Goal: Task Accomplishment & Management: Complete application form

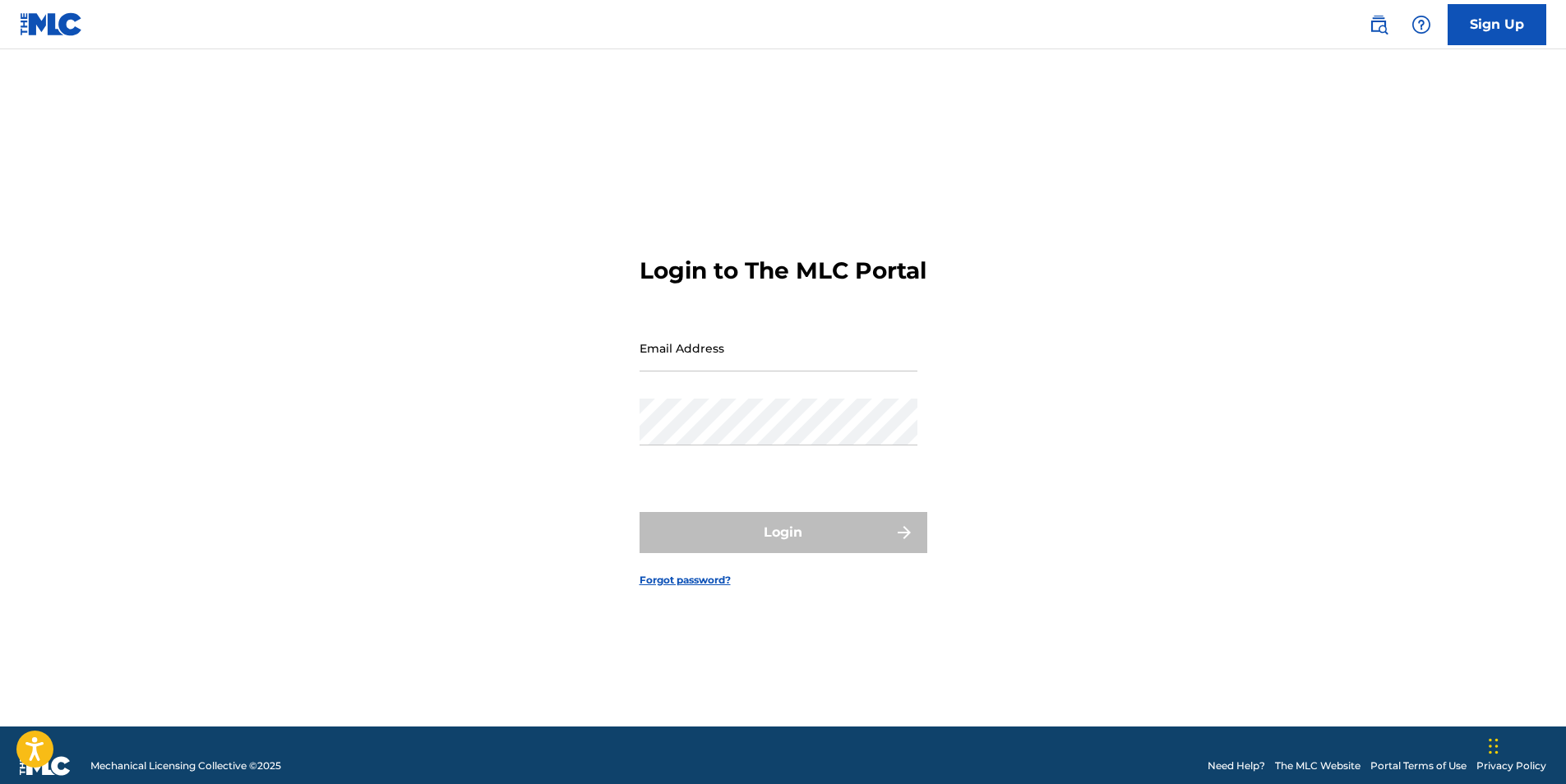
type input "bmurphy@LCBMCO.com"
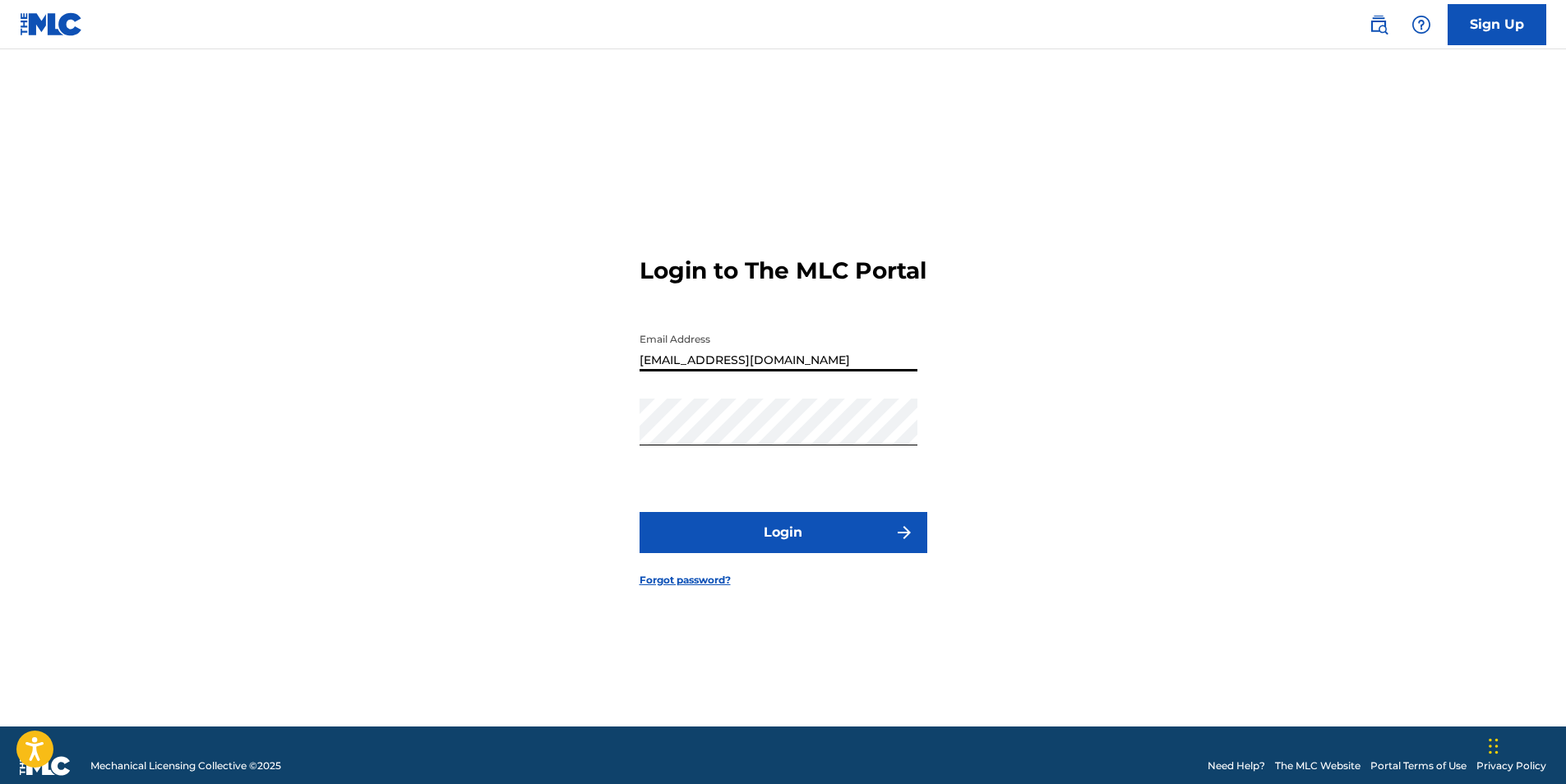
click at [785, 371] on input "bmurphy@LCBMCO.com" at bounding box center [778, 349] width 278 height 47
click at [778, 547] on button "Login" at bounding box center [783, 532] width 288 height 41
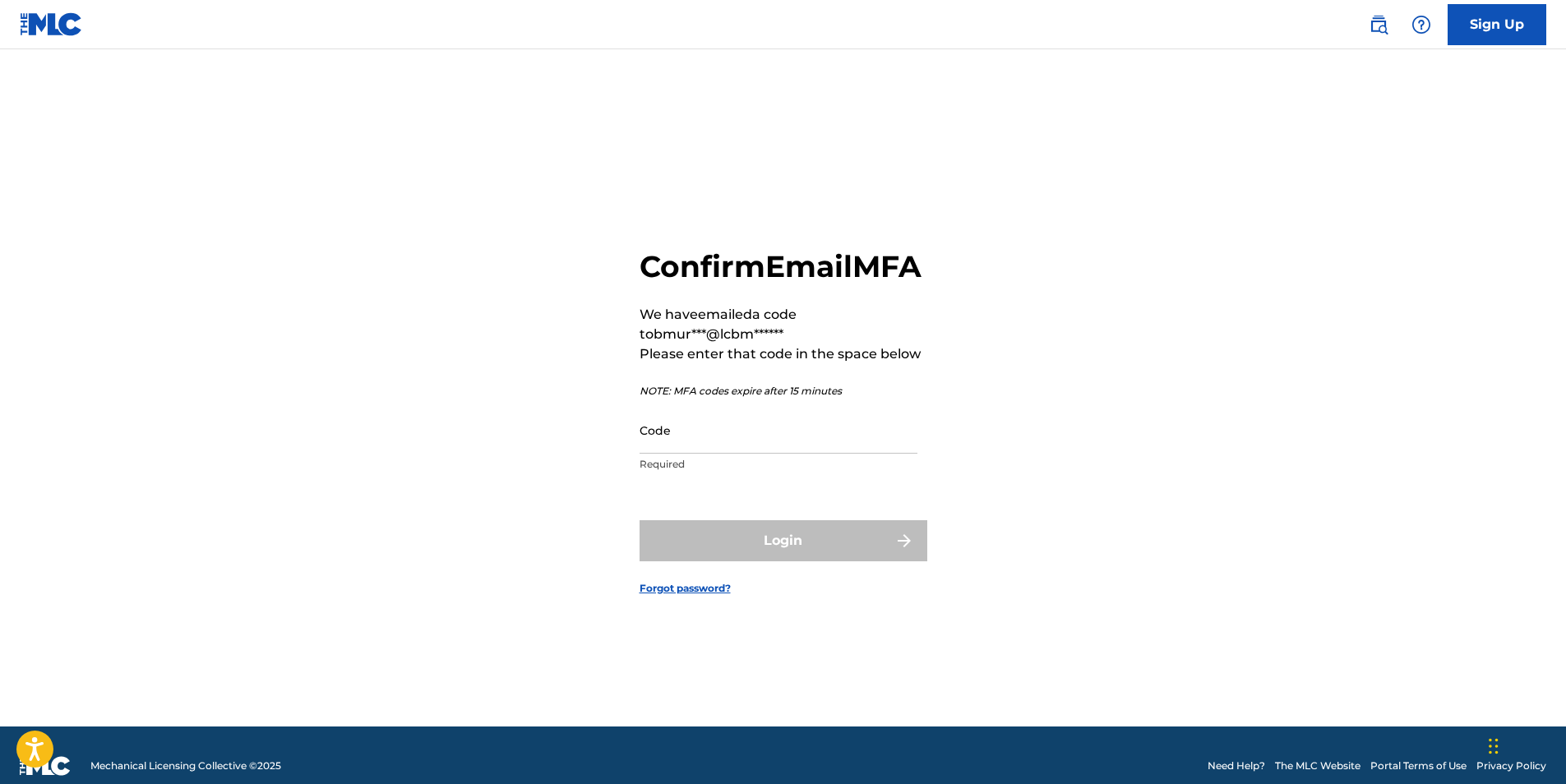
click at [746, 445] on input "Code" at bounding box center [778, 430] width 278 height 47
click at [858, 454] on input "Code" at bounding box center [778, 430] width 278 height 47
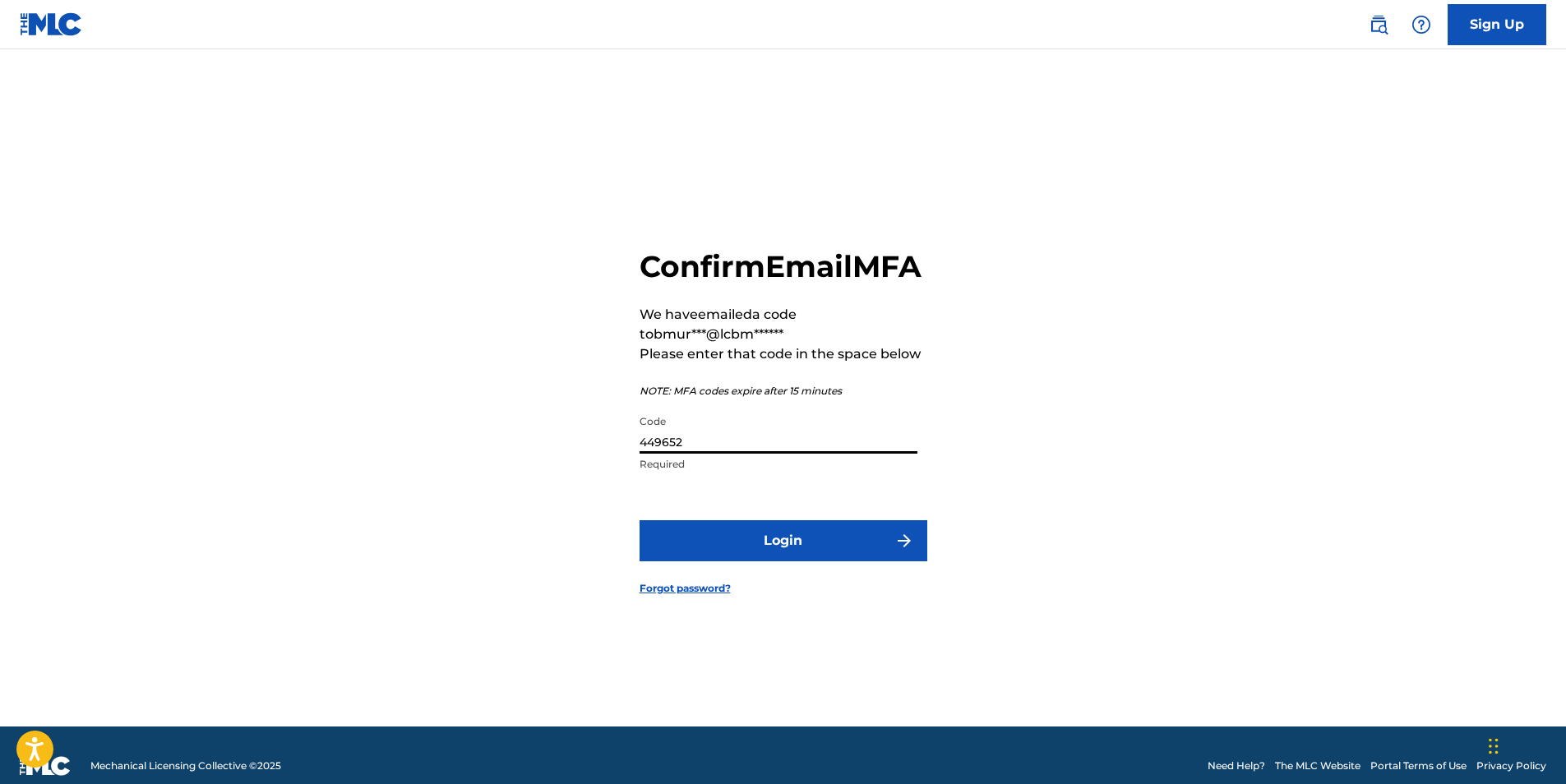
type input "449652"
click at [793, 547] on button "Login" at bounding box center [783, 541] width 288 height 41
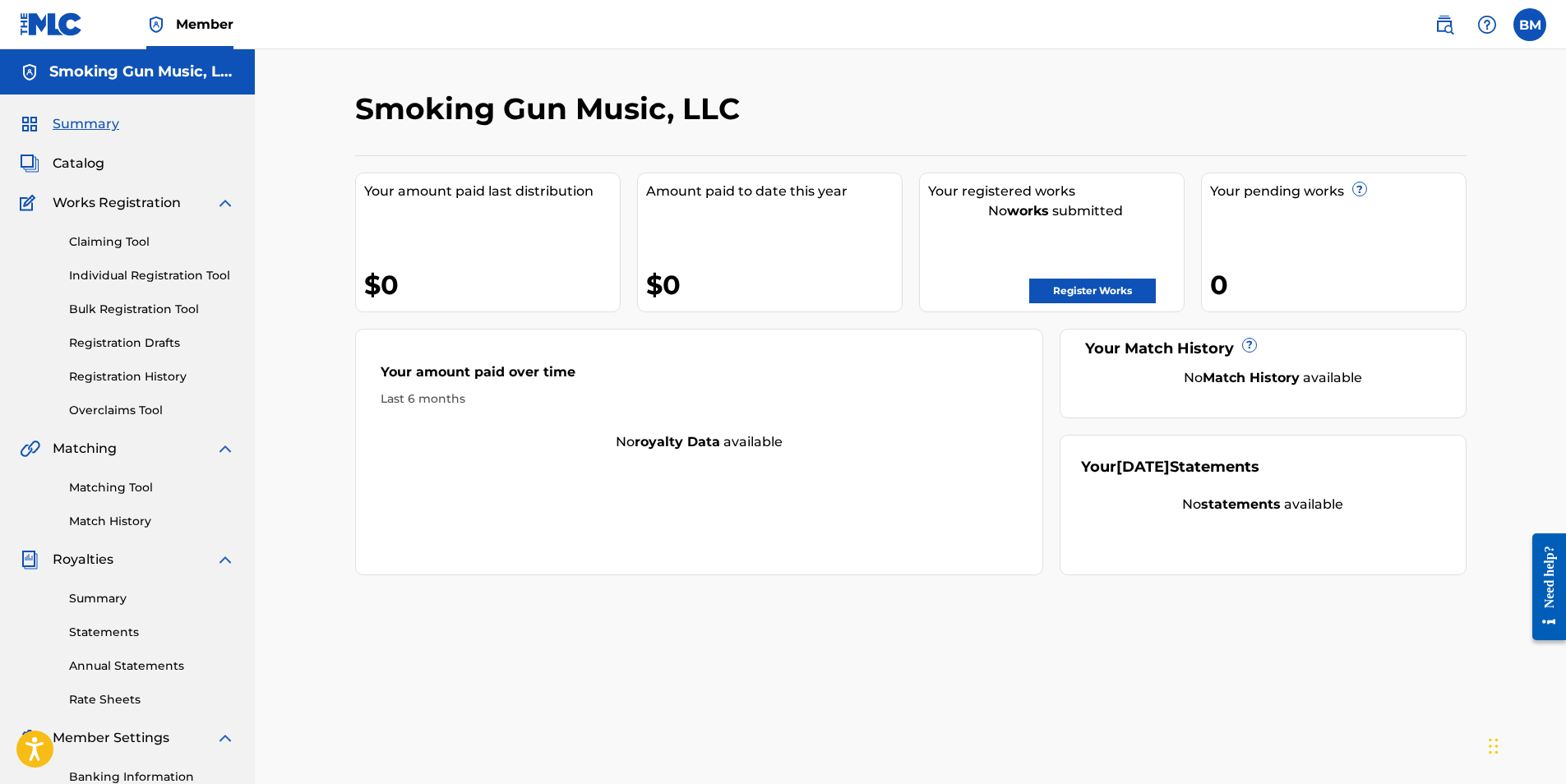
click at [1099, 291] on link "Register Works" at bounding box center [1093, 291] width 126 height 24
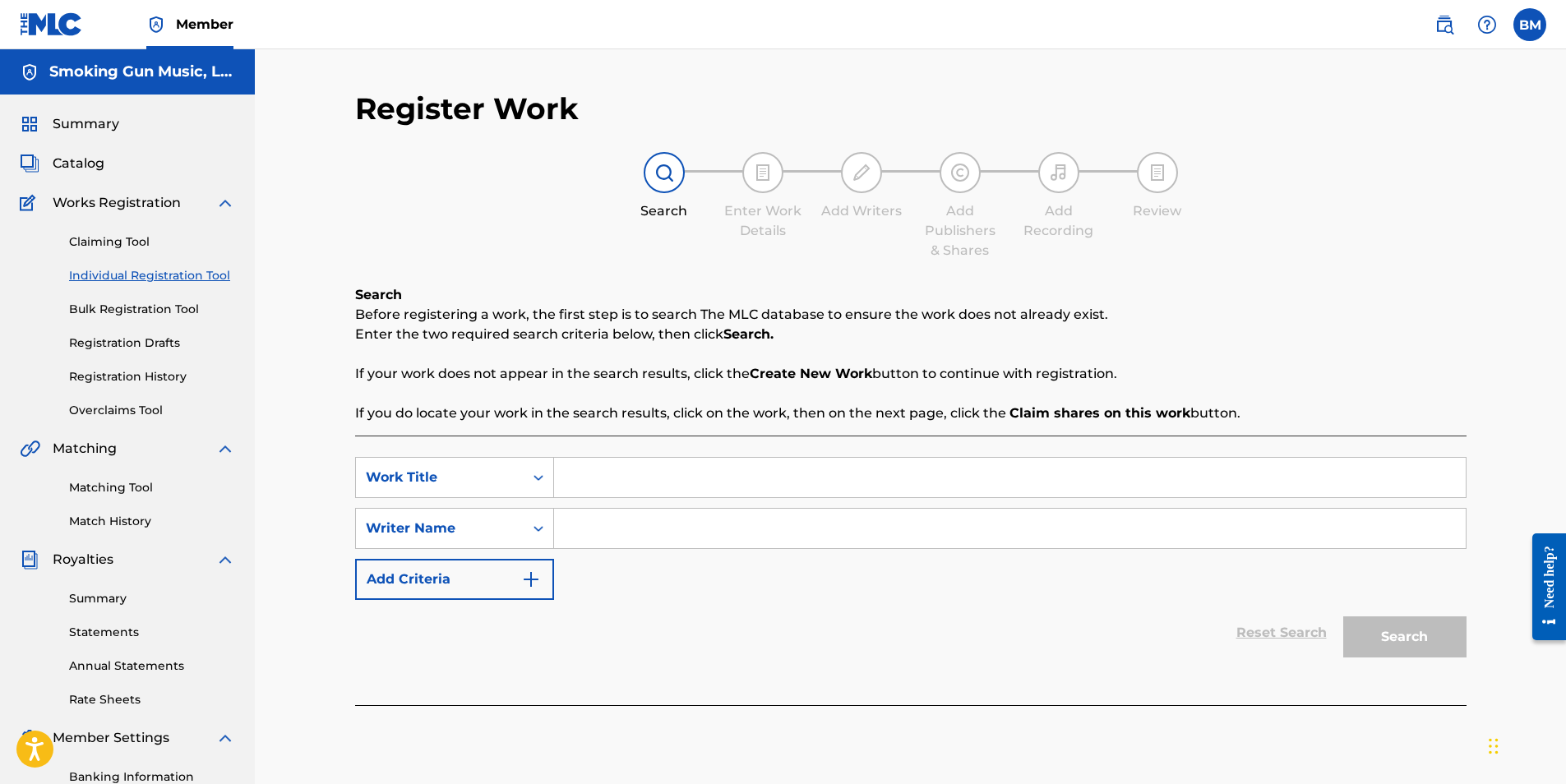
click at [117, 310] on link "Bulk Registration Tool" at bounding box center [152, 309] width 166 height 17
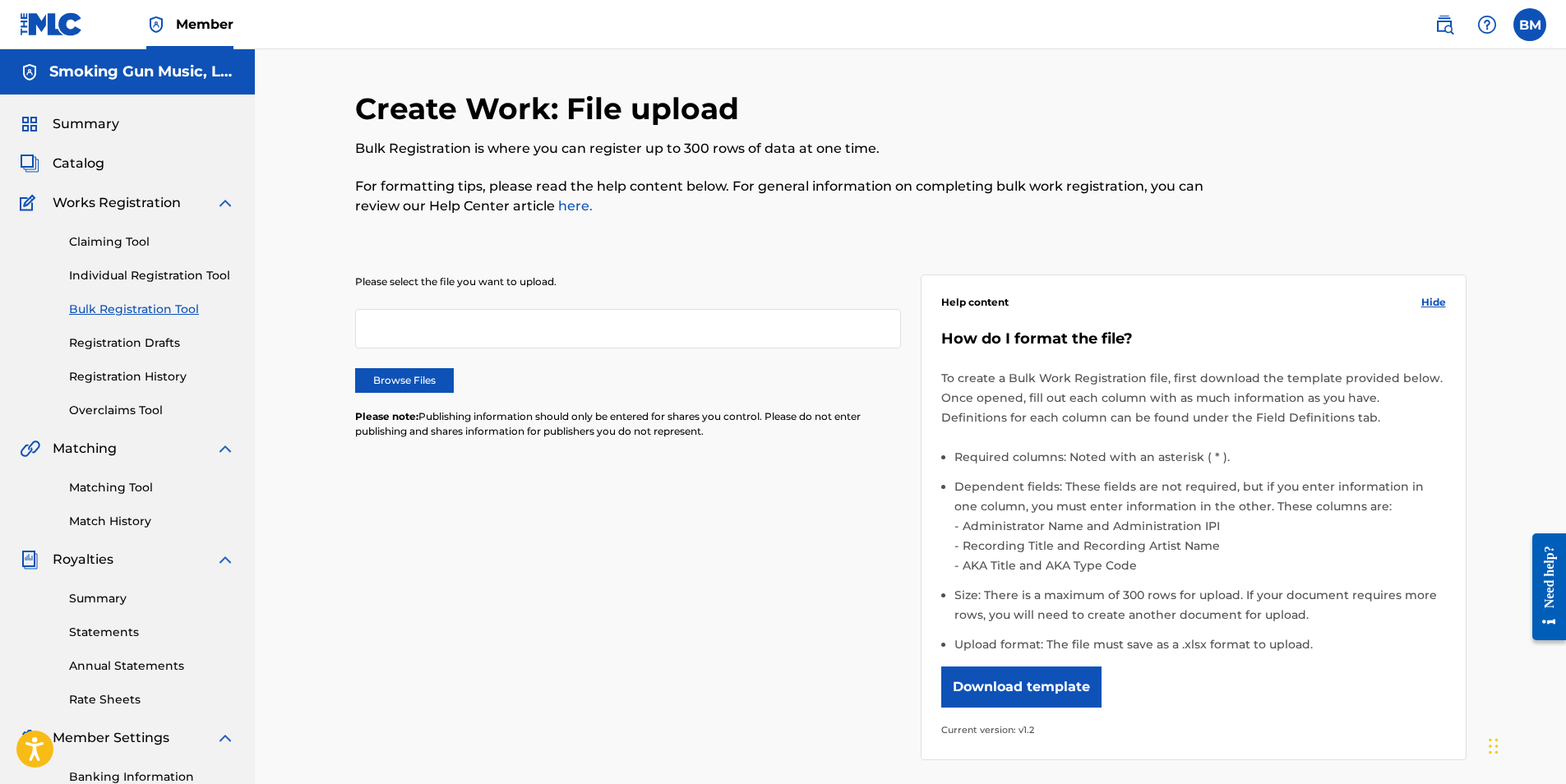
click at [478, 322] on div at bounding box center [628, 328] width 546 height 40
click at [405, 376] on label "Browse Files" at bounding box center [404, 380] width 99 height 24
click at [0, 0] on input "Browse Files" at bounding box center [0, 0] width 0 height 0
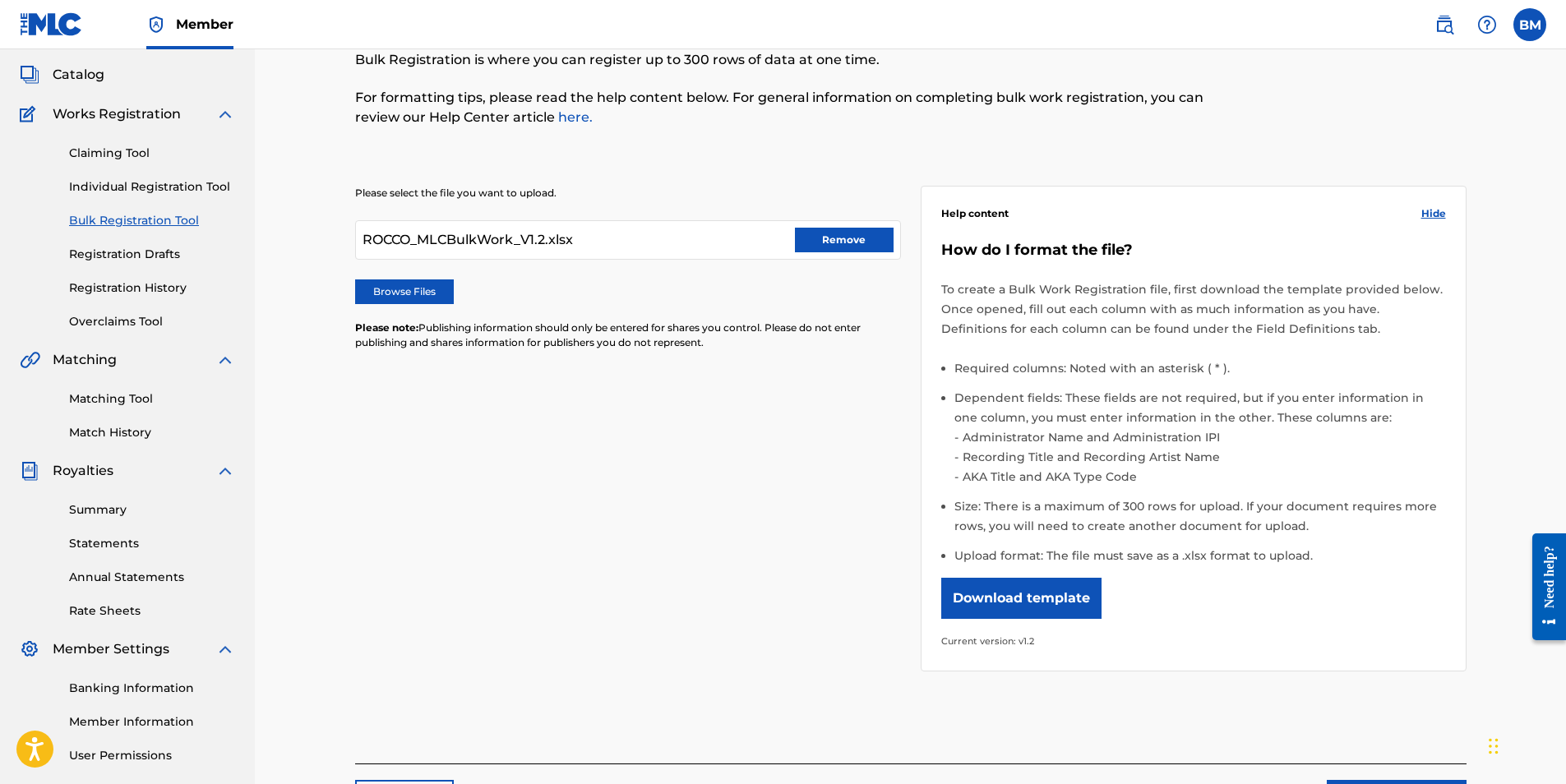
scroll to position [235, 0]
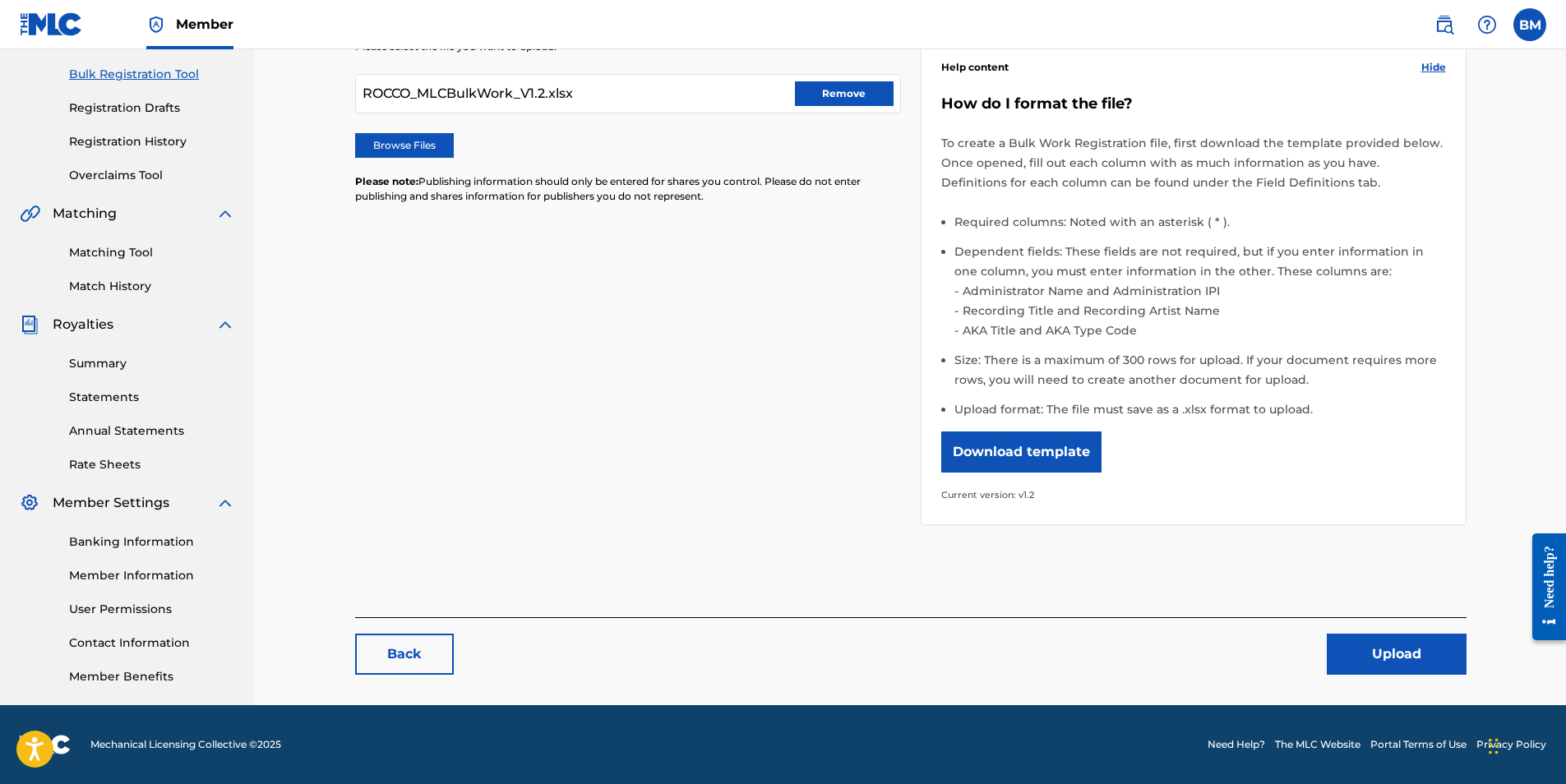
click at [1376, 656] on button "Upload" at bounding box center [1397, 654] width 140 height 41
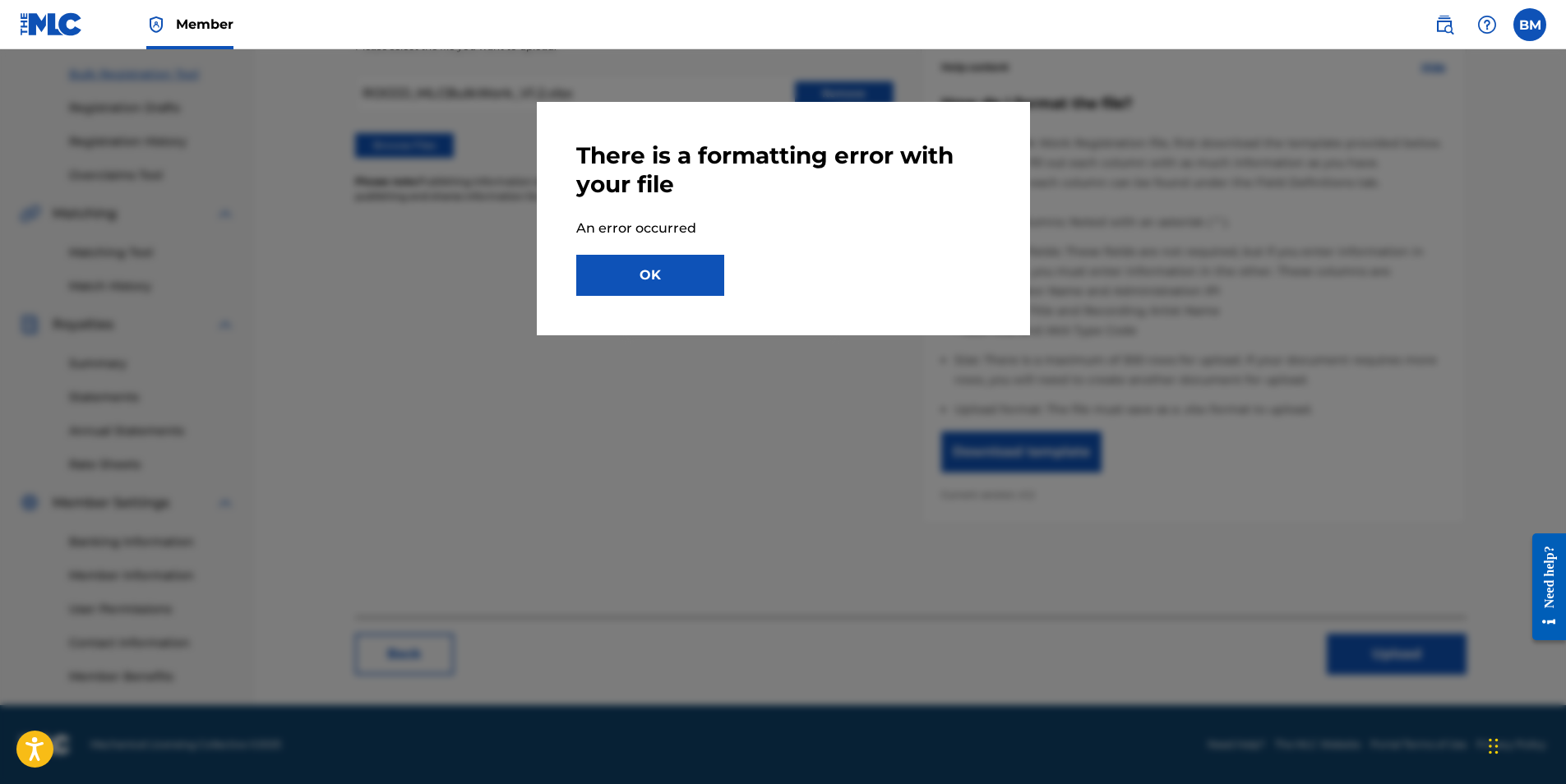
click at [651, 276] on button "OK" at bounding box center [650, 275] width 148 height 41
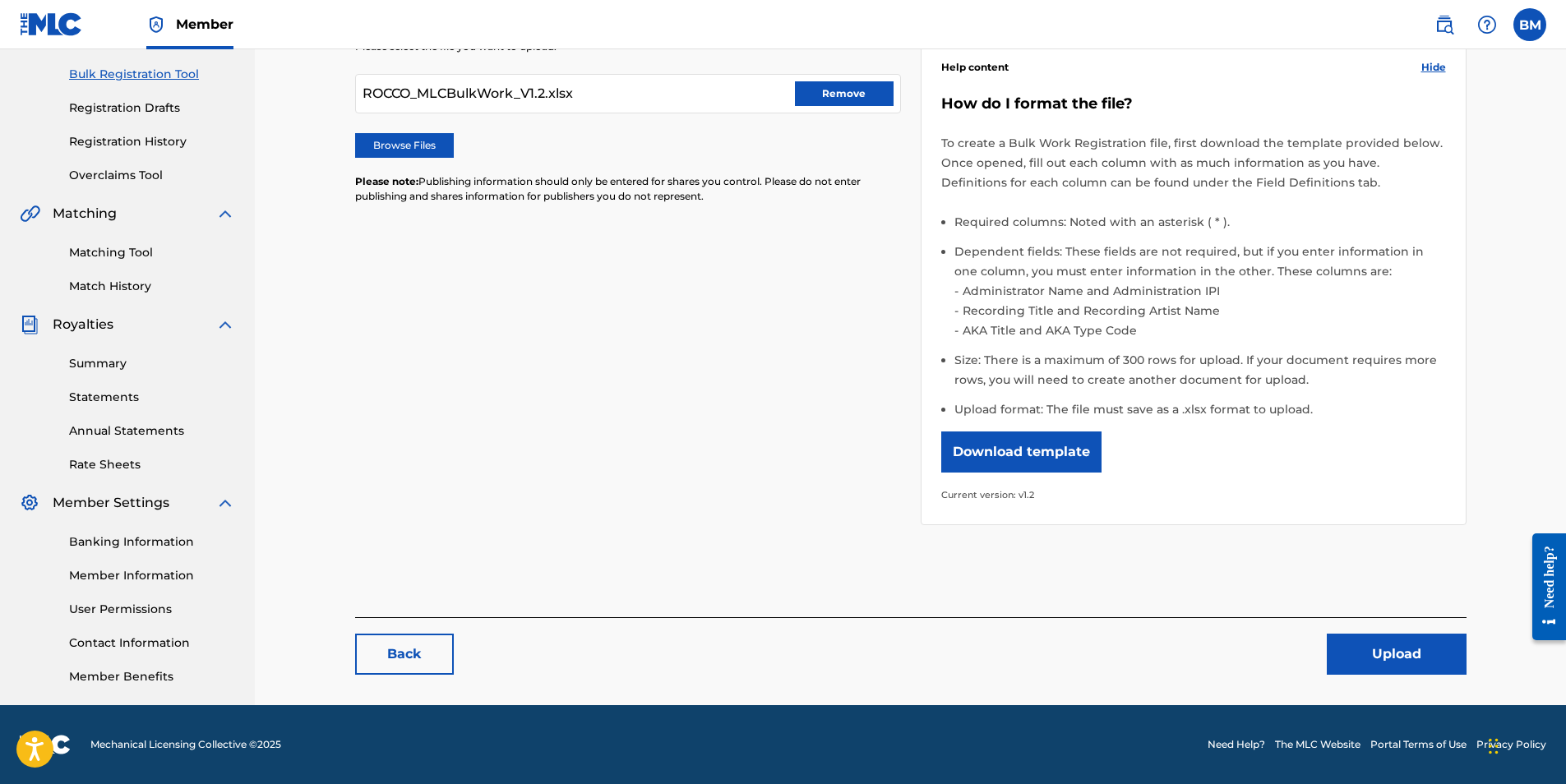
click at [1007, 439] on button "Download template" at bounding box center [1022, 451] width 160 height 41
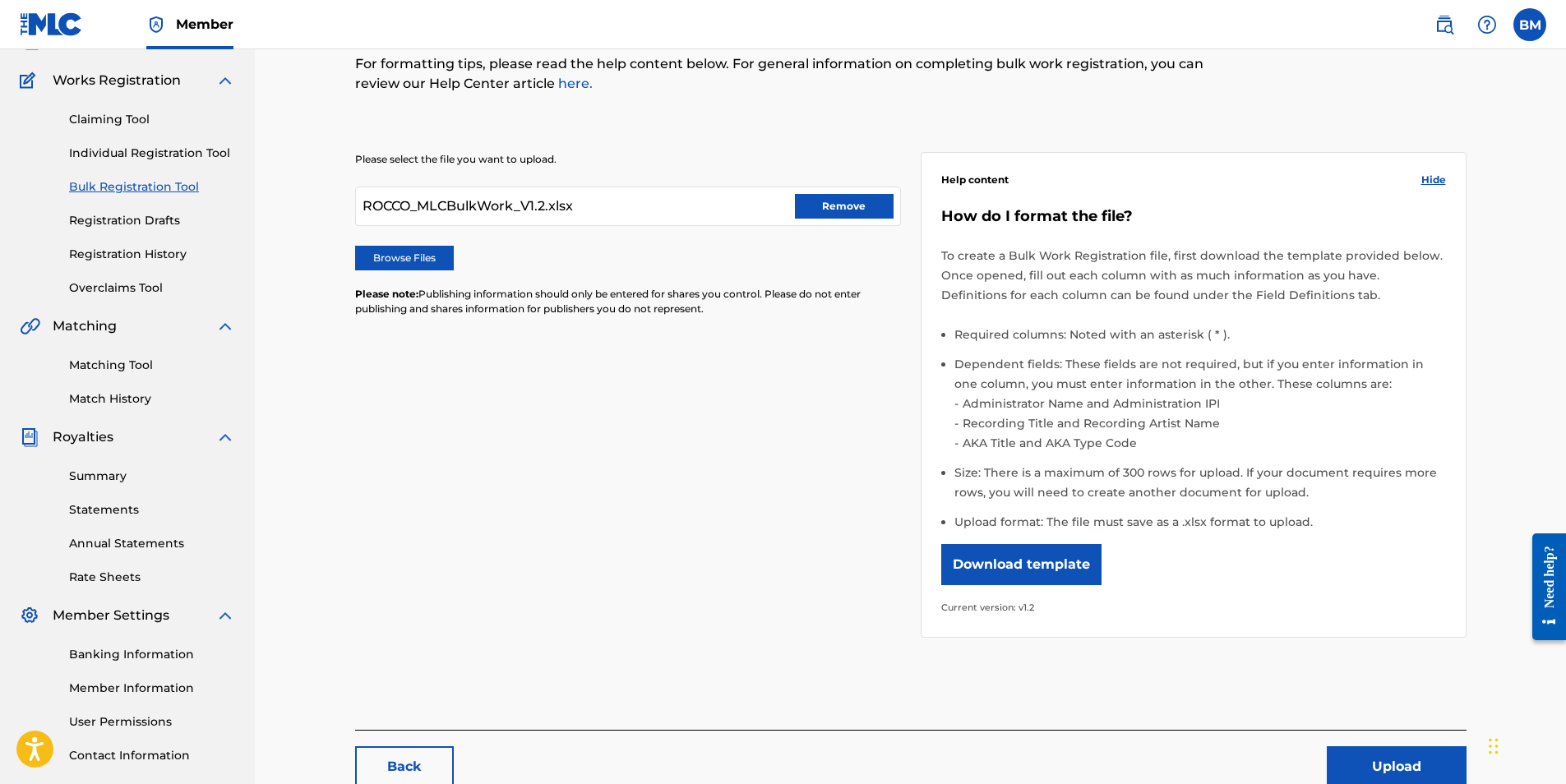
scroll to position [0, 0]
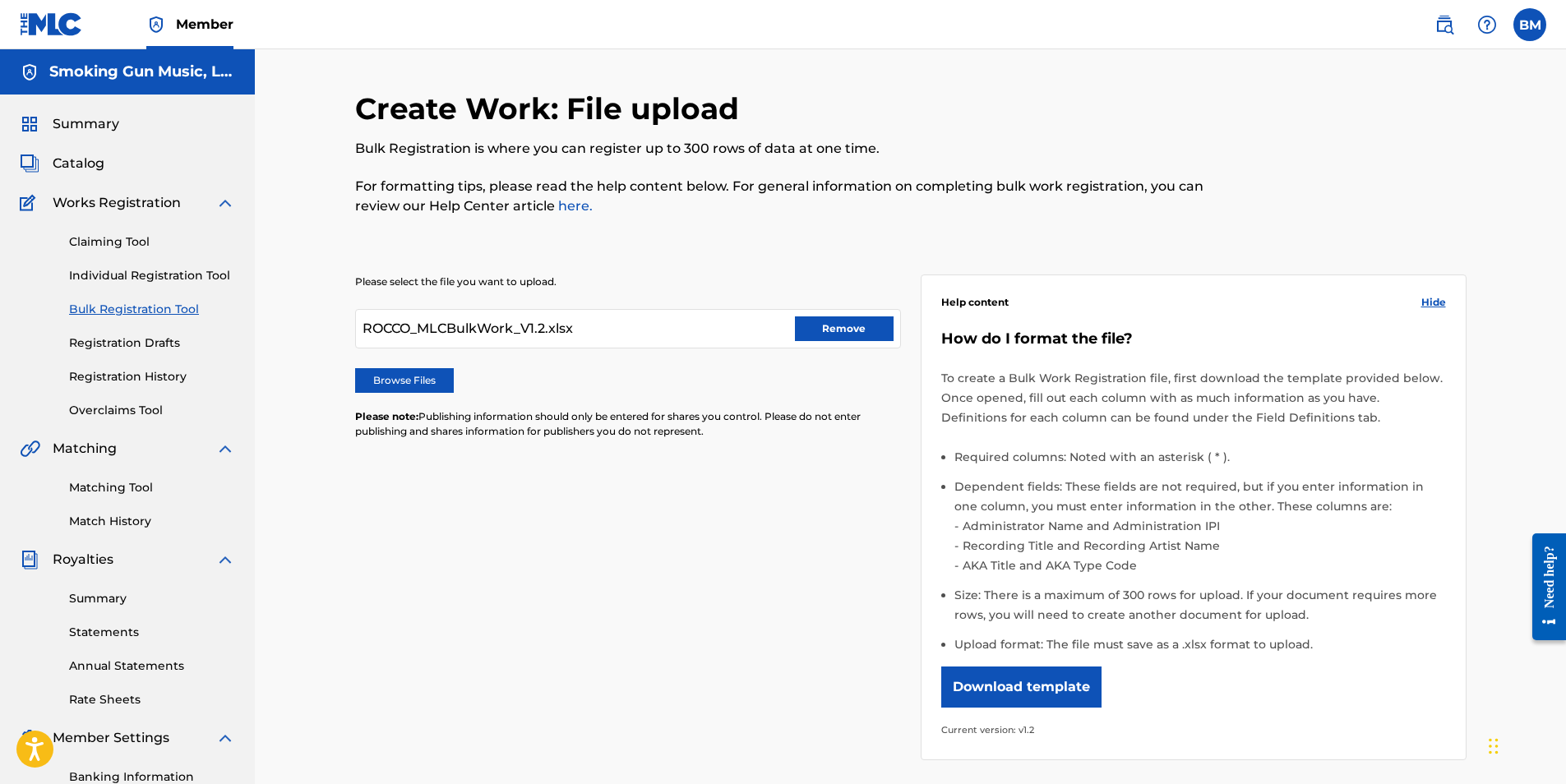
click at [842, 341] on div "ROCCO_MLCBulkWork_V1.2.xlsx Remove" at bounding box center [628, 328] width 546 height 40
click at [839, 330] on button "Remove" at bounding box center [844, 328] width 99 height 24
click at [390, 386] on label "Browse Files" at bounding box center [404, 380] width 99 height 24
click at [0, 0] on input "Browse Files" at bounding box center [0, 0] width 0 height 0
click at [125, 245] on link "Claiming Tool" at bounding box center [152, 242] width 166 height 17
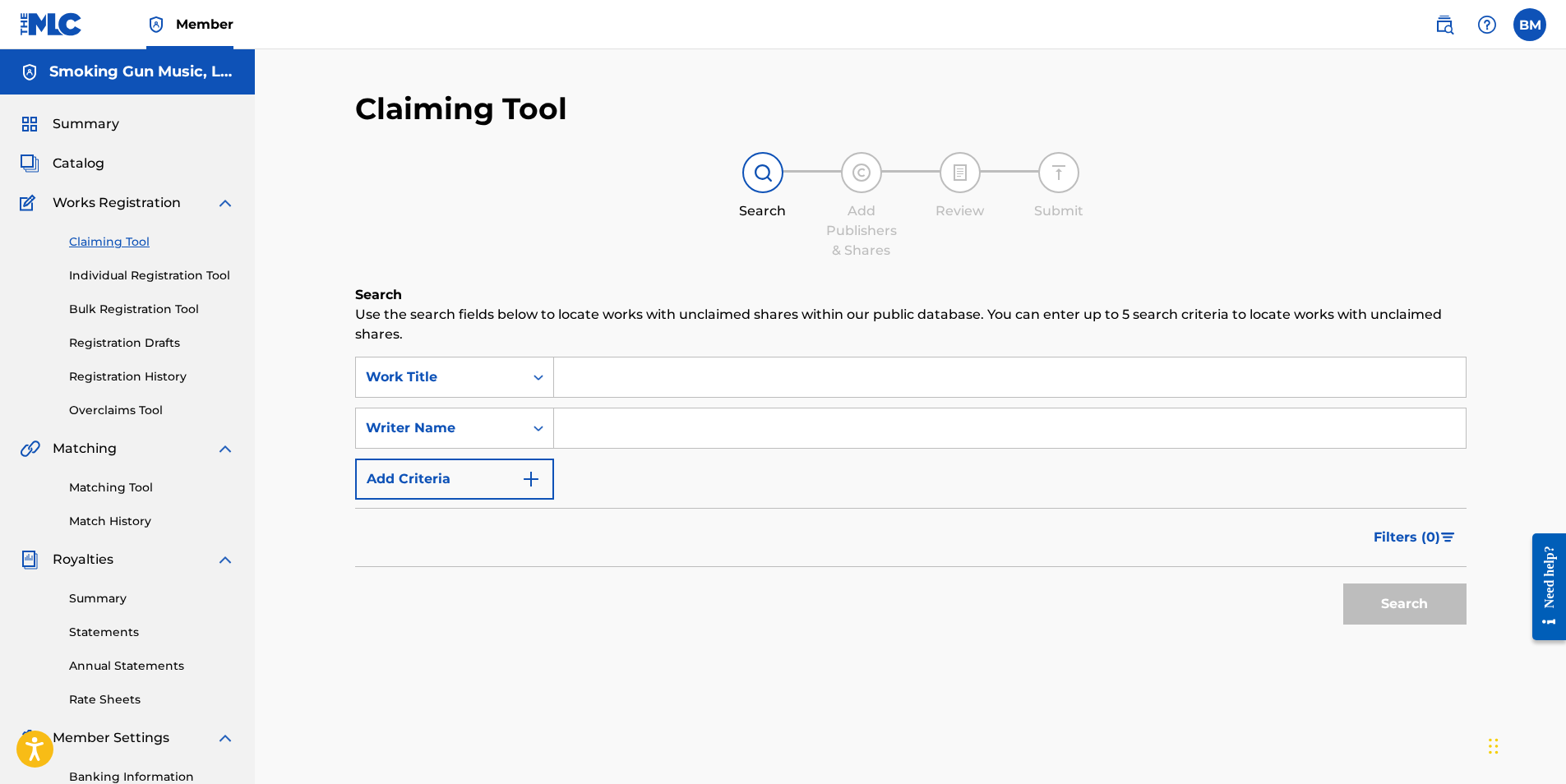
click at [129, 309] on link "Bulk Registration Tool" at bounding box center [152, 309] width 166 height 17
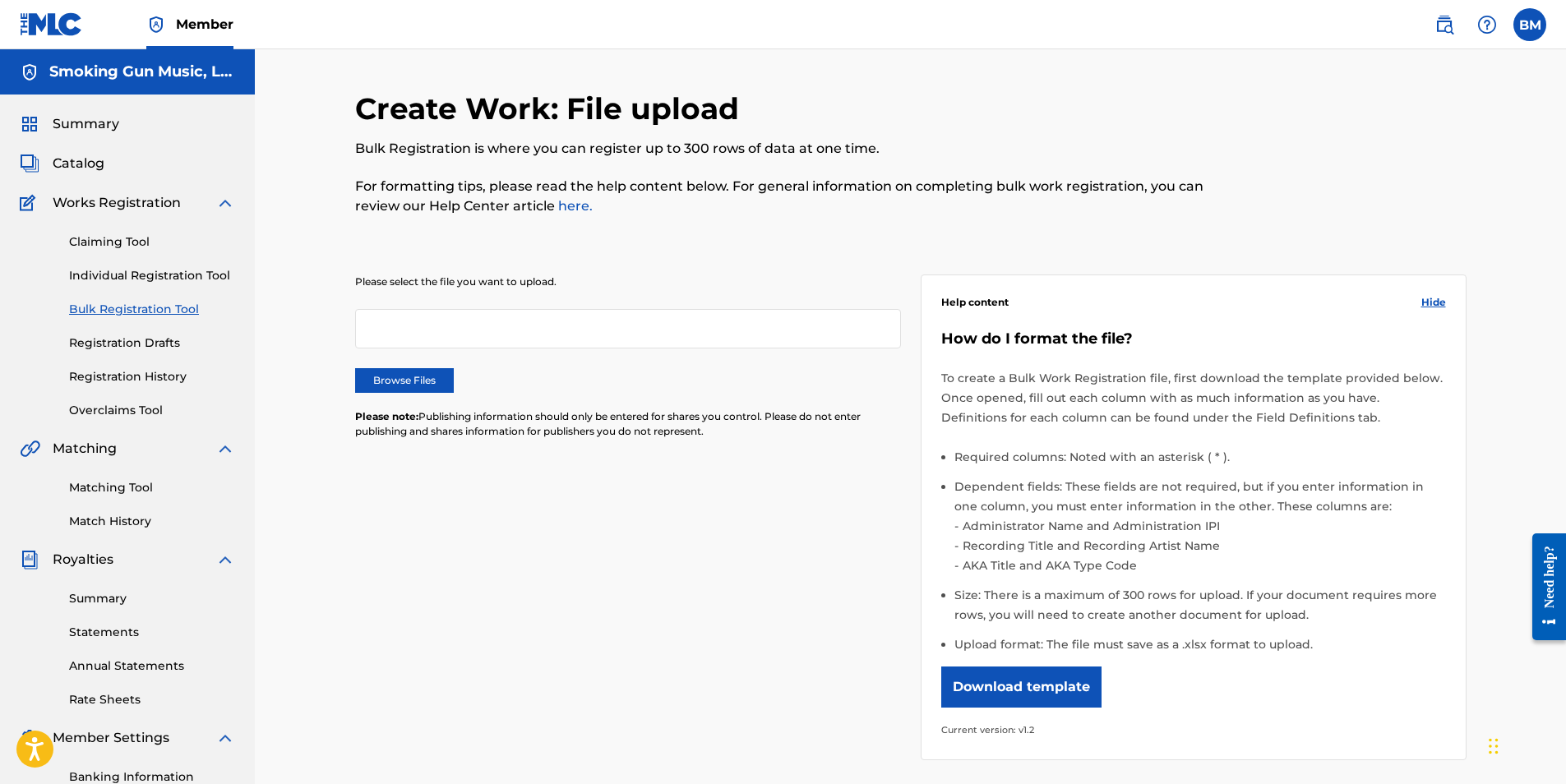
click at [389, 376] on label "Browse Files" at bounding box center [404, 380] width 99 height 24
click at [0, 0] on input "Browse Files" at bounding box center [0, 0] width 0 height 0
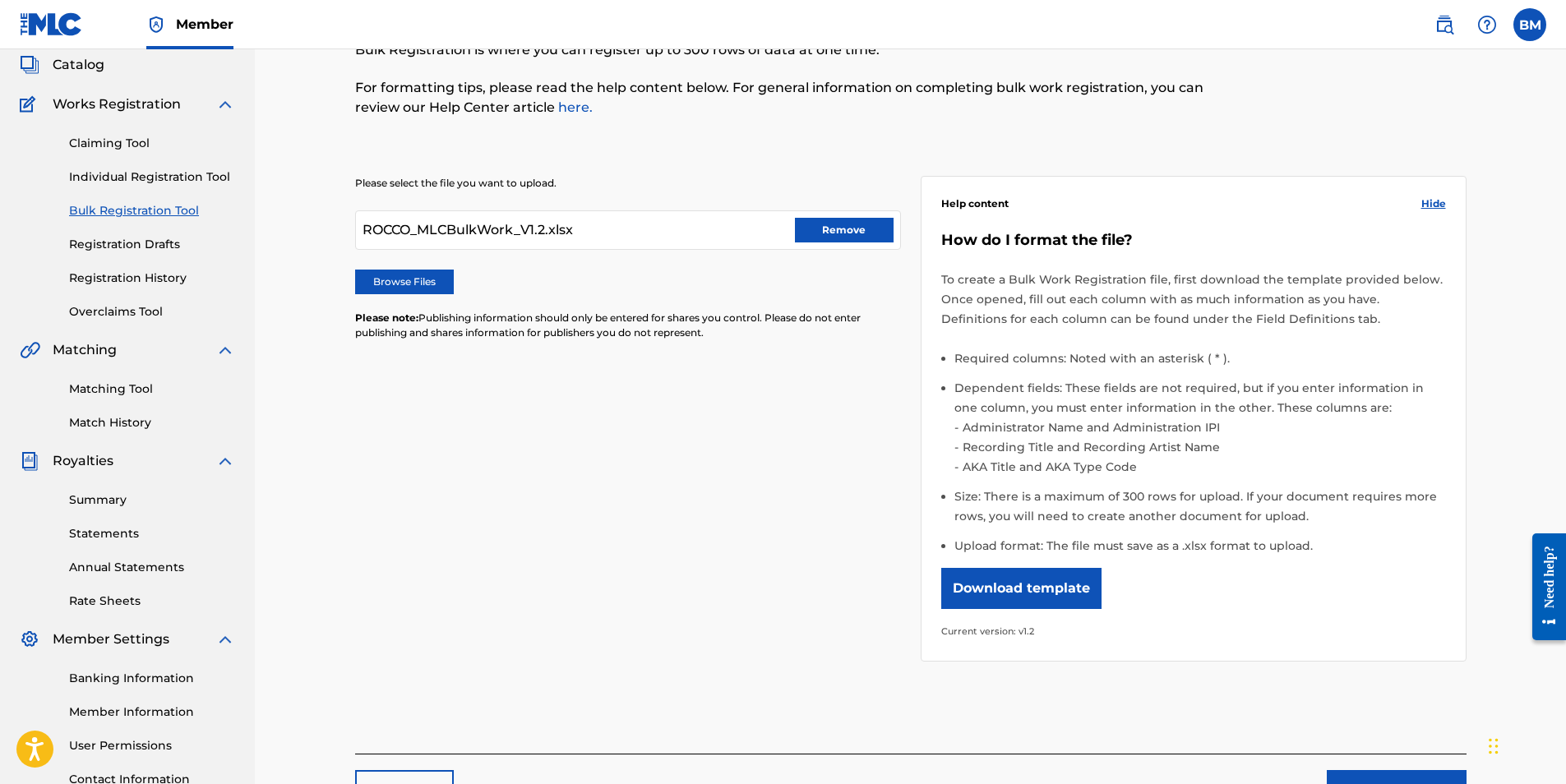
scroll to position [235, 0]
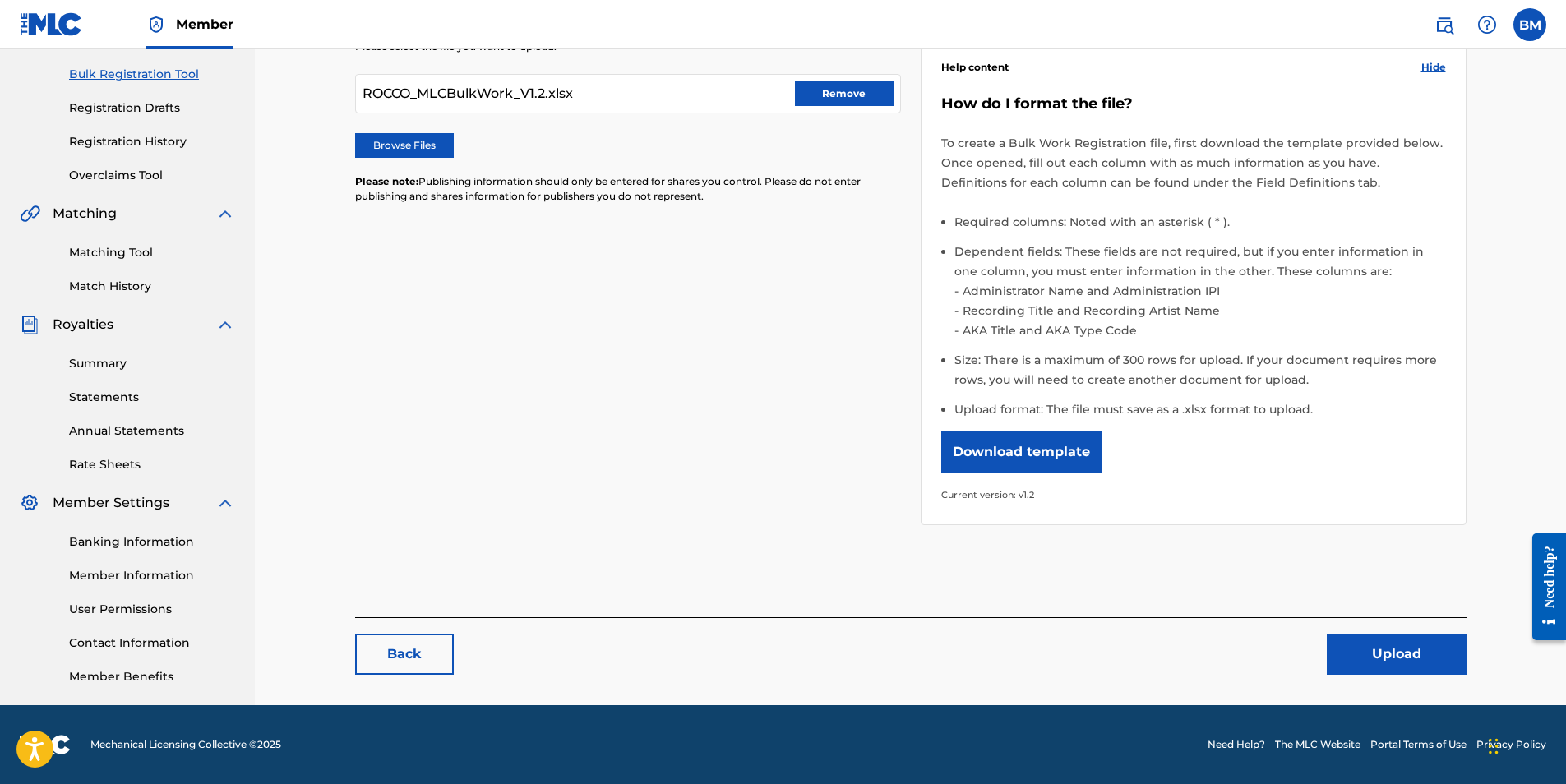
click at [1393, 659] on button "Upload" at bounding box center [1397, 654] width 140 height 41
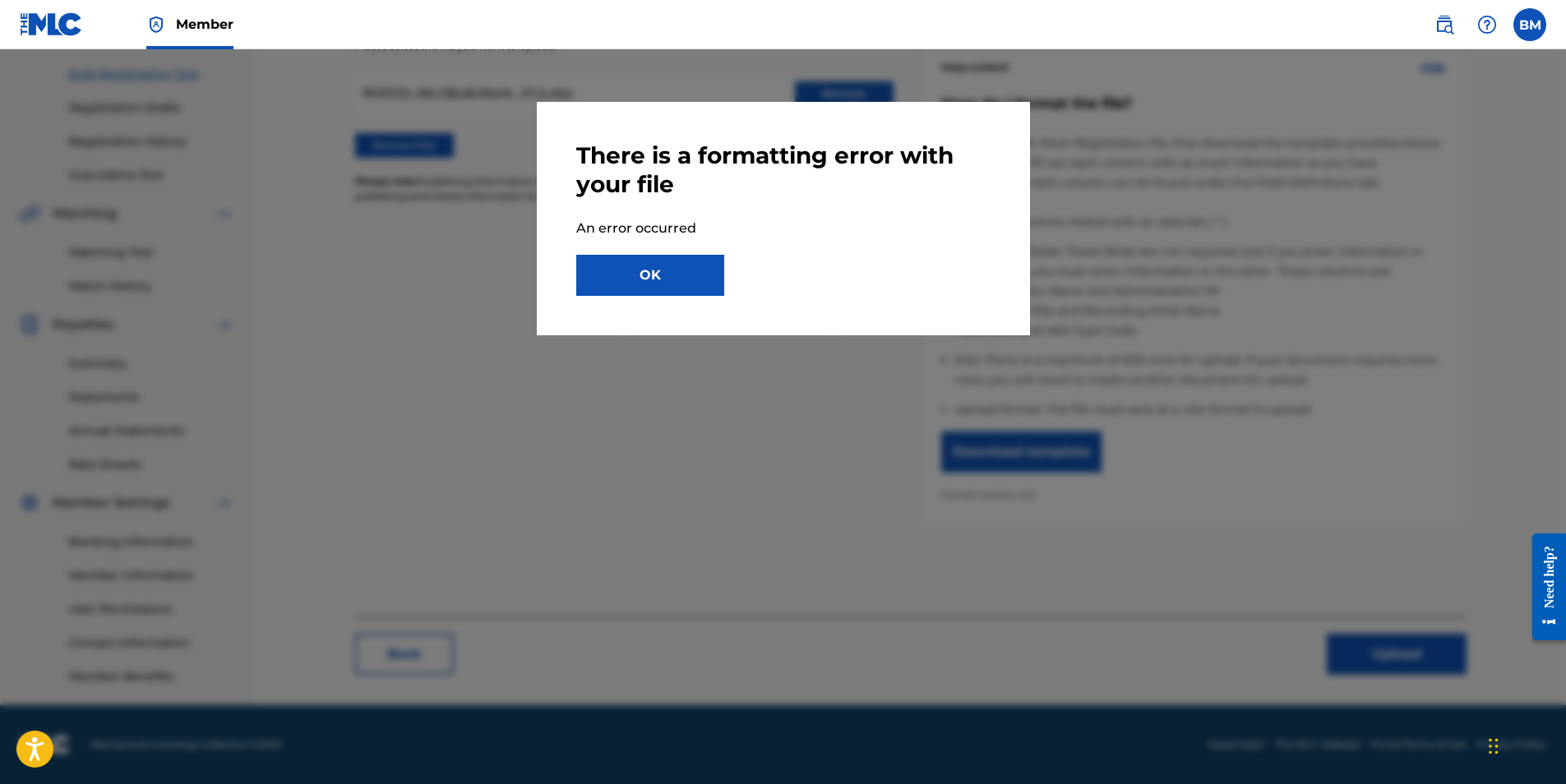
click at [637, 271] on button "OK" at bounding box center [650, 275] width 148 height 41
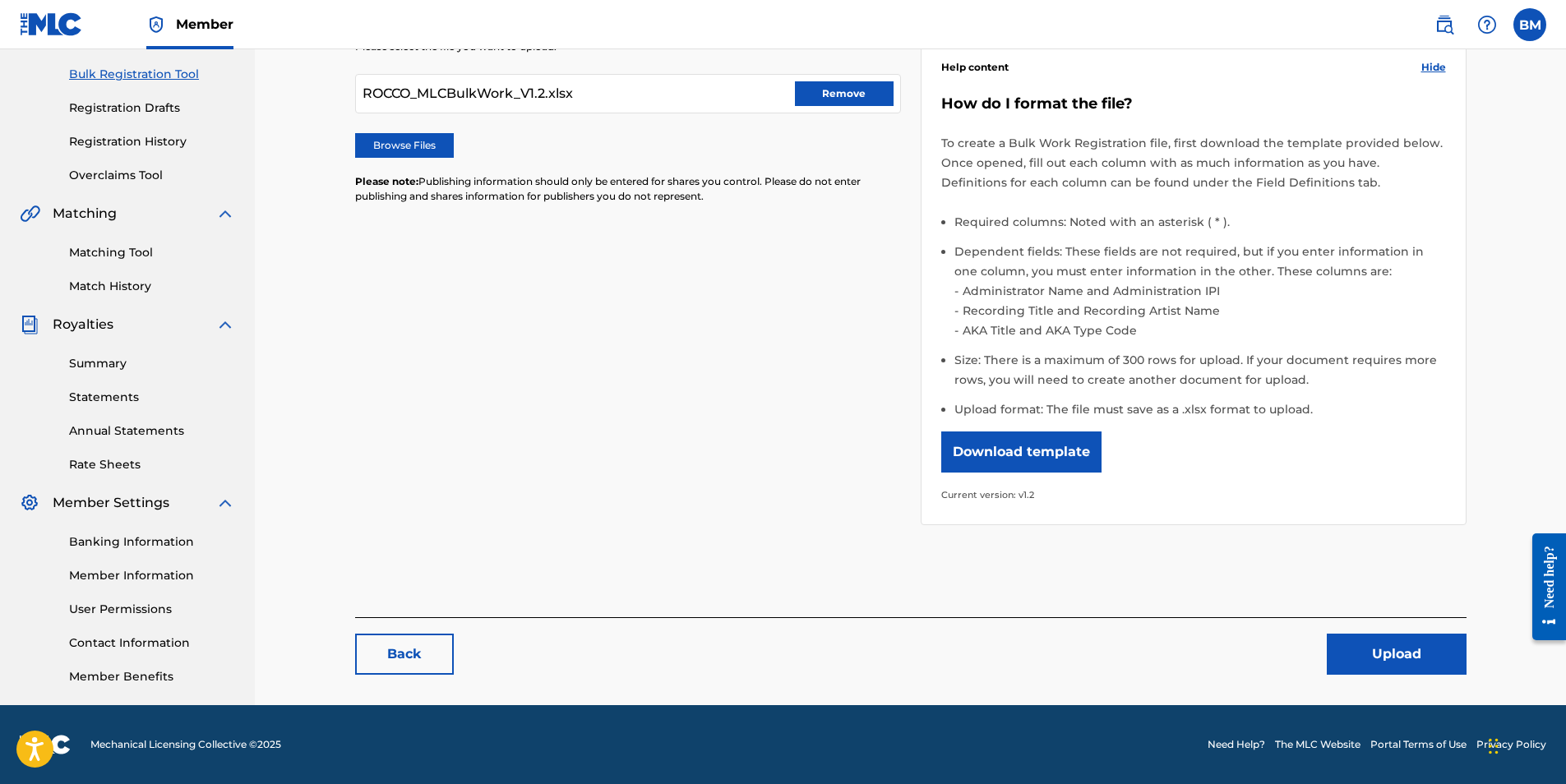
click at [850, 94] on button "Remove" at bounding box center [844, 93] width 99 height 24
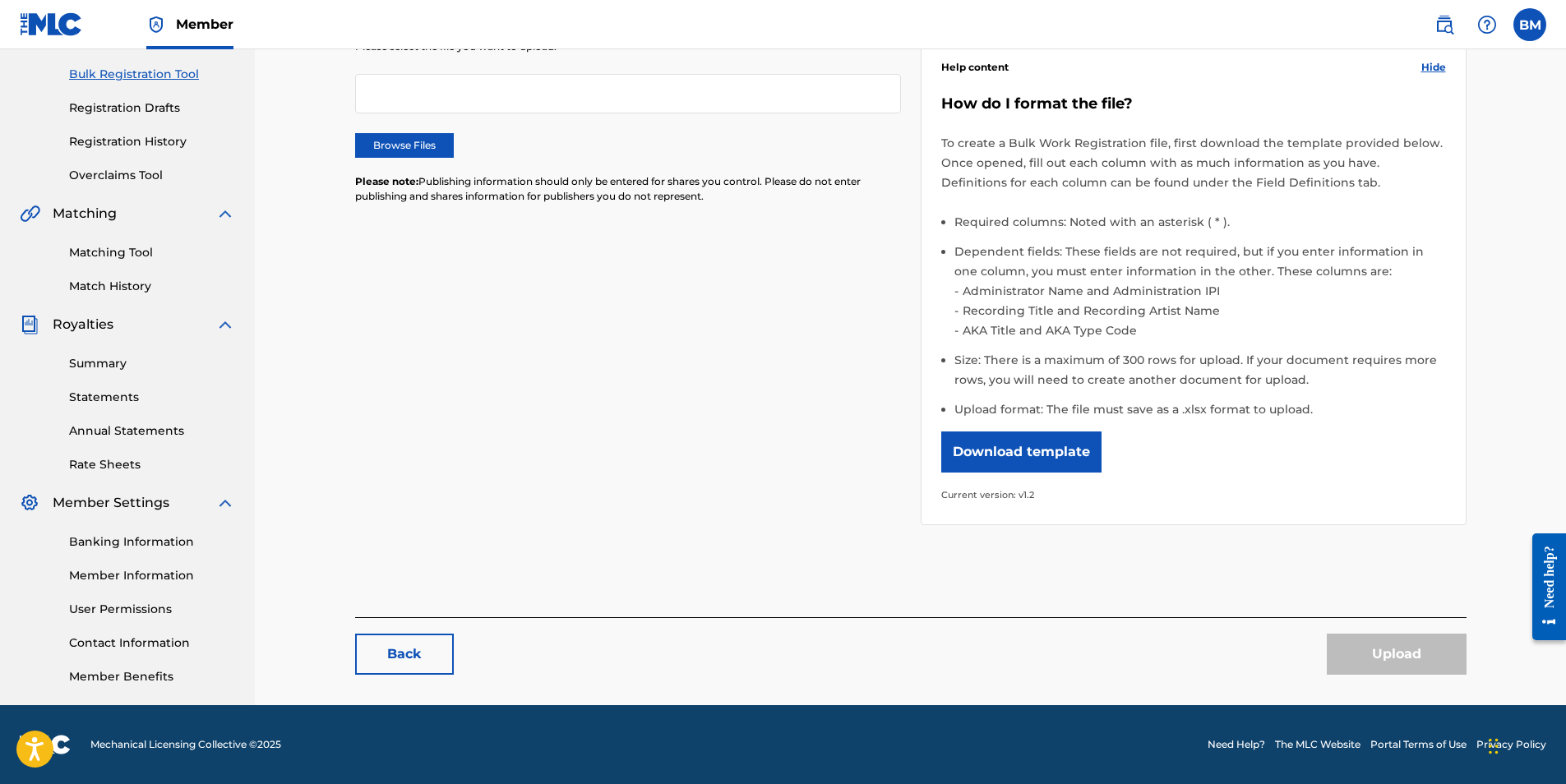
click at [394, 140] on label "Browse Files" at bounding box center [404, 145] width 99 height 24
click at [0, 0] on input "Browse Files" at bounding box center [0, 0] width 0 height 0
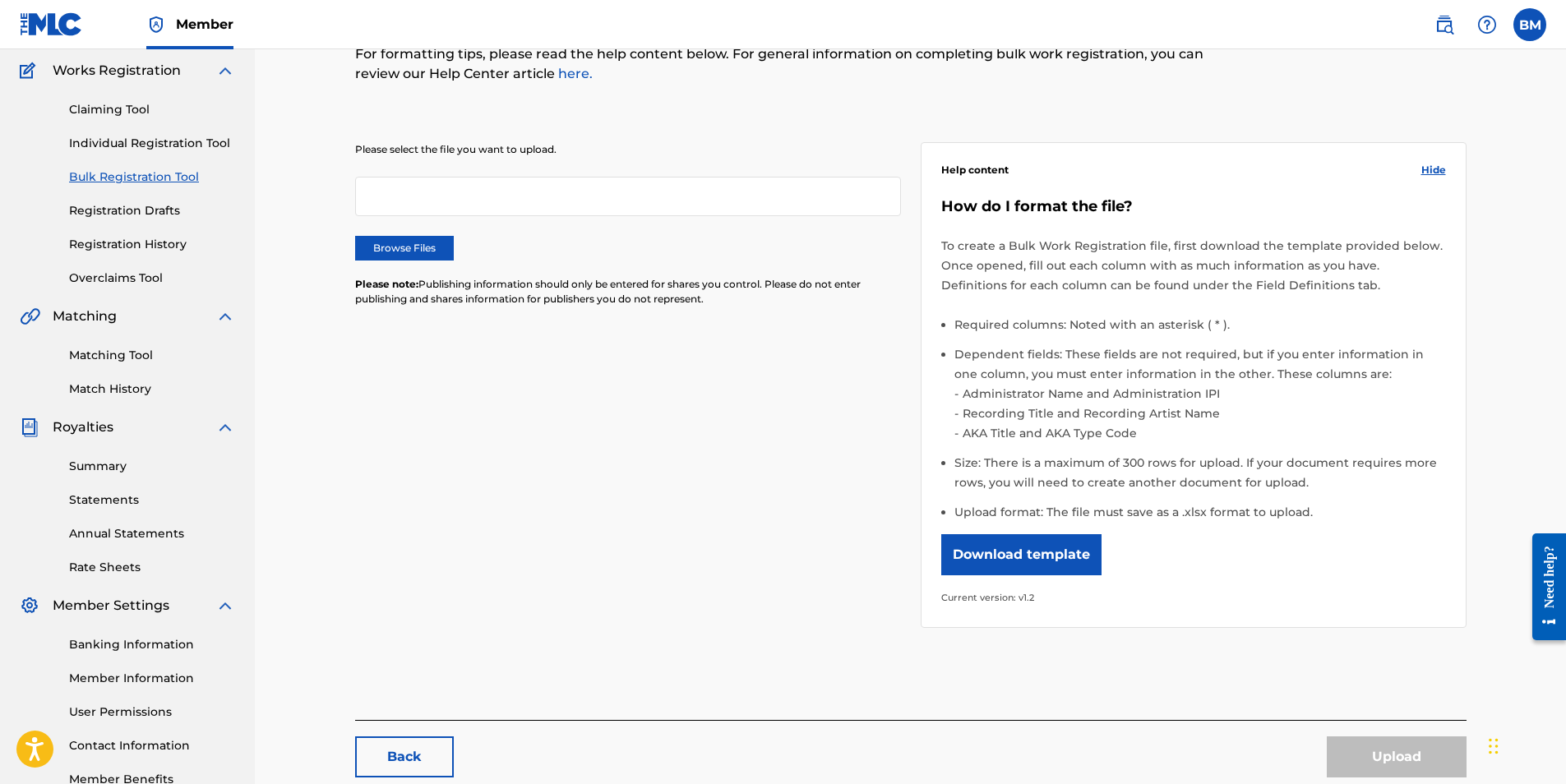
scroll to position [0, 0]
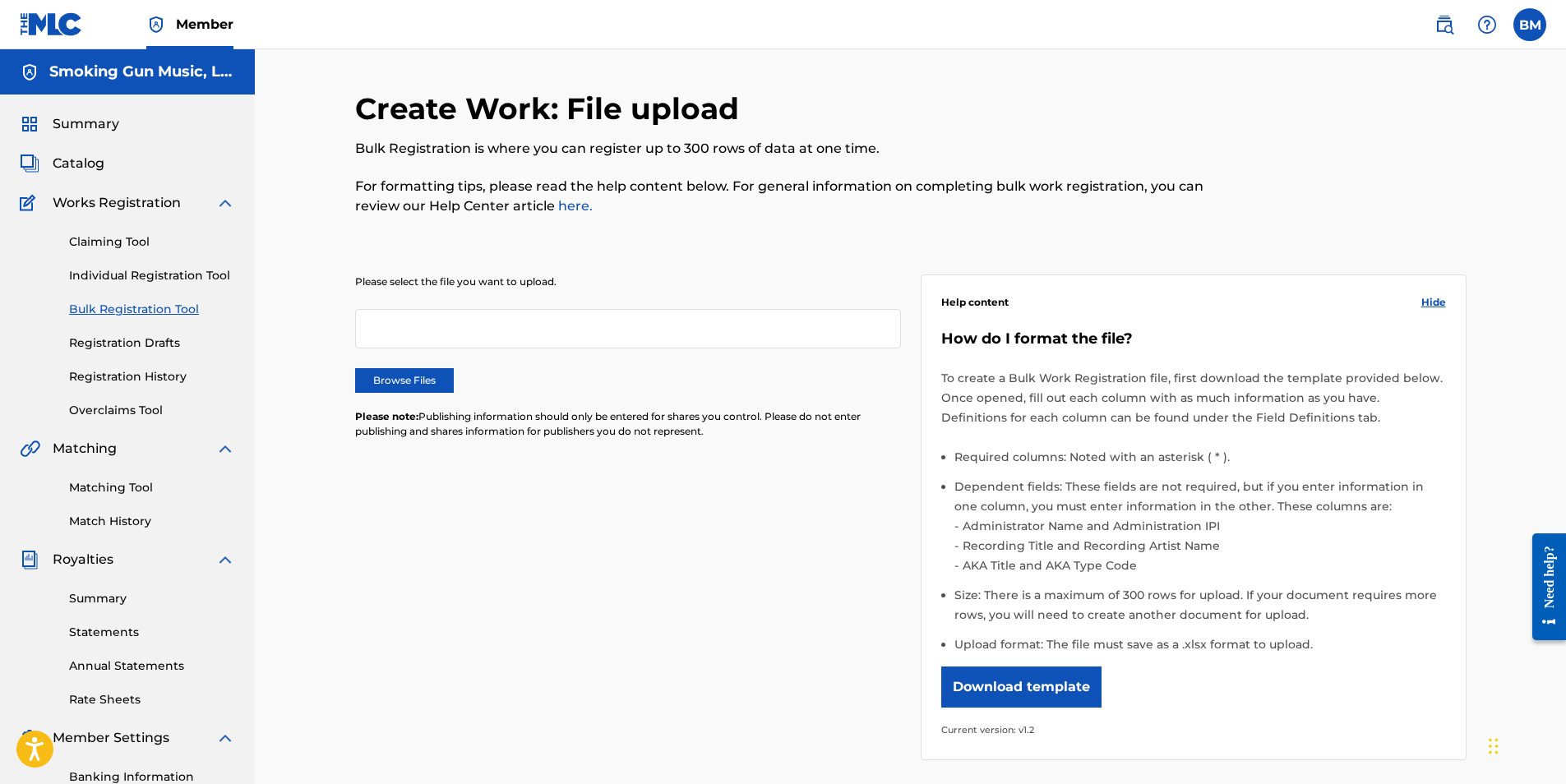
click at [103, 240] on link "Claiming Tool" at bounding box center [152, 242] width 166 height 17
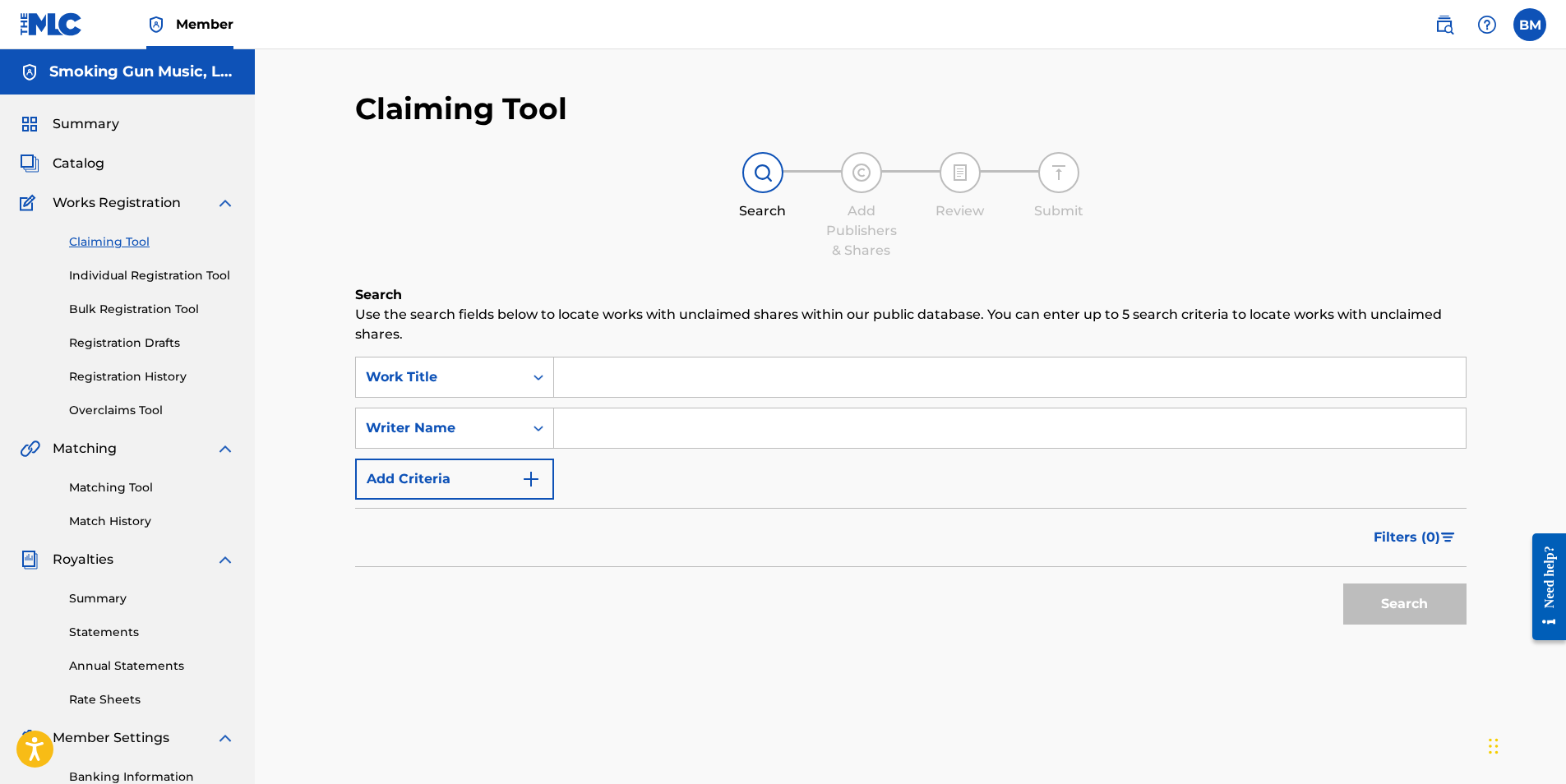
click at [122, 311] on link "Bulk Registration Tool" at bounding box center [152, 309] width 166 height 17
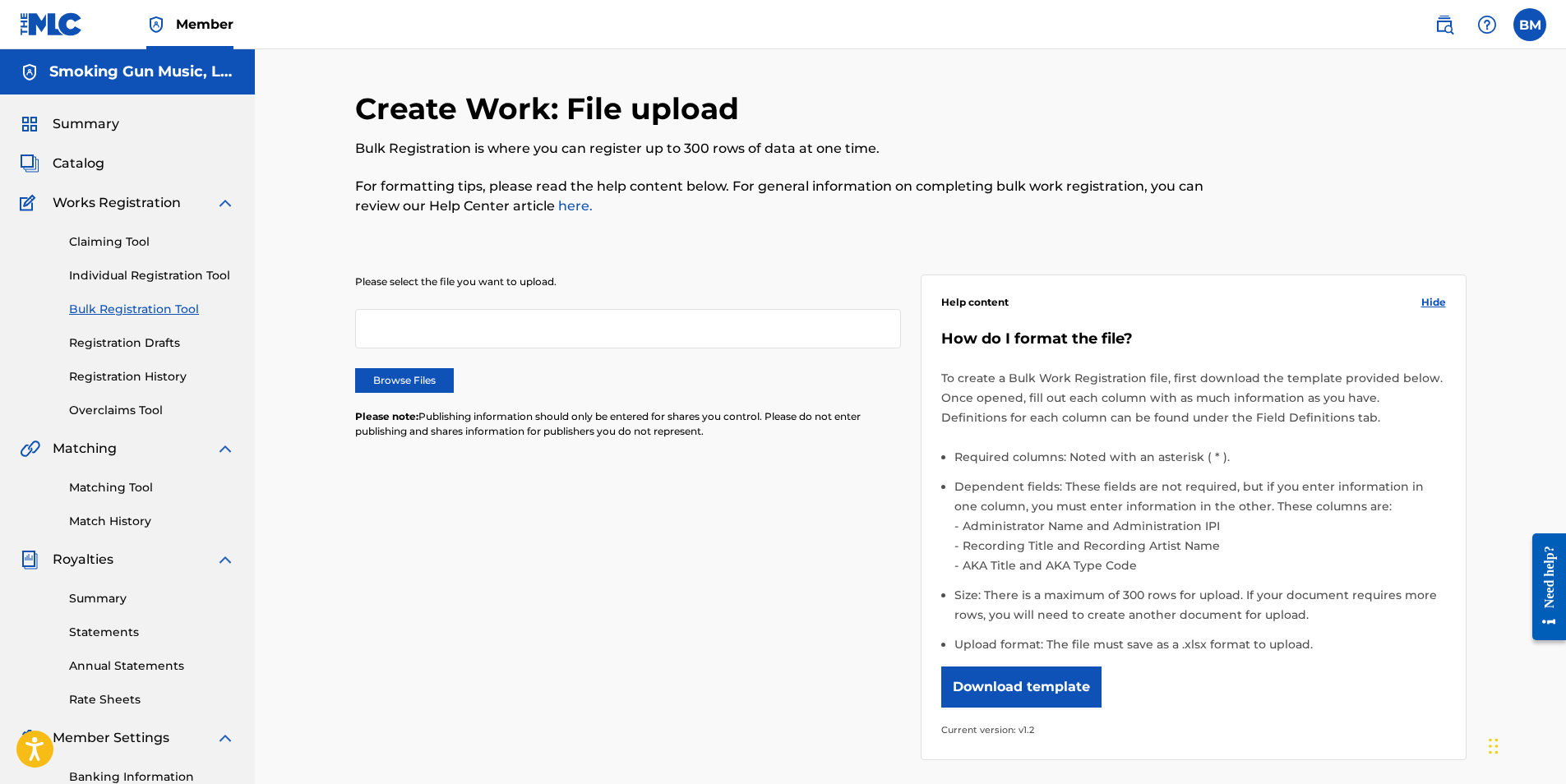
click at [407, 377] on label "Browse Files" at bounding box center [404, 380] width 99 height 24
click at [0, 0] on input "Browse Files" at bounding box center [0, 0] width 0 height 0
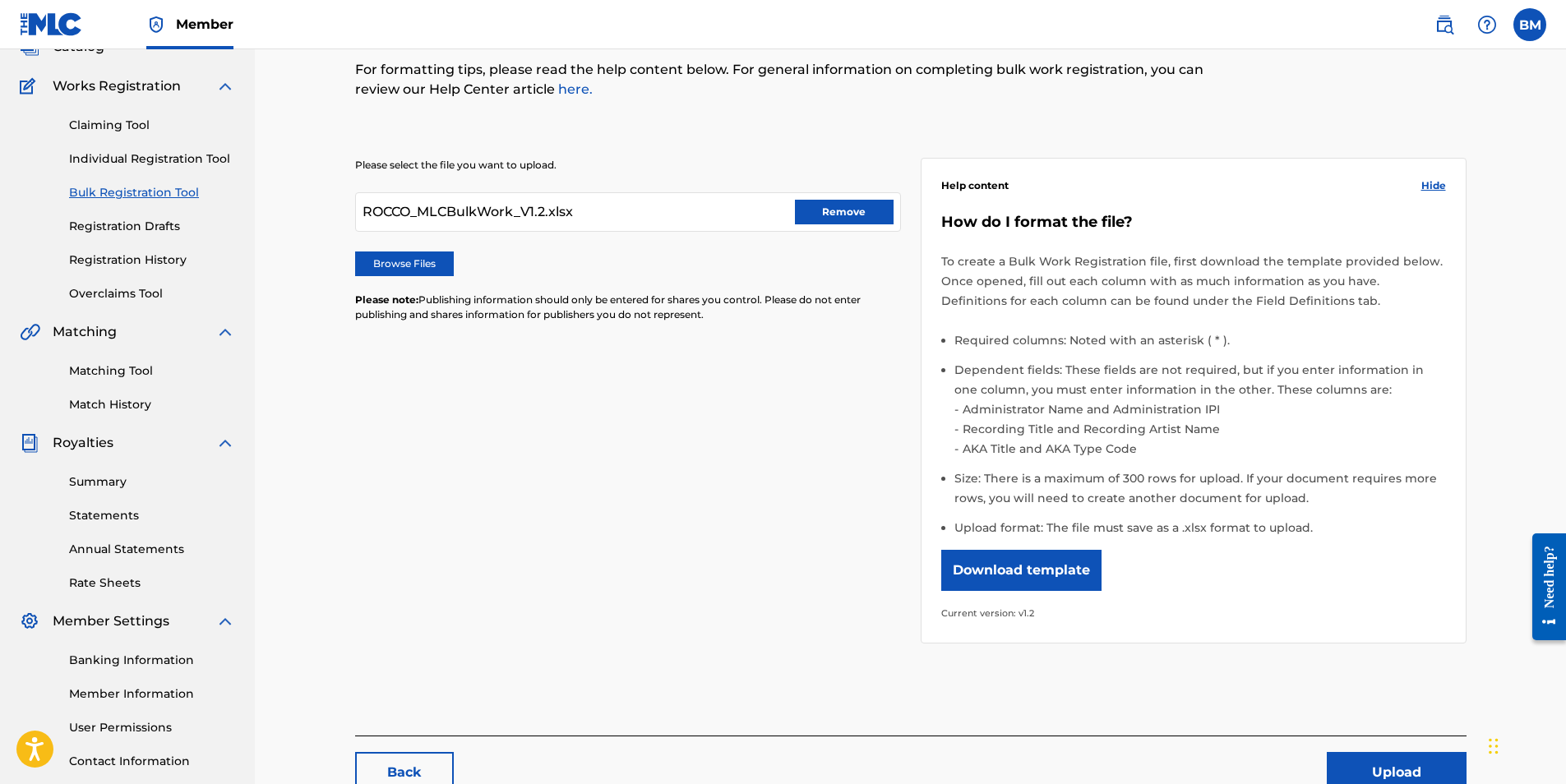
scroll to position [235, 0]
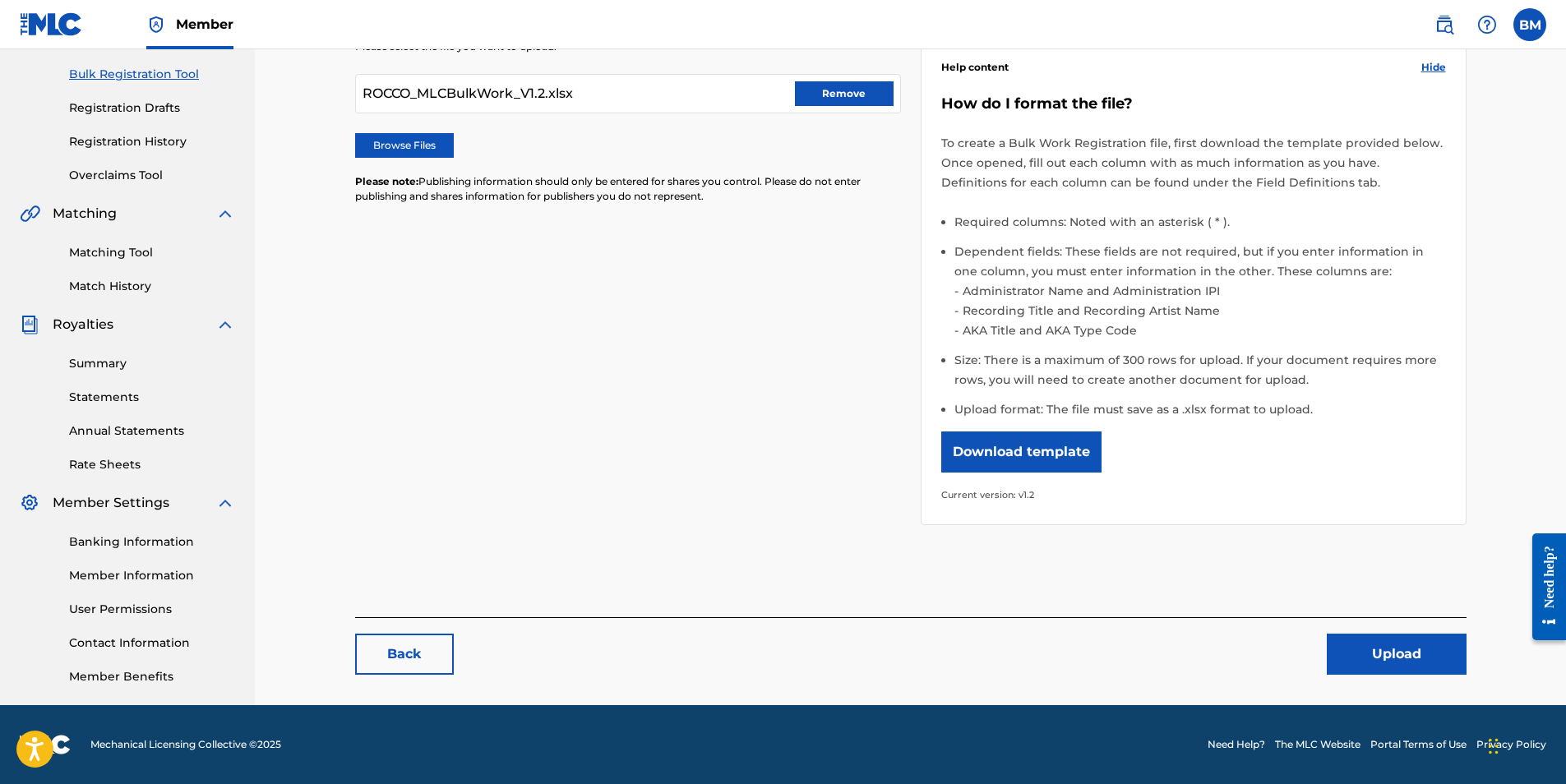
click at [1408, 653] on button "Upload" at bounding box center [1397, 654] width 140 height 41
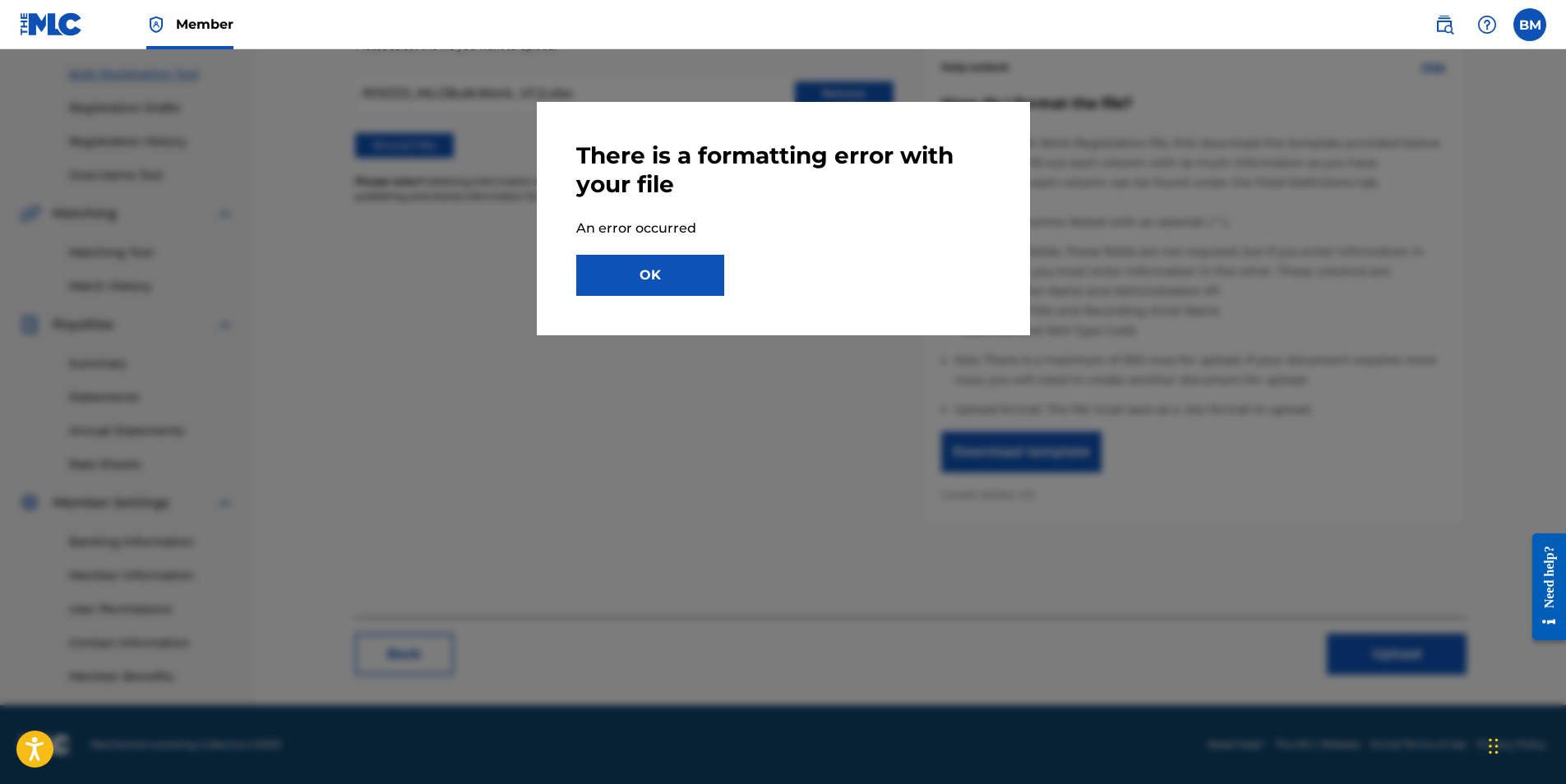
click at [671, 267] on button "OK" at bounding box center [650, 275] width 148 height 41
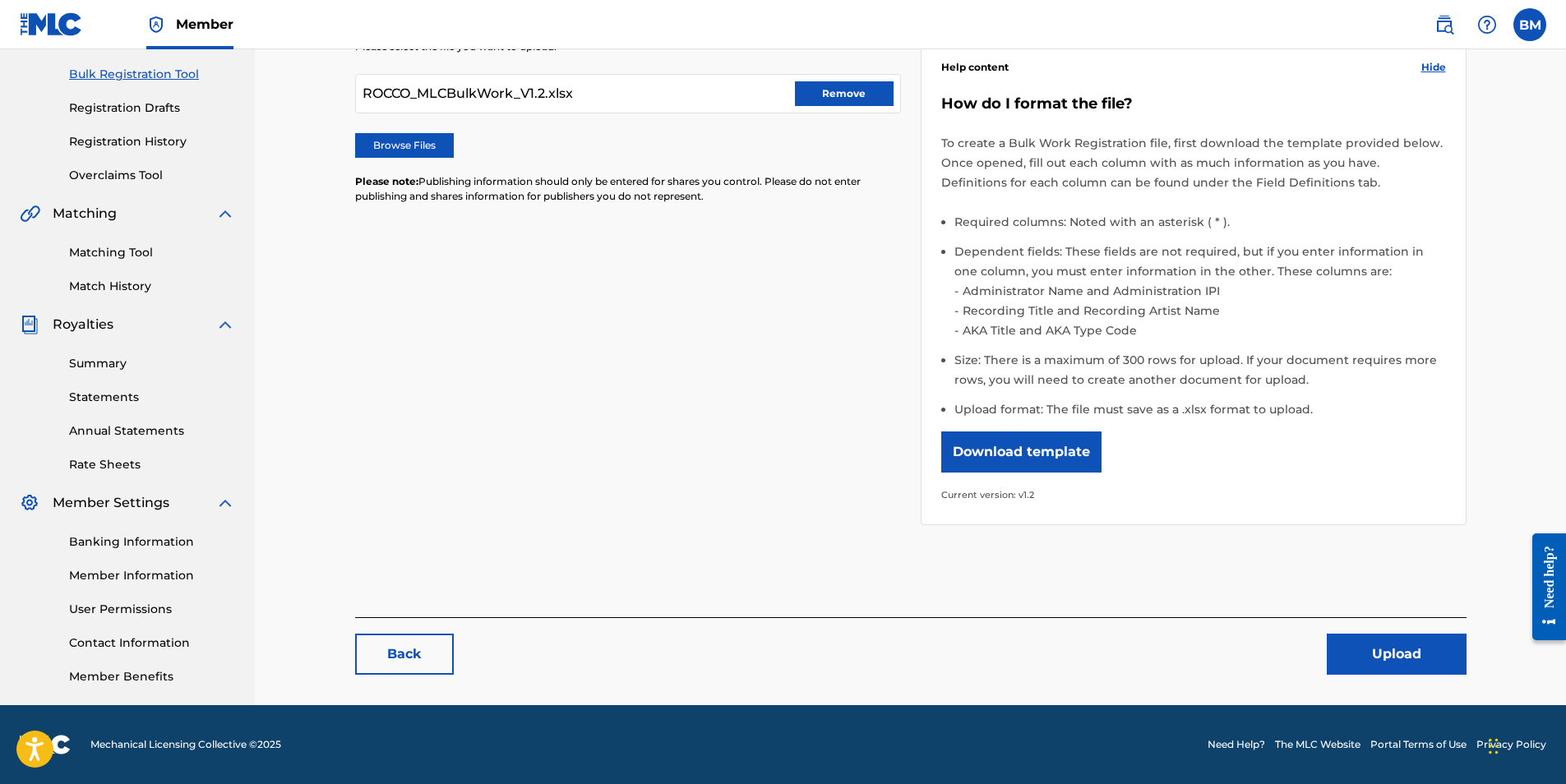
click at [832, 104] on button "Remove" at bounding box center [844, 93] width 99 height 24
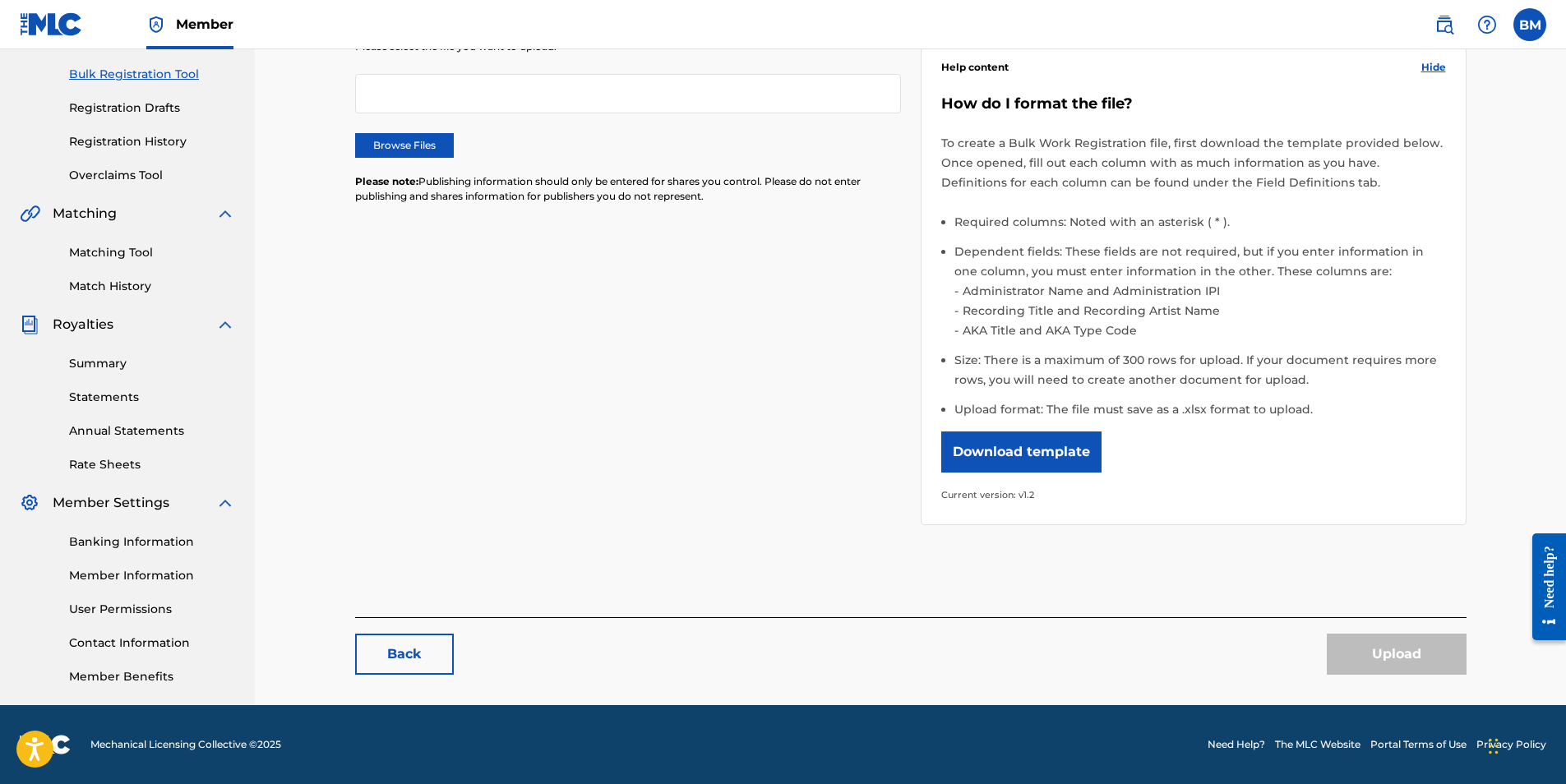
click at [111, 135] on link "Registration History" at bounding box center [152, 141] width 166 height 17
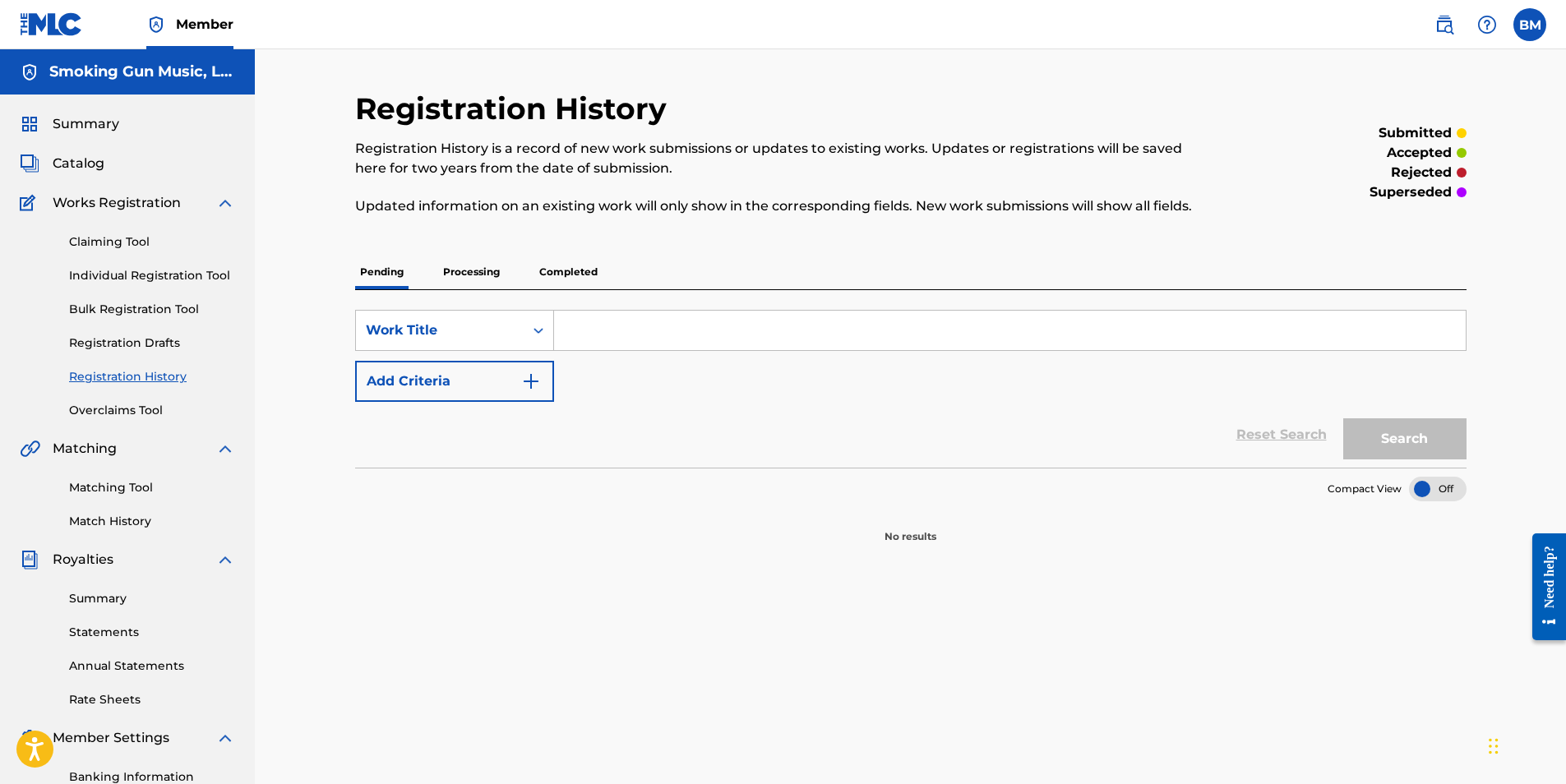
click at [126, 310] on link "Bulk Registration Tool" at bounding box center [152, 309] width 166 height 17
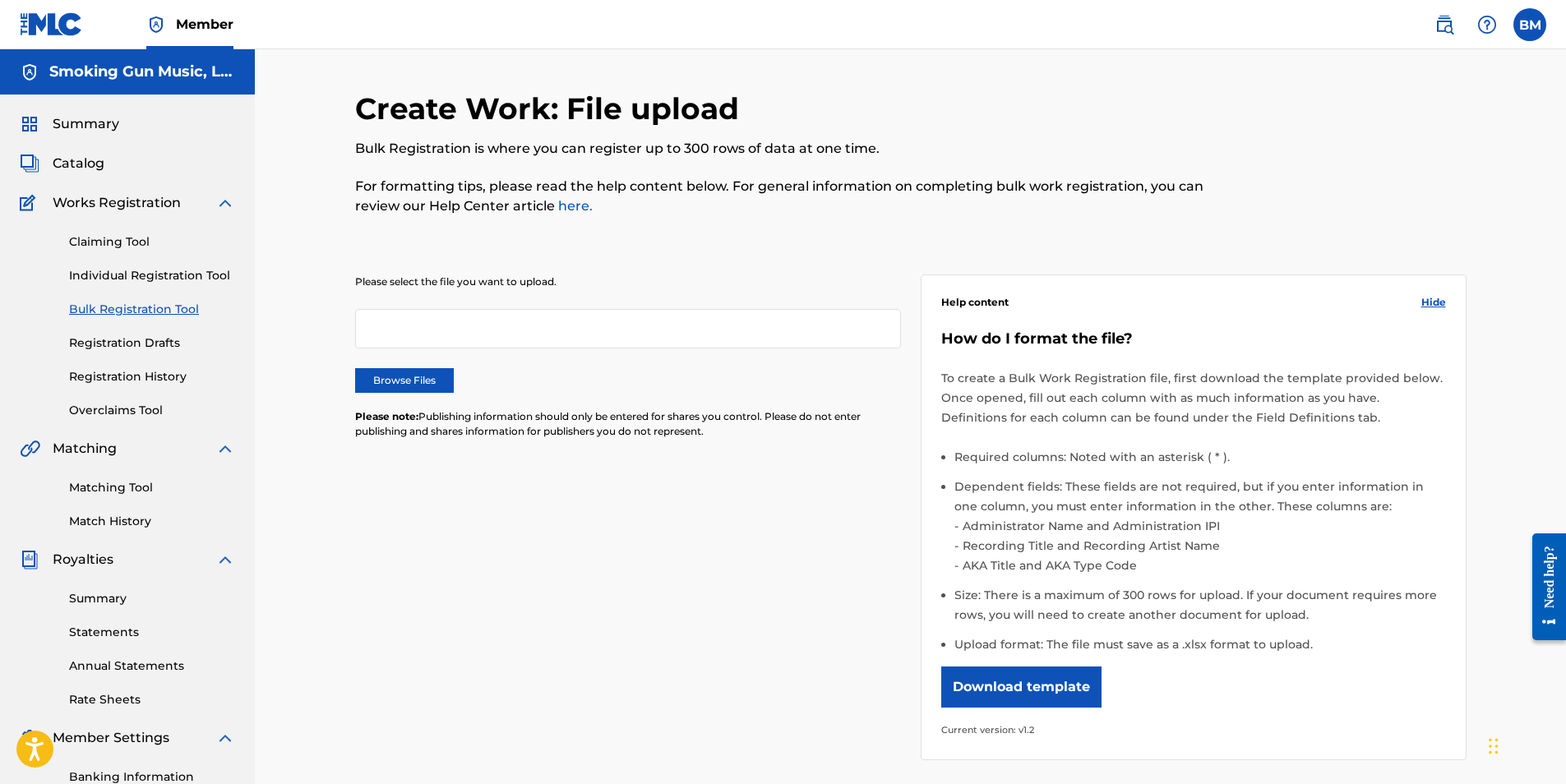
click at [404, 380] on label "Browse Files" at bounding box center [404, 380] width 99 height 24
click at [0, 0] on input "Browse Files" at bounding box center [0, 0] width 0 height 0
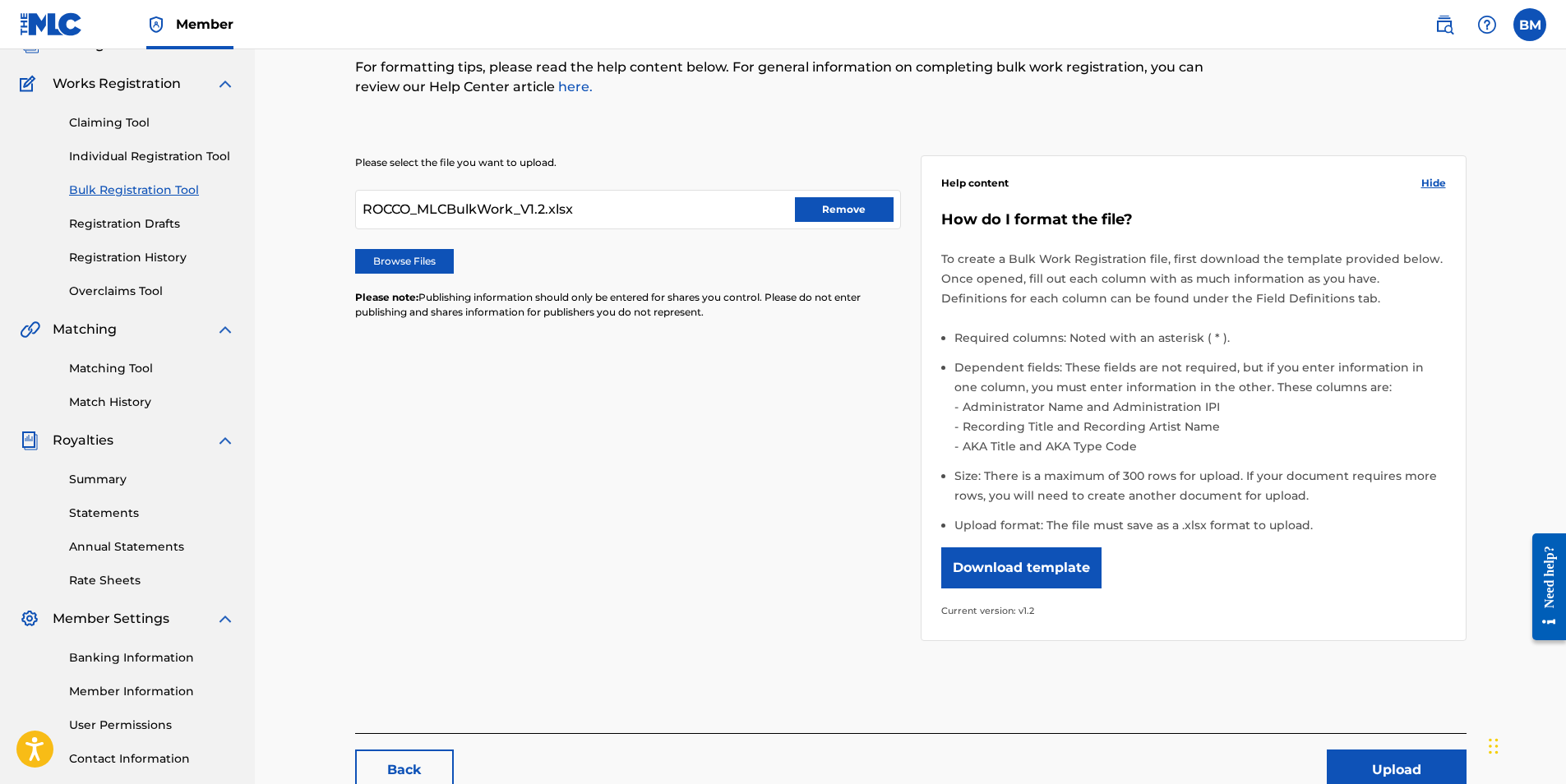
scroll to position [235, 0]
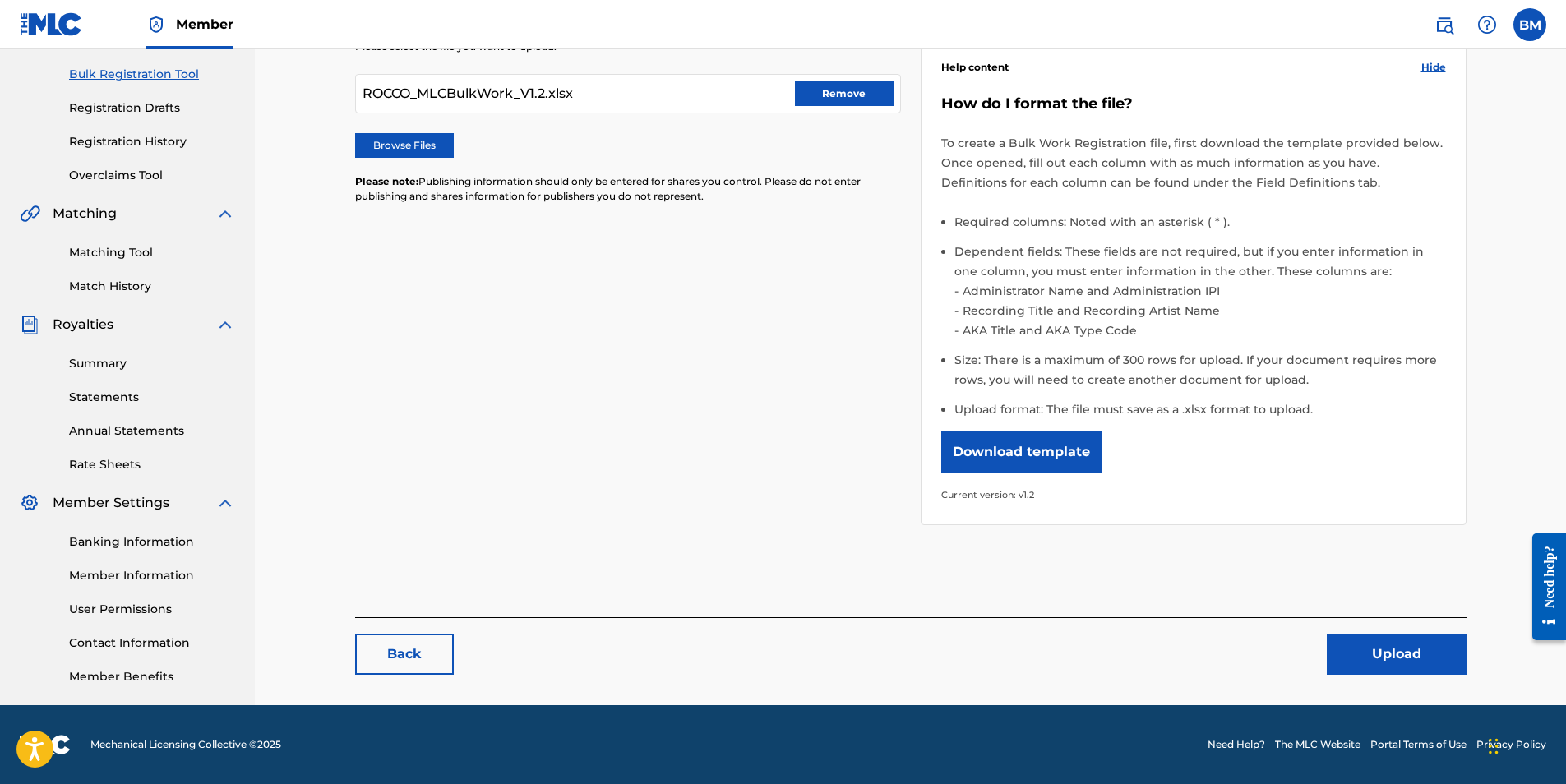
click at [1382, 653] on button "Upload" at bounding box center [1397, 654] width 140 height 41
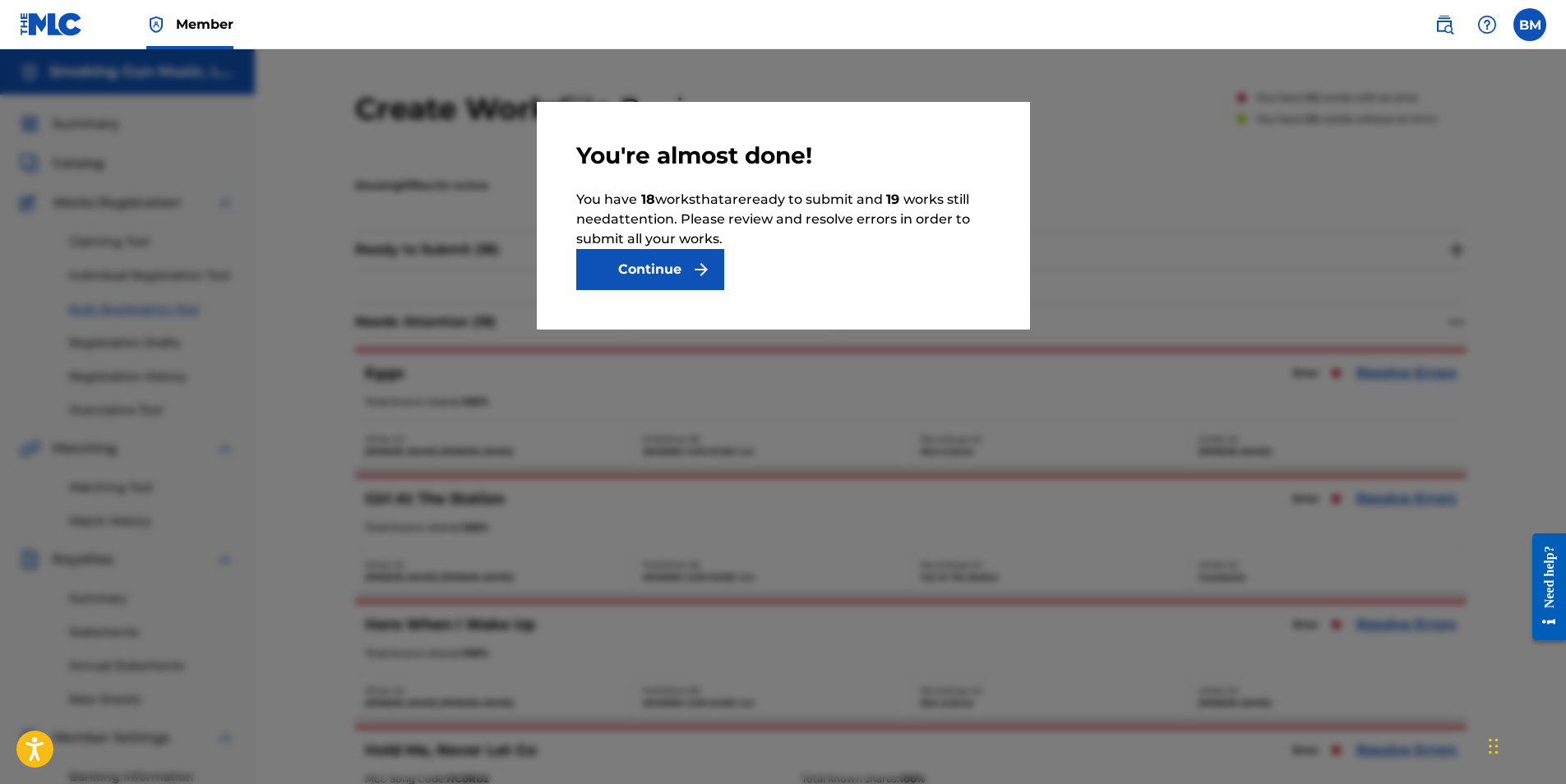
click at [688, 265] on button "Continue" at bounding box center [650, 269] width 148 height 41
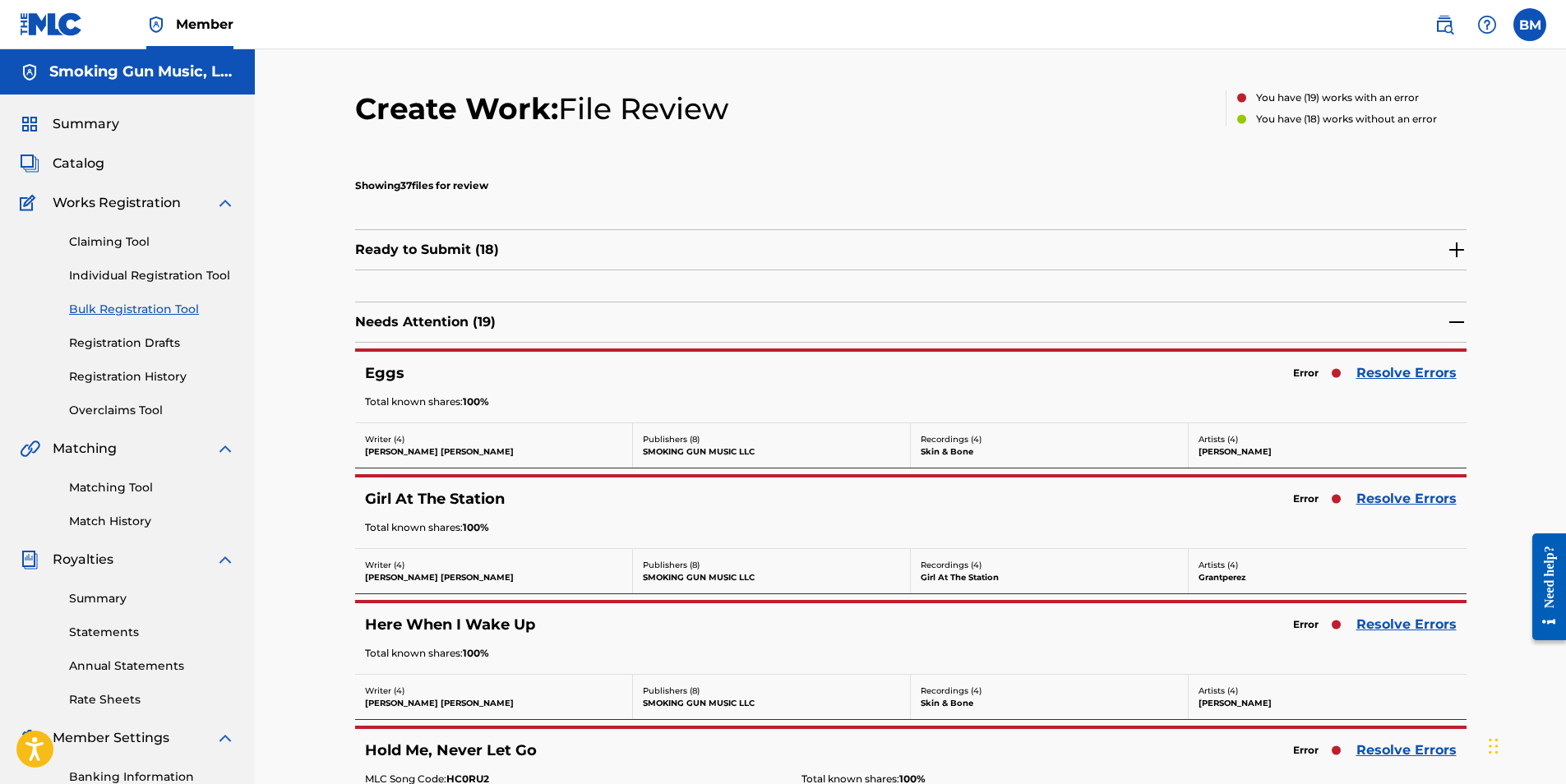
click at [1457, 245] on img at bounding box center [1456, 249] width 19 height 19
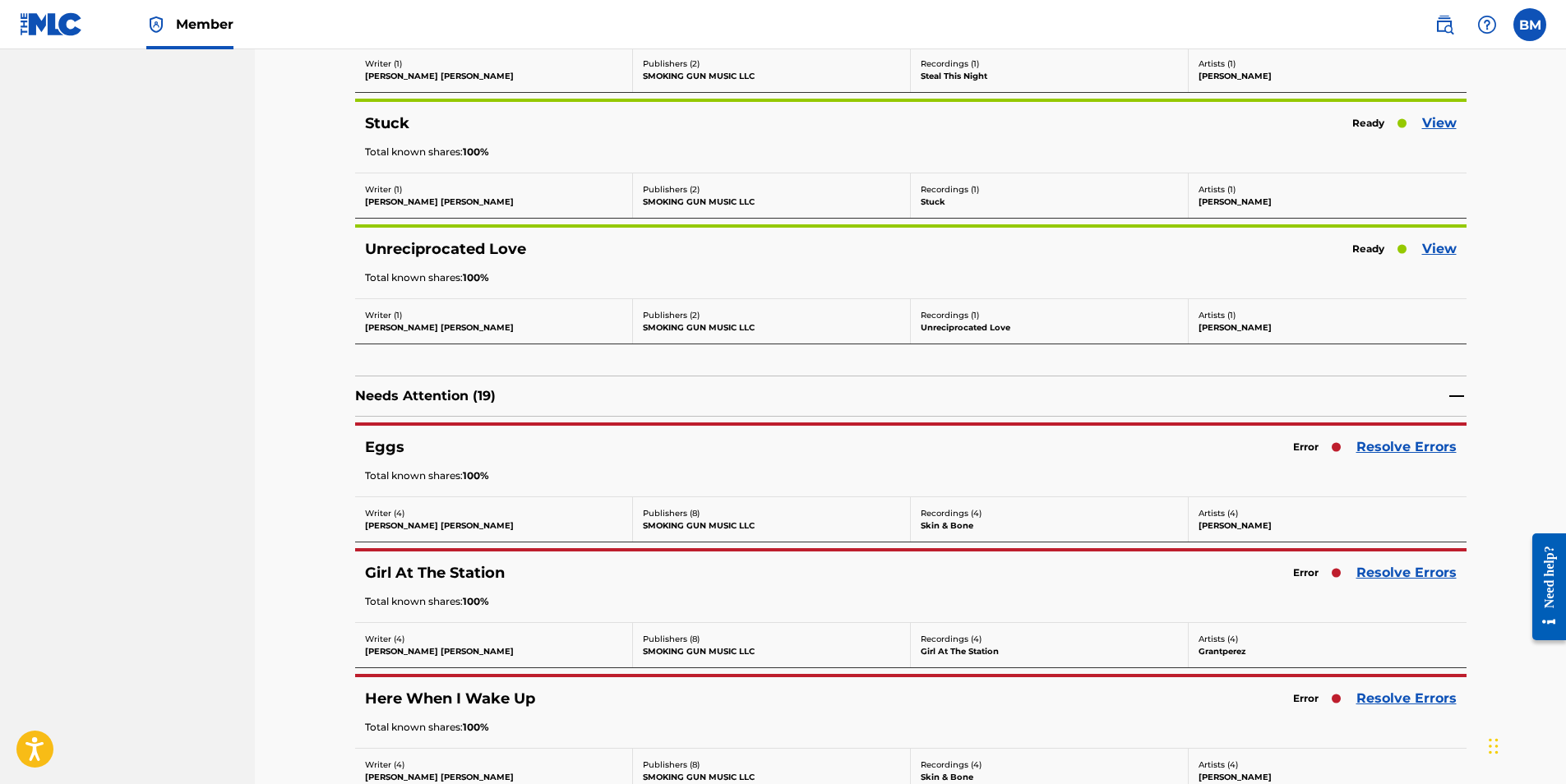
scroll to position [2466, 0]
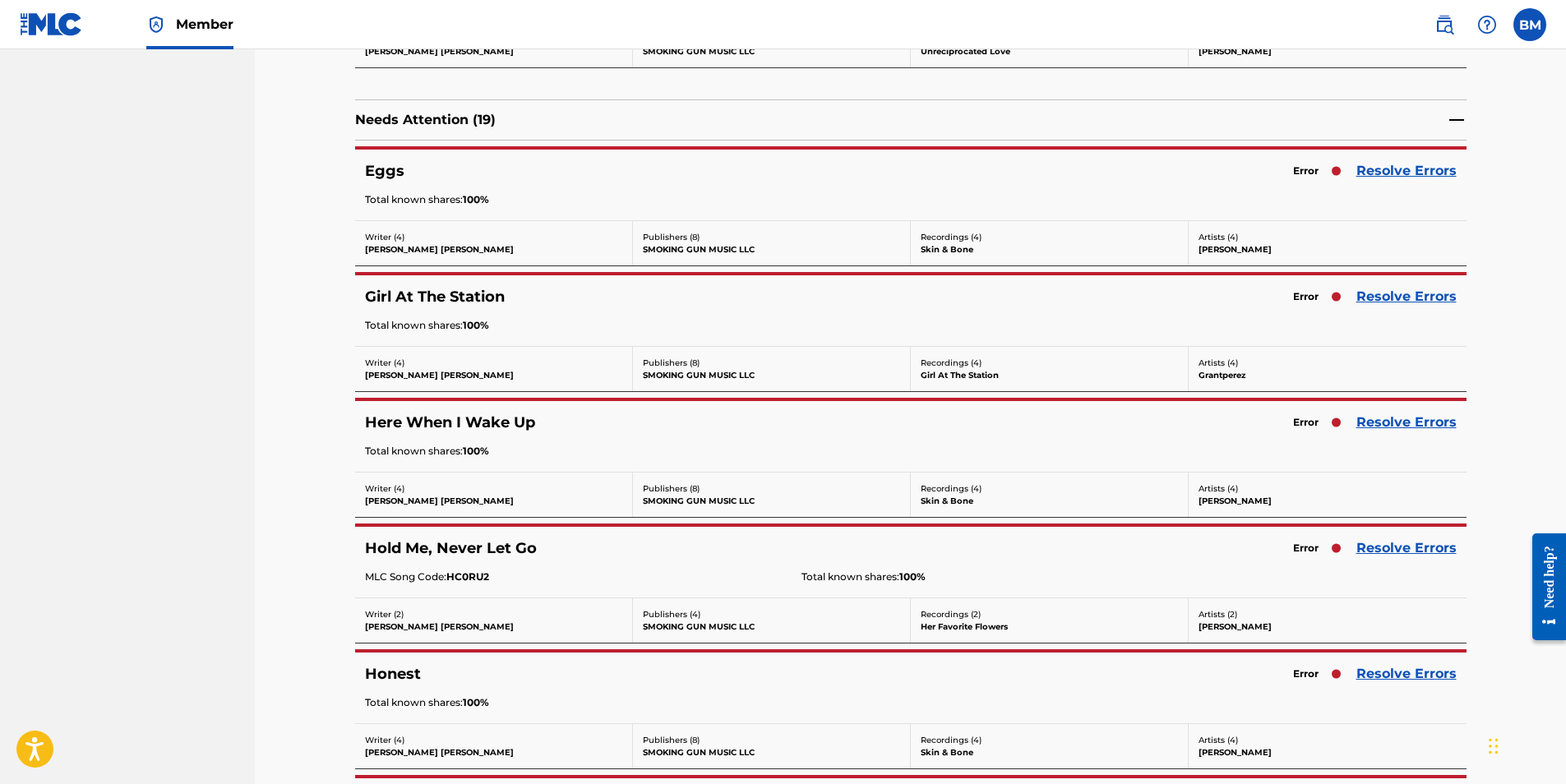
click at [1382, 169] on link "Resolve Errors" at bounding box center [1407, 170] width 100 height 19
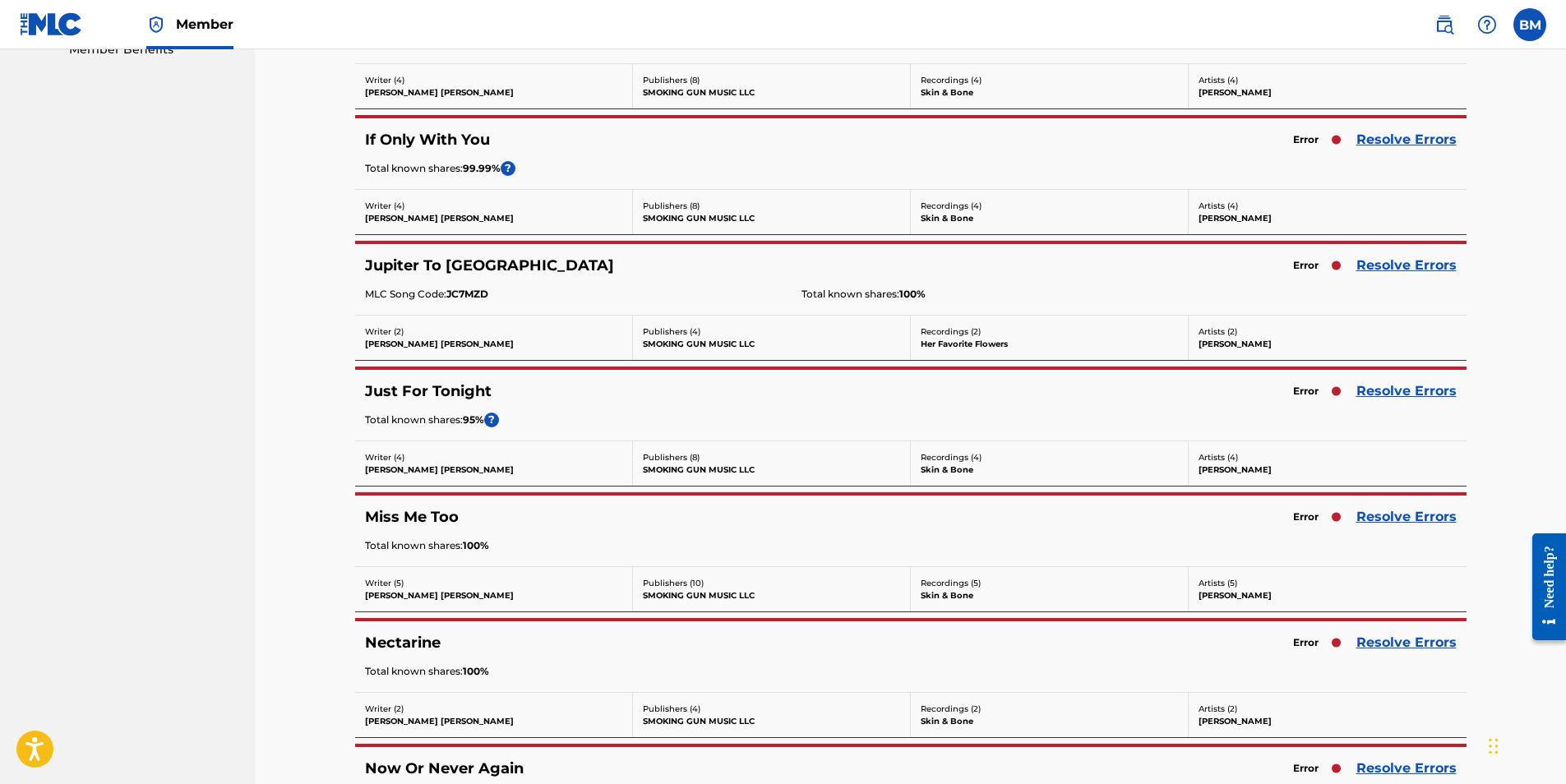
scroll to position [1151, 0]
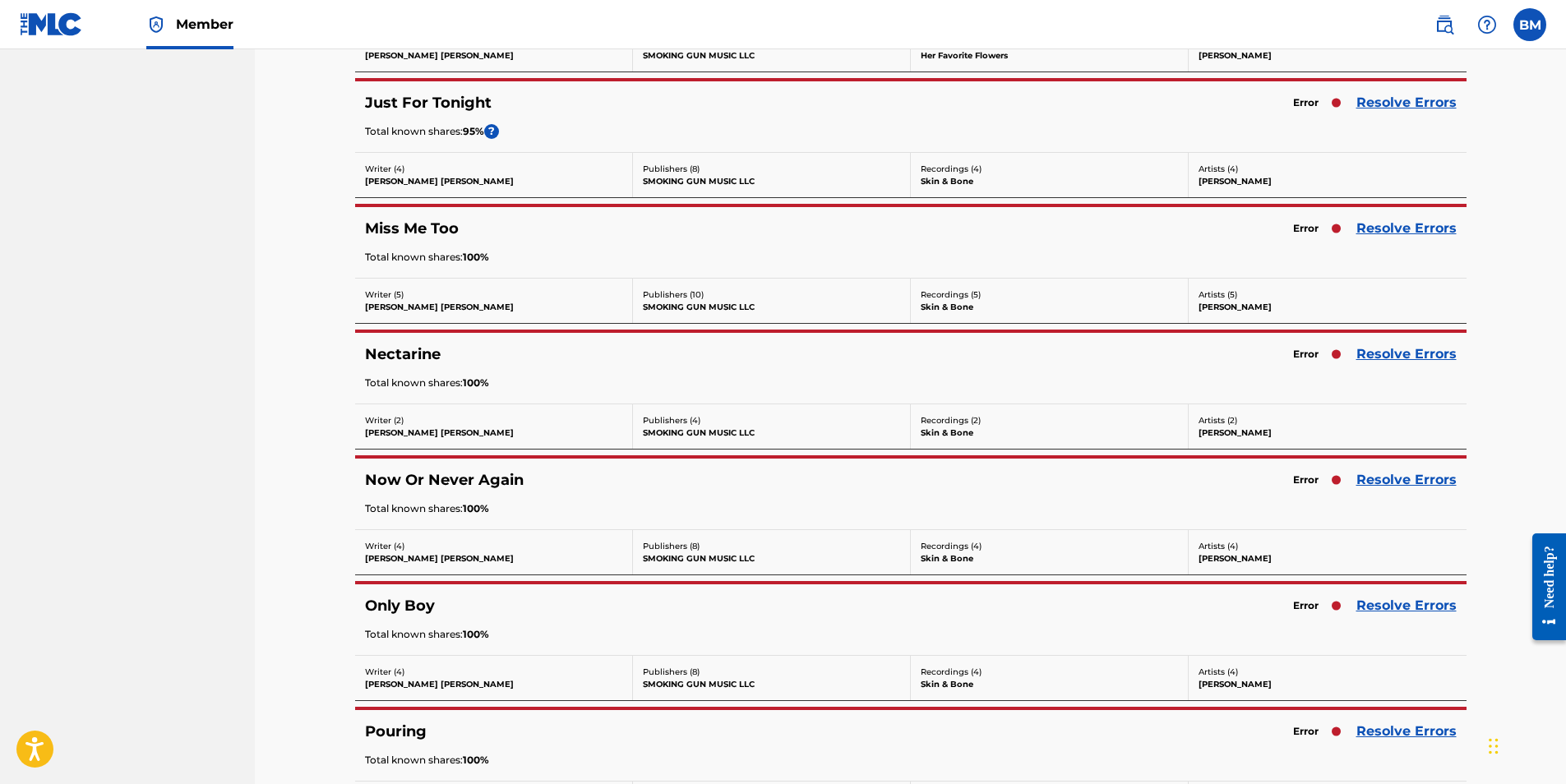
click at [1404, 349] on link "Resolve Errors" at bounding box center [1407, 354] width 100 height 19
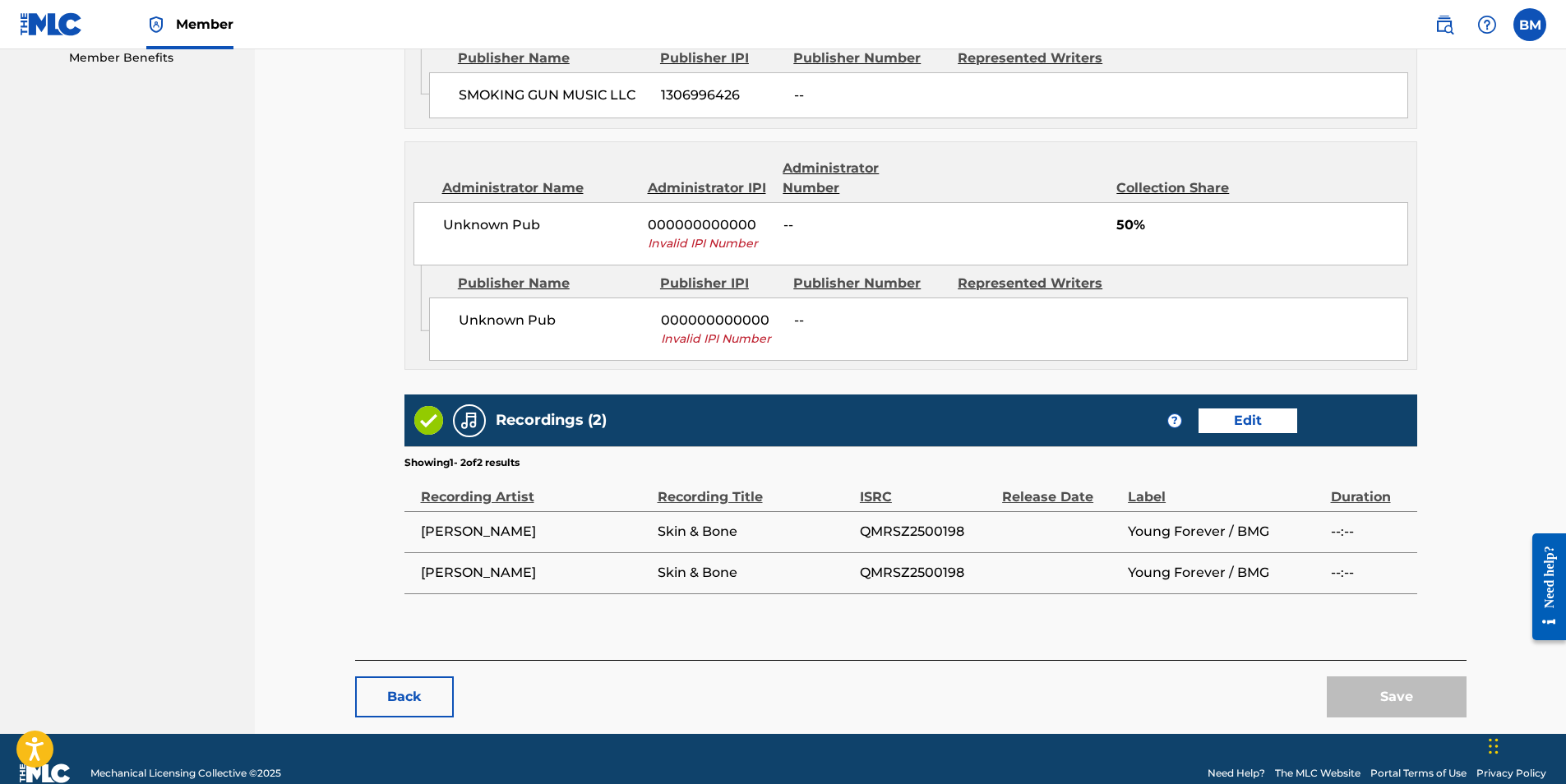
scroll to position [883, 0]
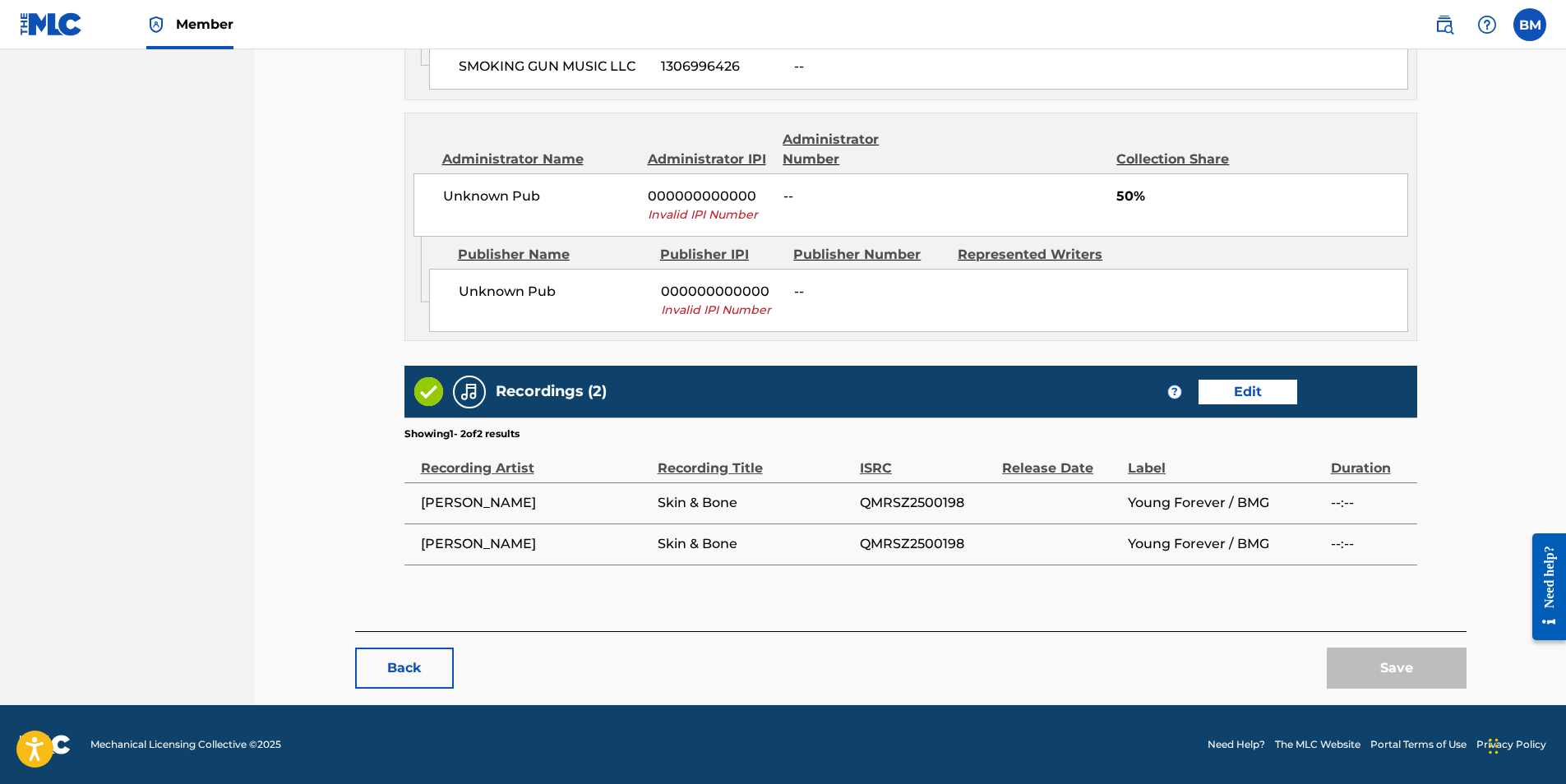
click at [418, 664] on button "Back" at bounding box center [404, 668] width 99 height 41
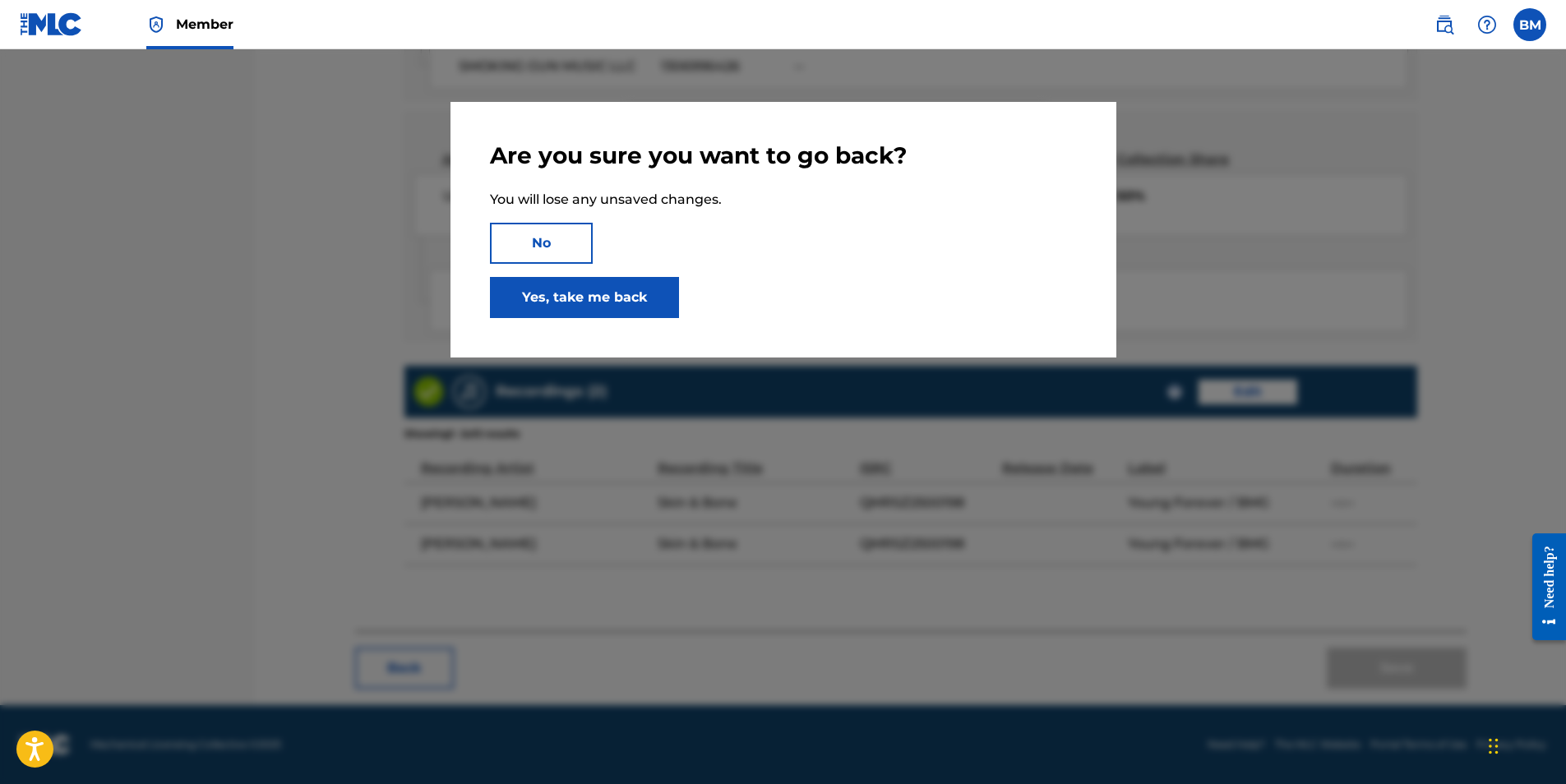
click at [592, 294] on link "Yes, take me back" at bounding box center [585, 297] width 190 height 41
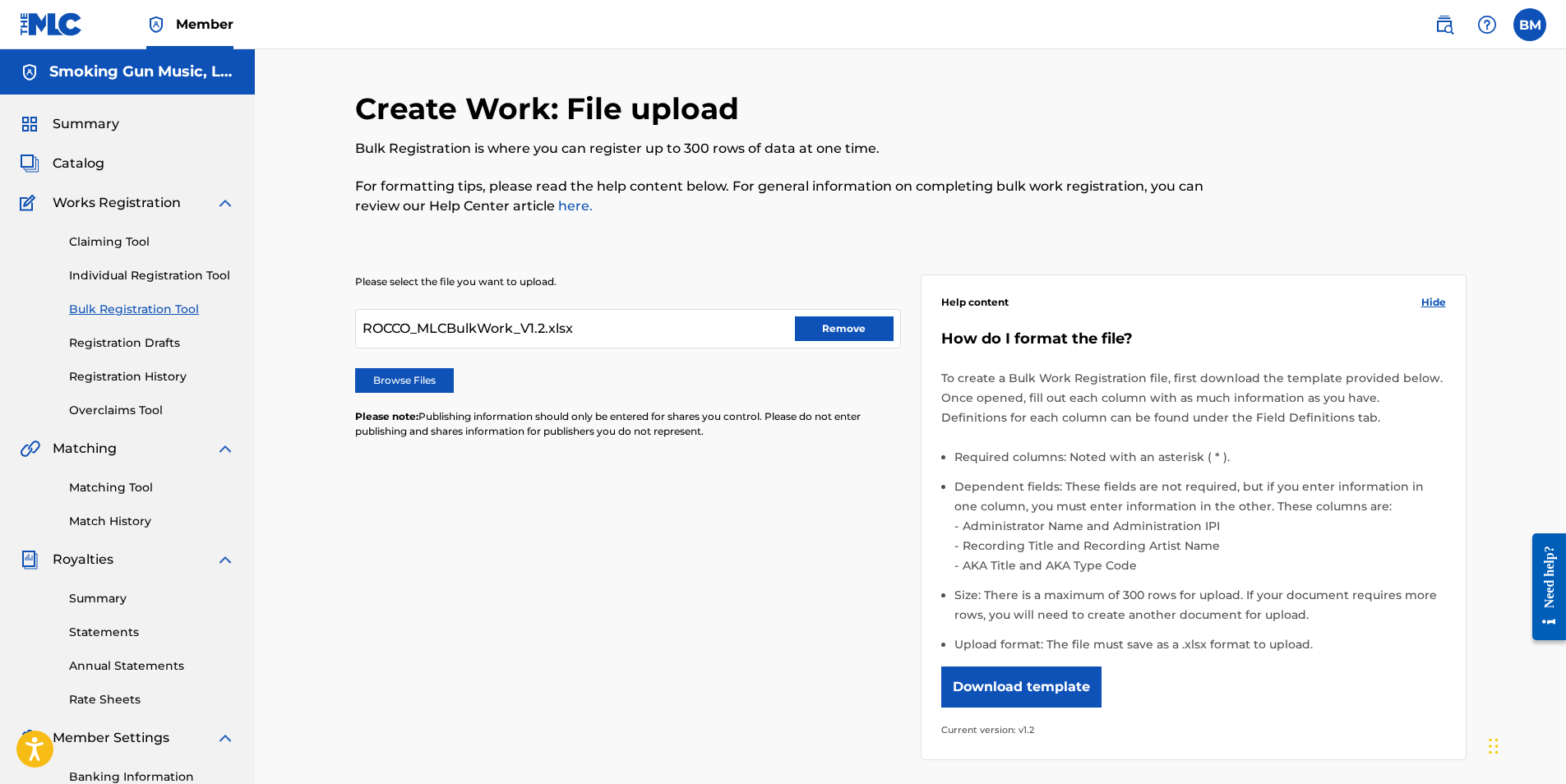
click at [859, 322] on button "Remove" at bounding box center [844, 328] width 99 height 24
click at [117, 339] on link "Registration Drafts" at bounding box center [152, 343] width 166 height 17
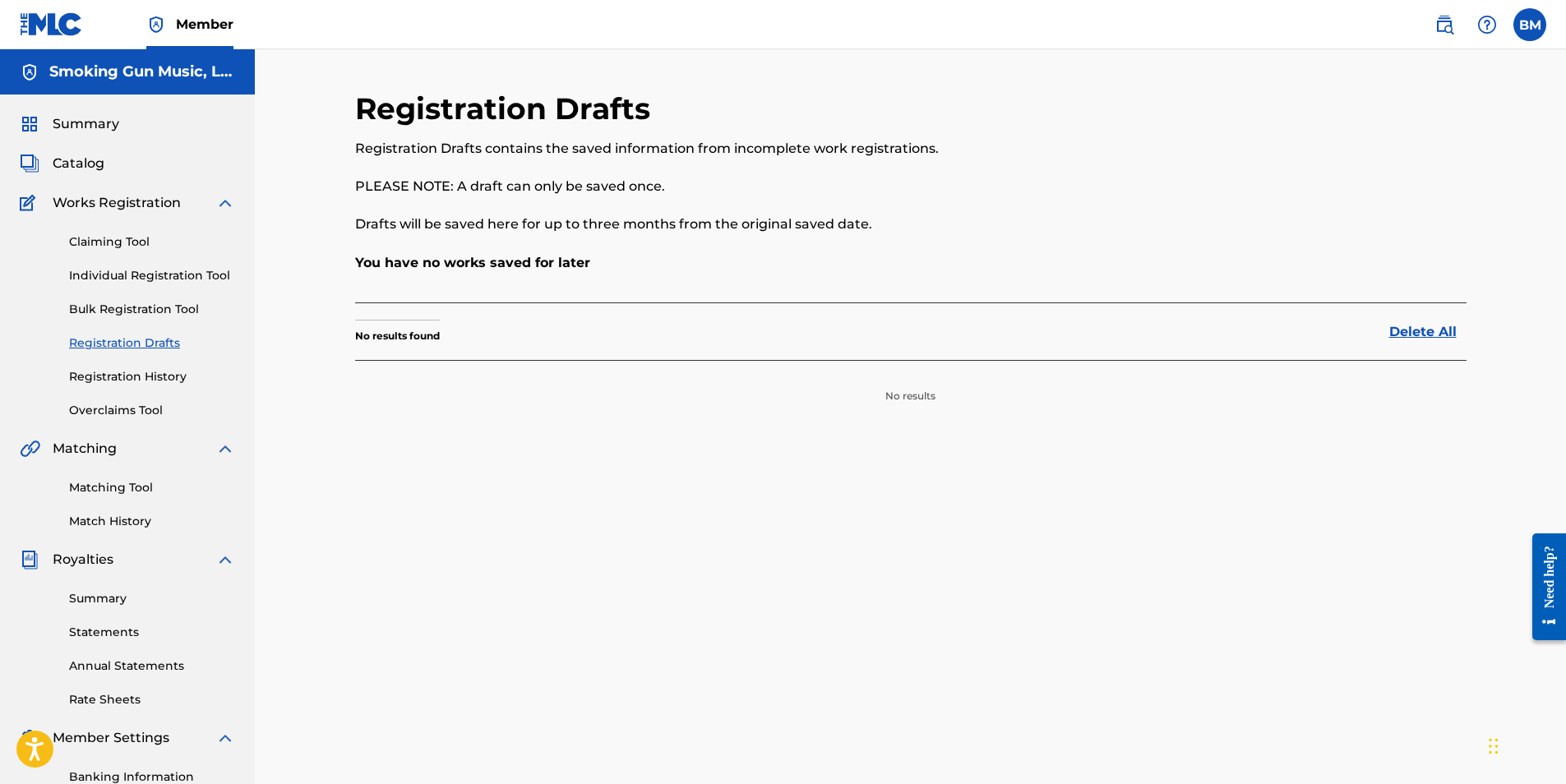
click at [131, 300] on div "Claiming Tool Individual Registration Tool Bulk Registration Tool Registration …" at bounding box center [127, 316] width 216 height 206
click at [1427, 332] on link "Delete All" at bounding box center [1429, 332] width 77 height 19
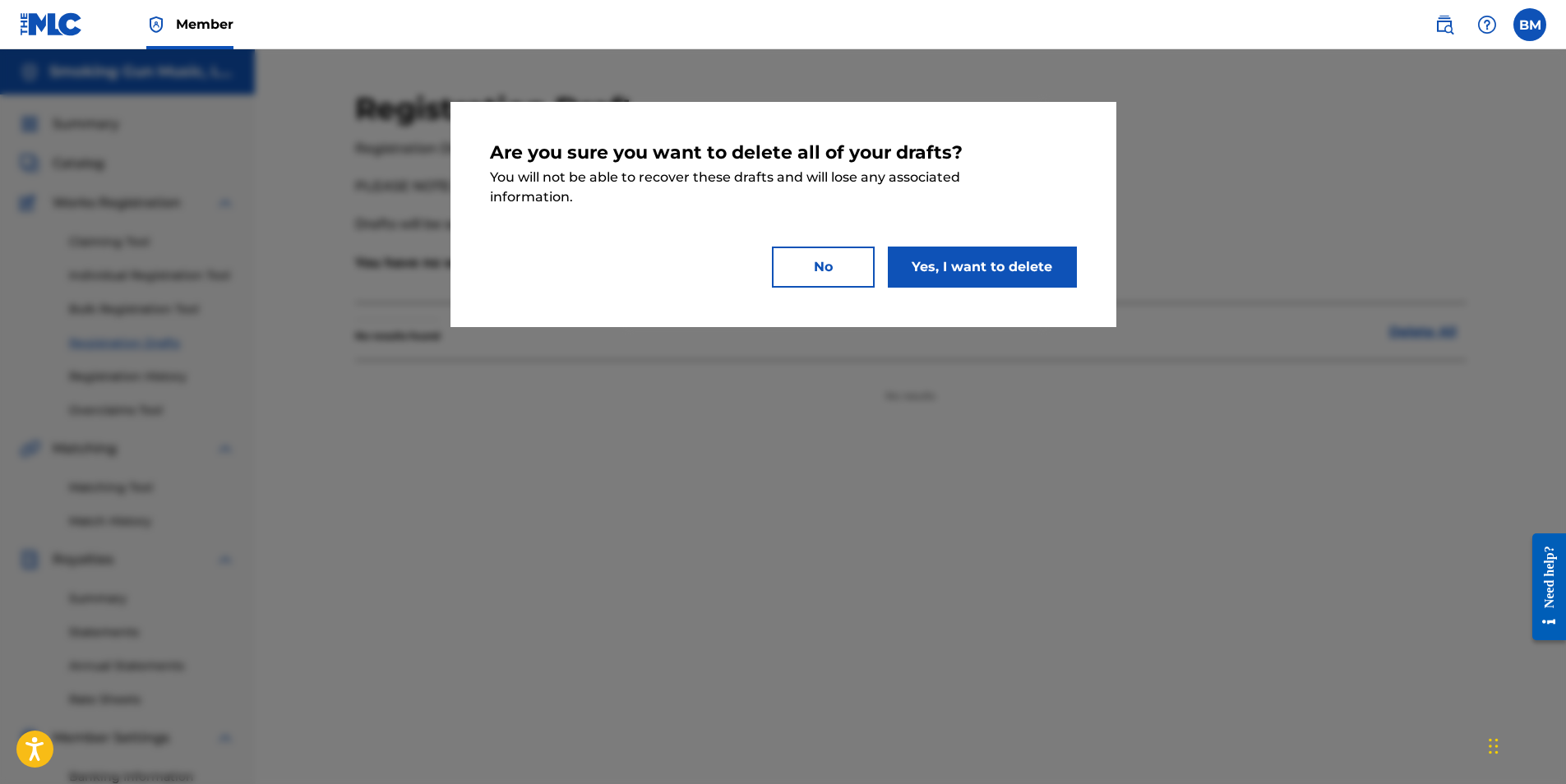
click at [970, 267] on button "Yes, I want to delete" at bounding box center [982, 267] width 190 height 41
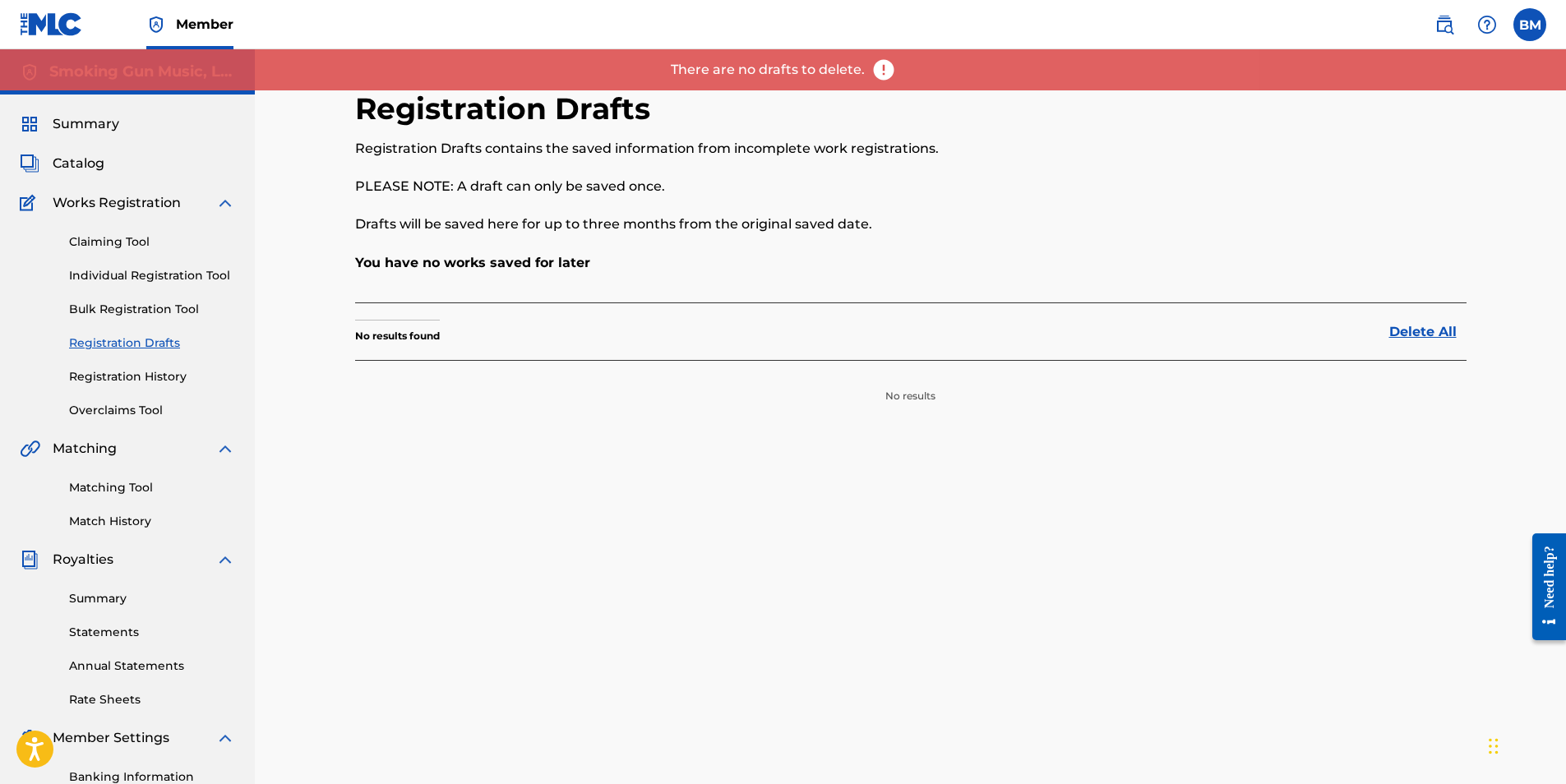
click at [123, 311] on link "Bulk Registration Tool" at bounding box center [152, 309] width 166 height 17
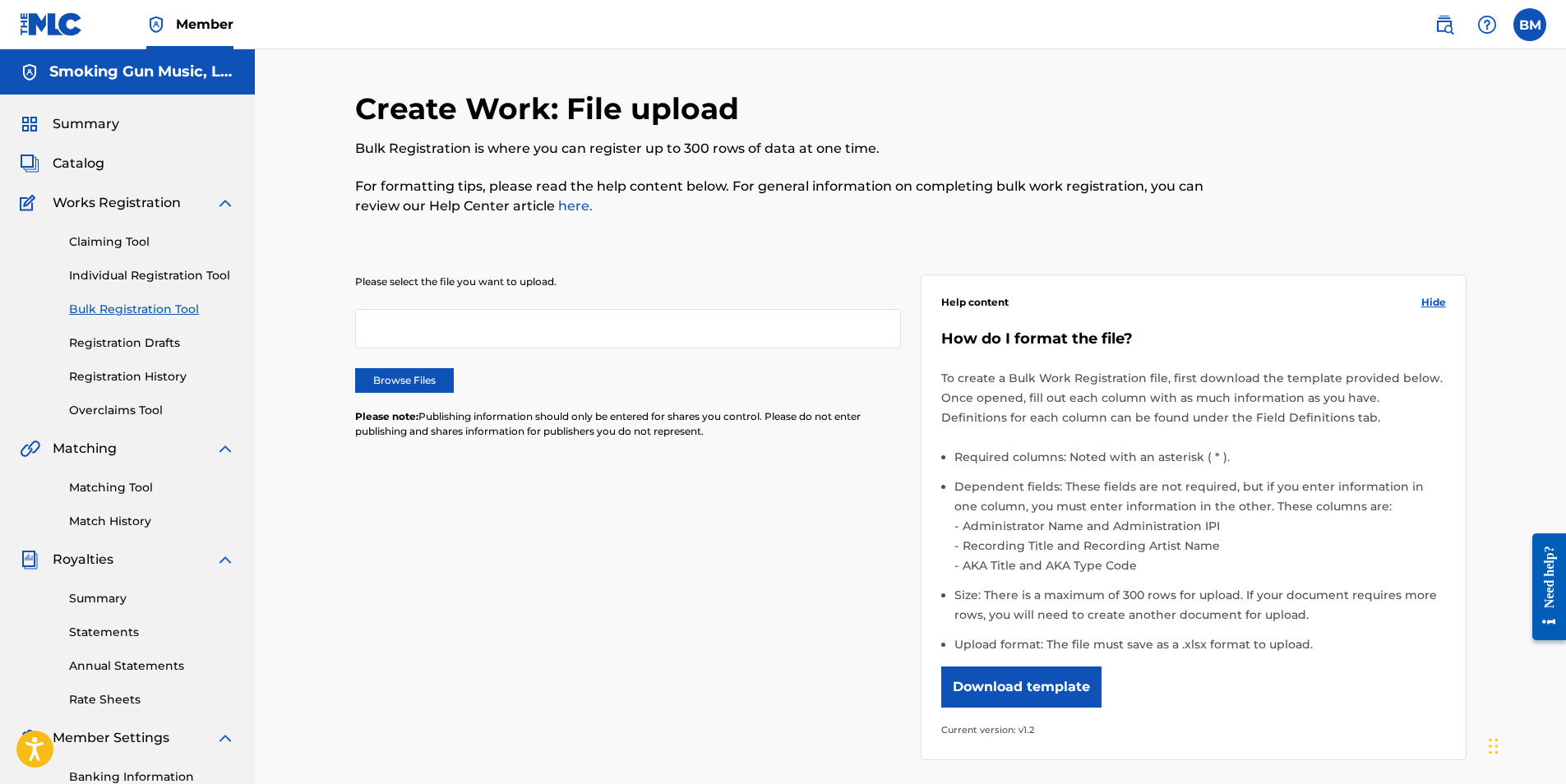
click at [398, 379] on label "Browse Files" at bounding box center [404, 380] width 99 height 24
click at [0, 0] on input "Browse Files" at bounding box center [0, 0] width 0 height 0
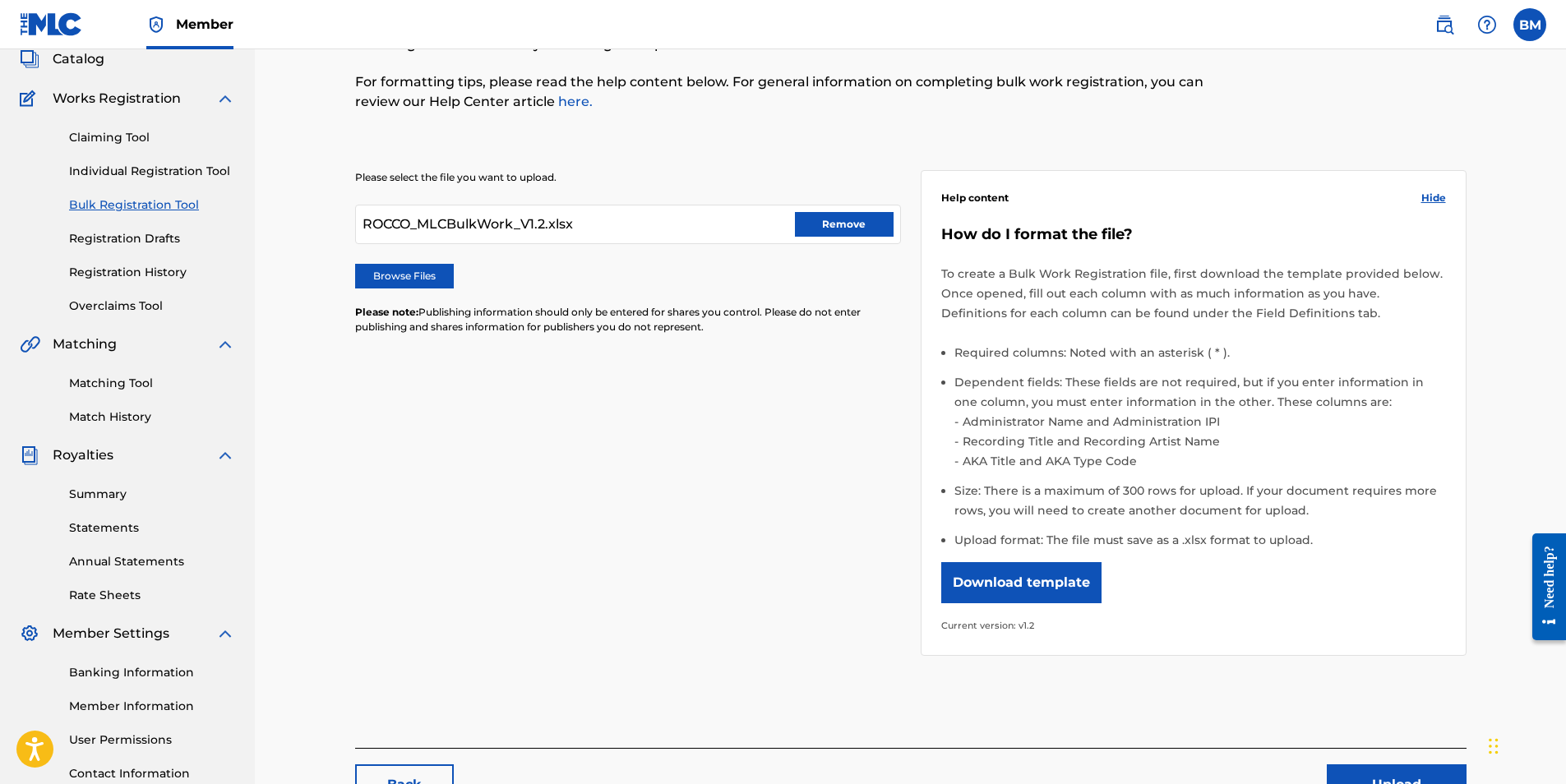
scroll to position [235, 0]
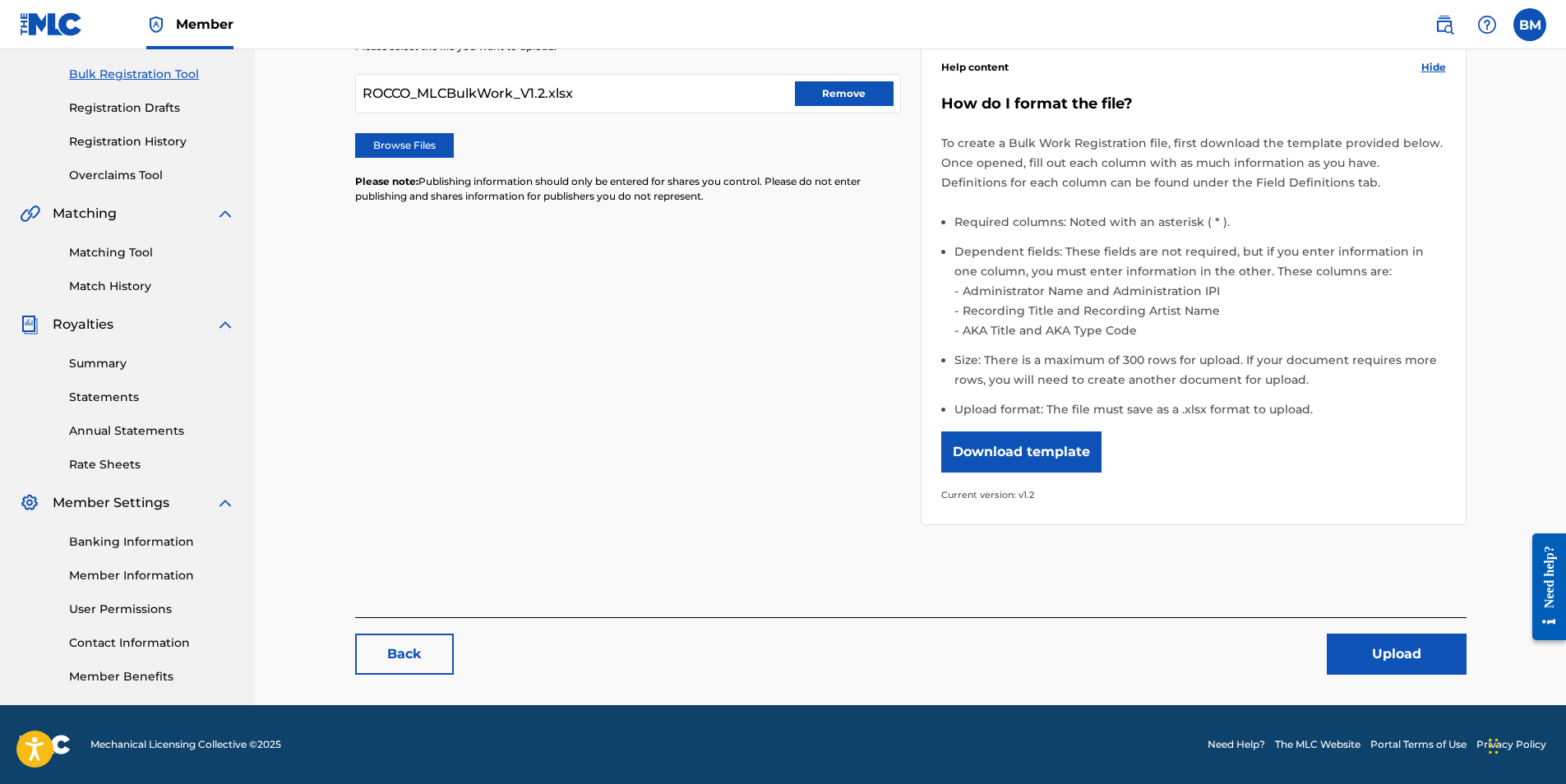
click at [1382, 643] on button "Upload" at bounding box center [1397, 654] width 140 height 41
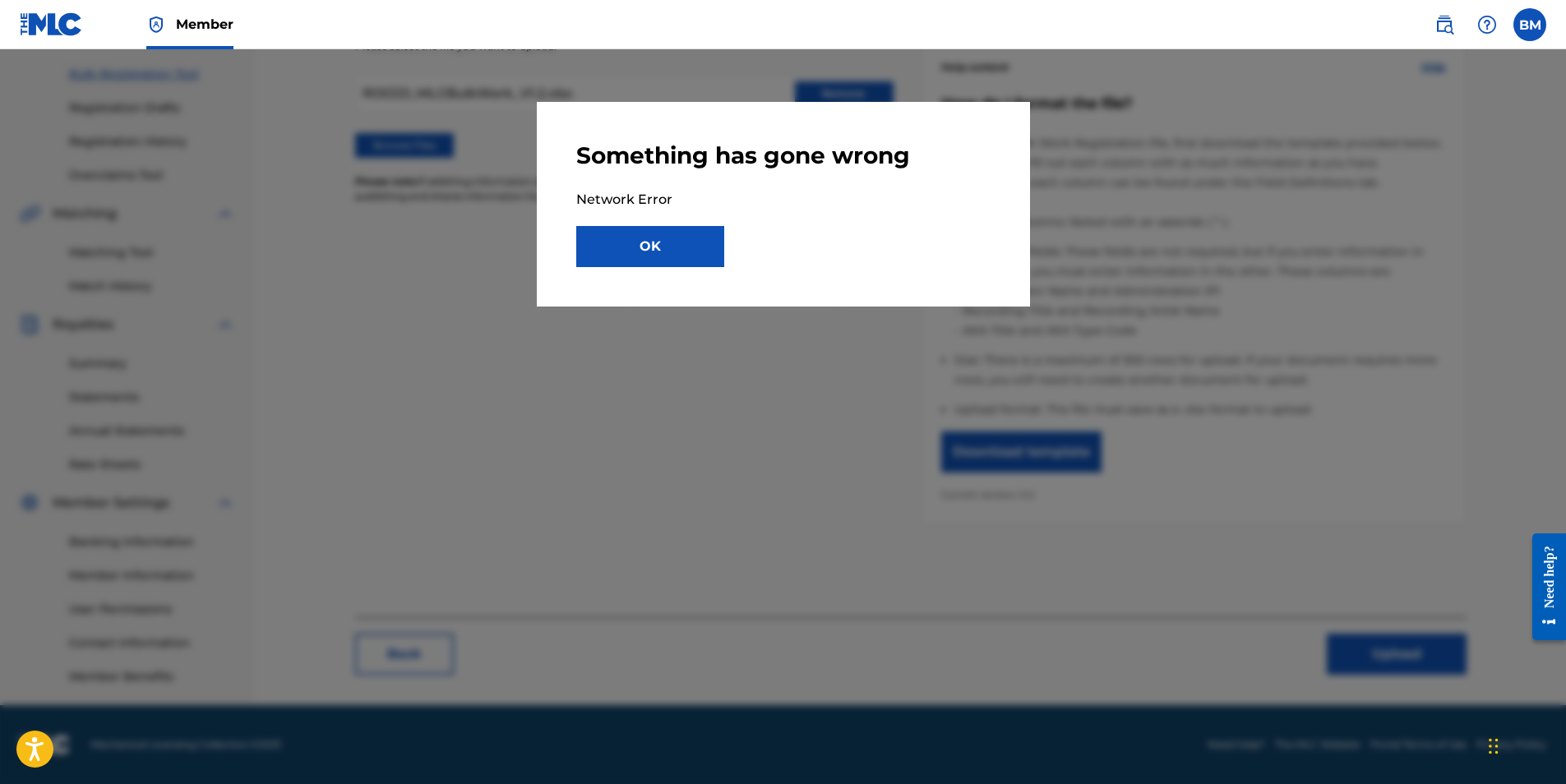
click at [644, 237] on button "OK" at bounding box center [650, 246] width 148 height 41
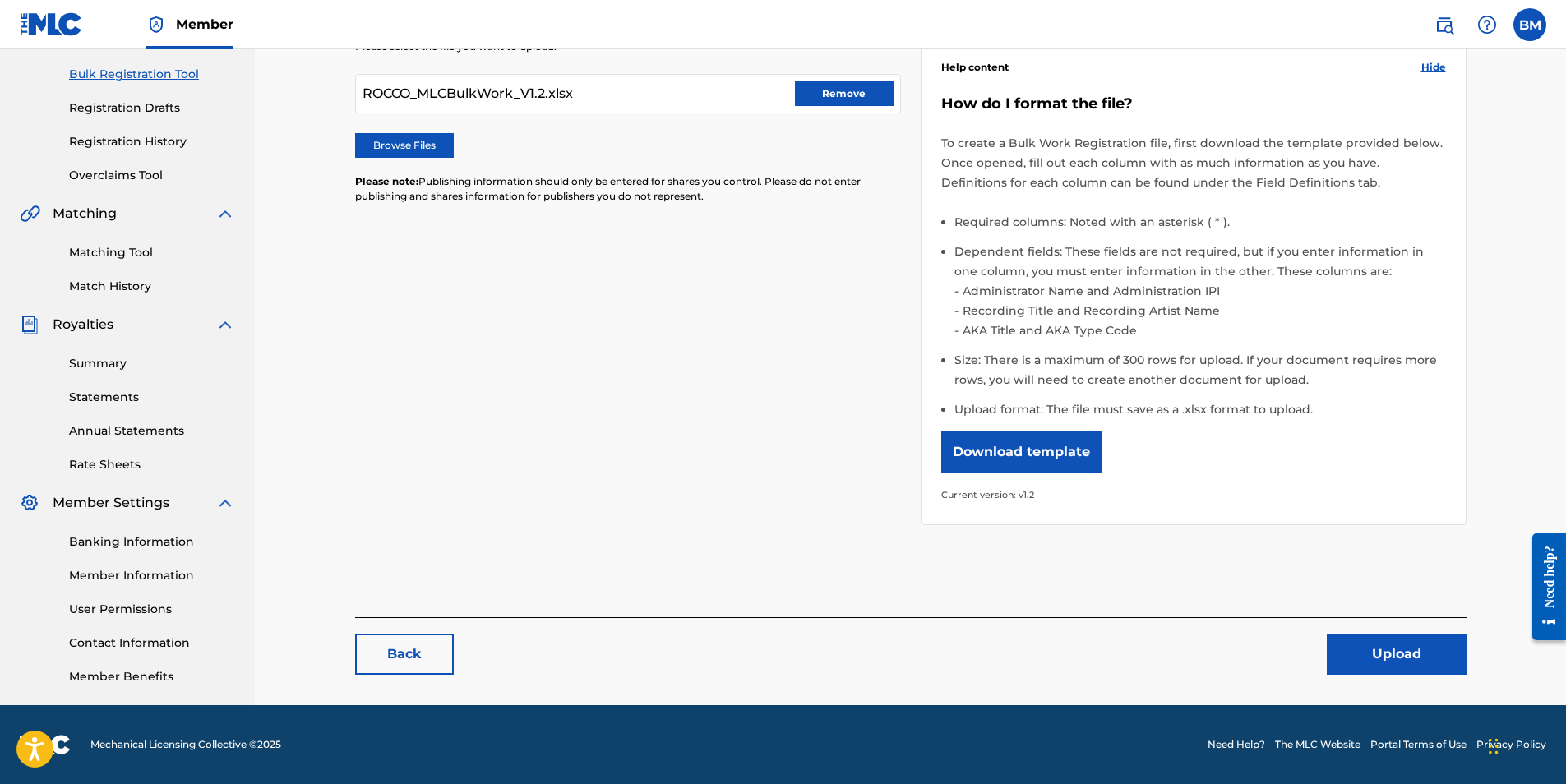
click at [126, 174] on link "Overclaims Tool" at bounding box center [152, 175] width 166 height 17
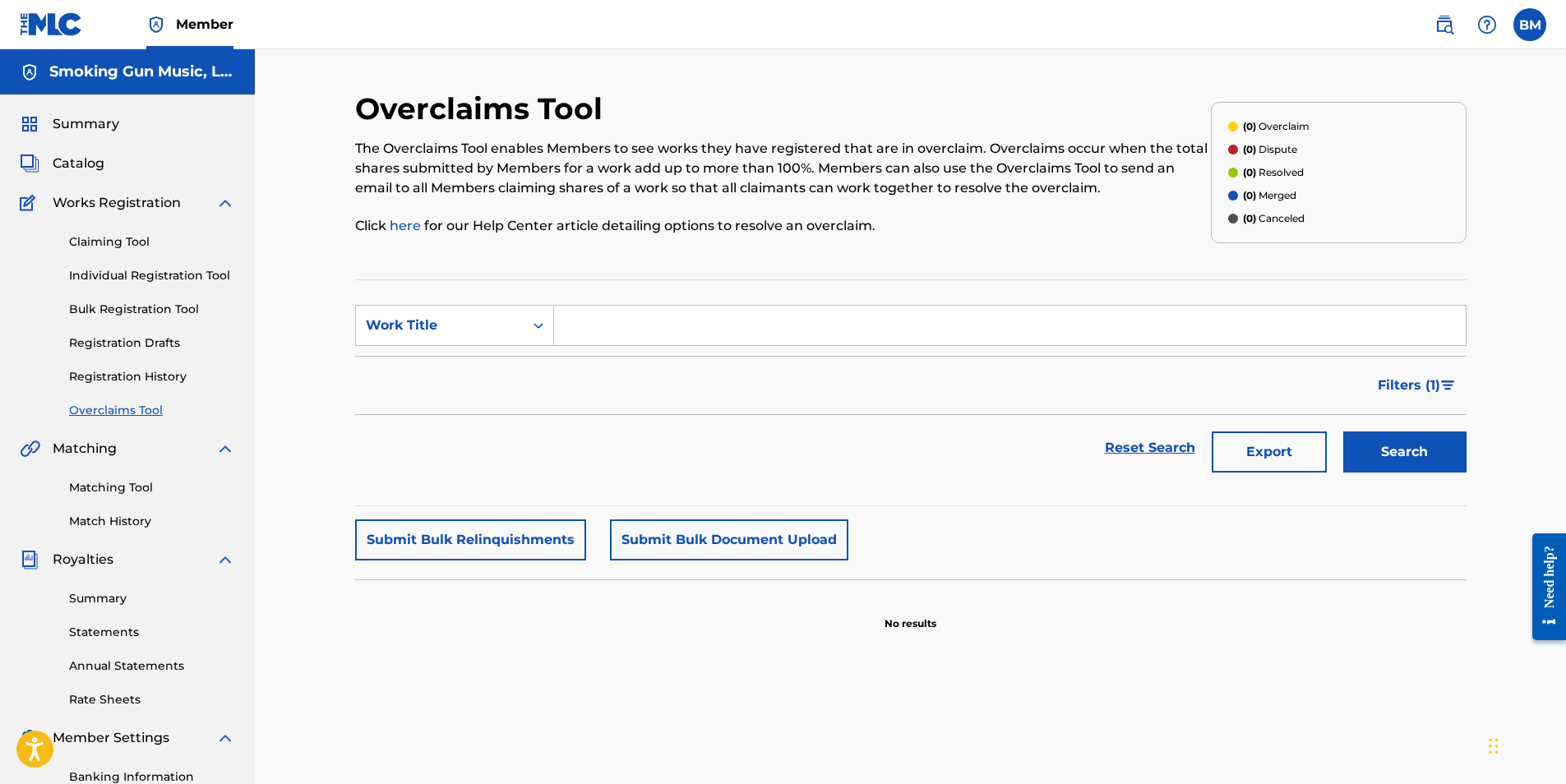
click at [125, 308] on link "Bulk Registration Tool" at bounding box center [152, 309] width 166 height 17
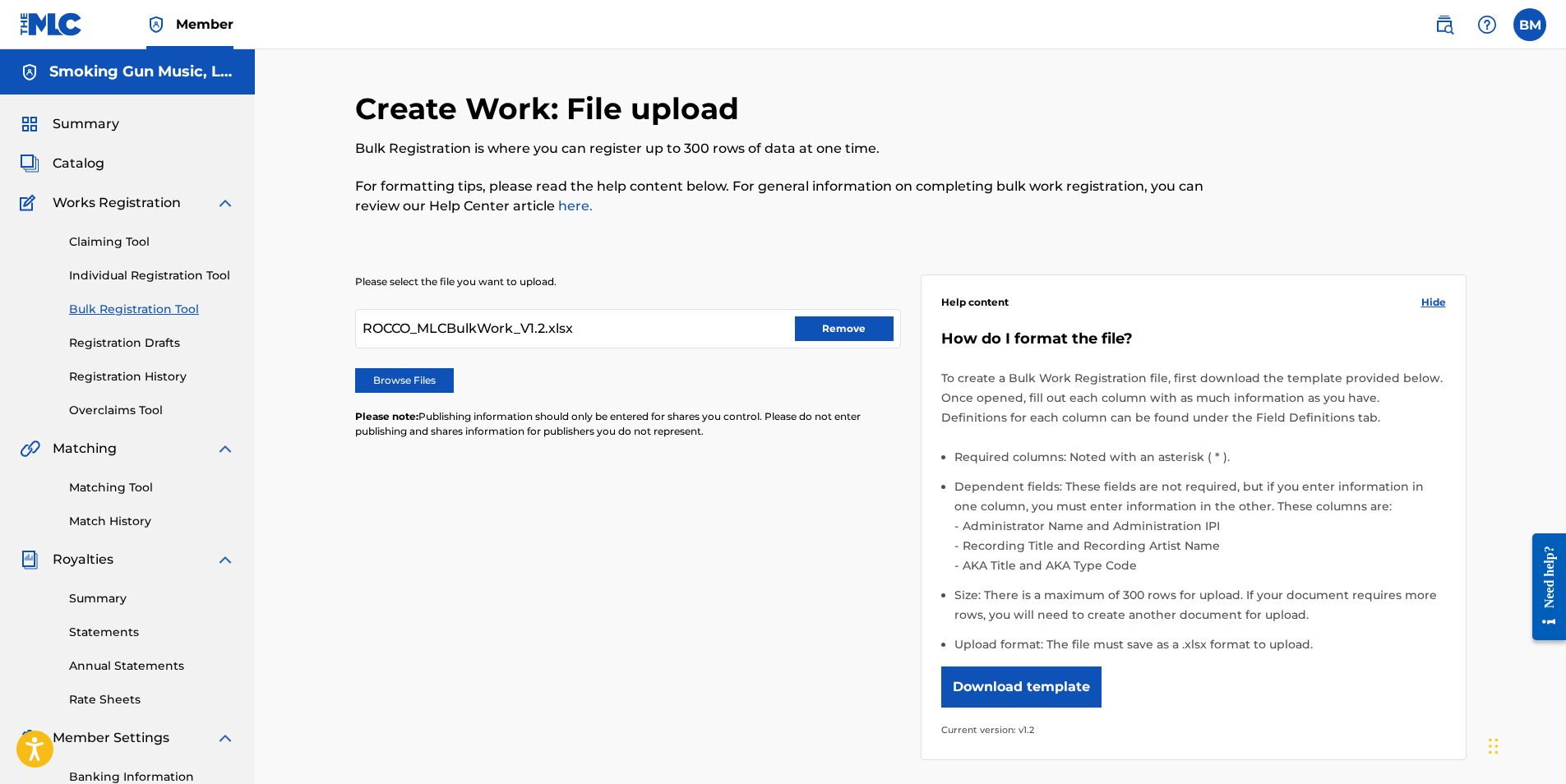
click at [839, 323] on button "Remove" at bounding box center [844, 328] width 99 height 24
click at [408, 385] on label "Browse Files" at bounding box center [404, 380] width 99 height 24
click at [0, 0] on input "Browse Files" at bounding box center [0, 0] width 0 height 0
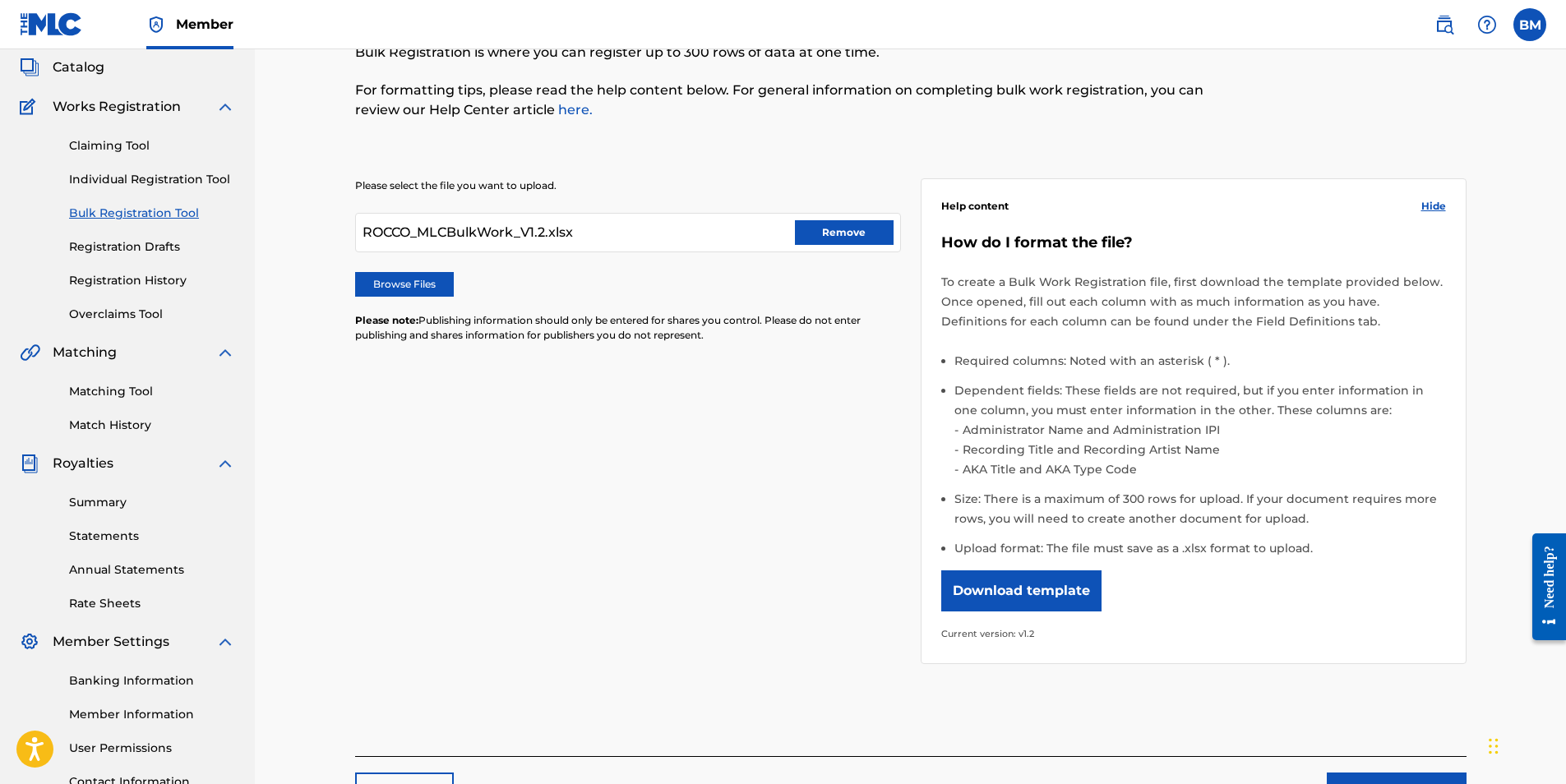
scroll to position [235, 0]
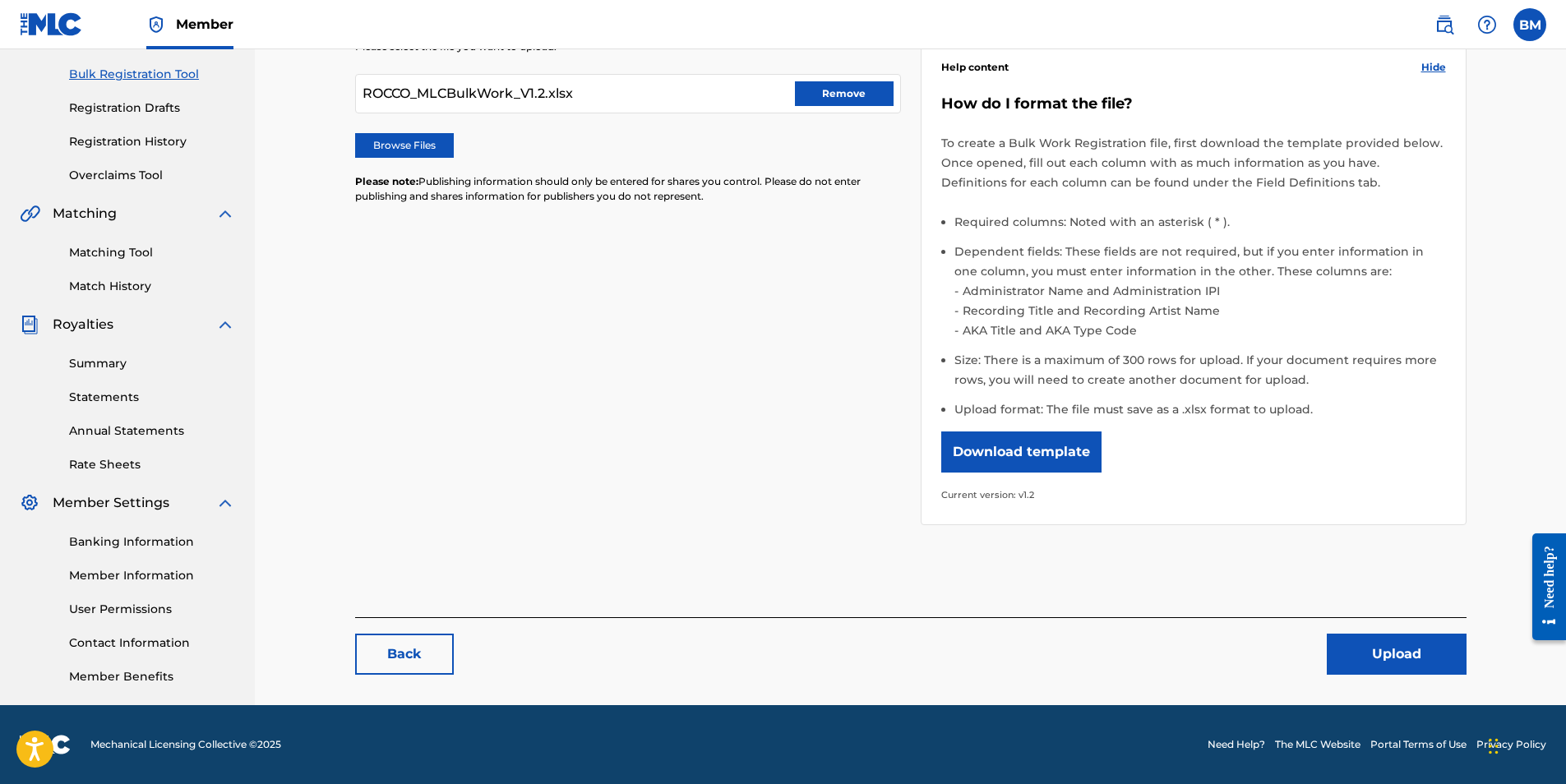
click at [1369, 662] on button "Upload" at bounding box center [1397, 654] width 140 height 41
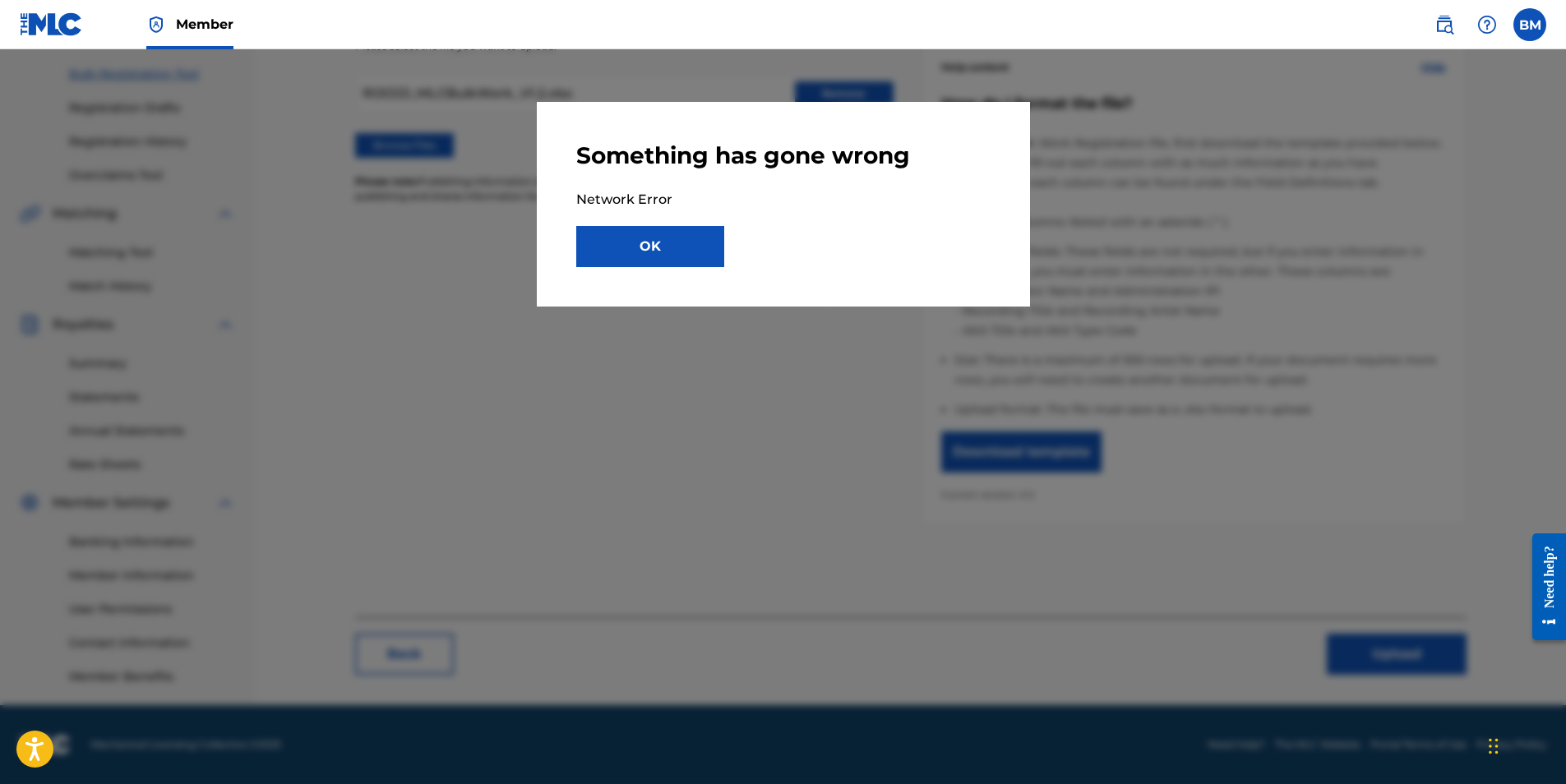
click at [631, 248] on button "OK" at bounding box center [650, 246] width 148 height 41
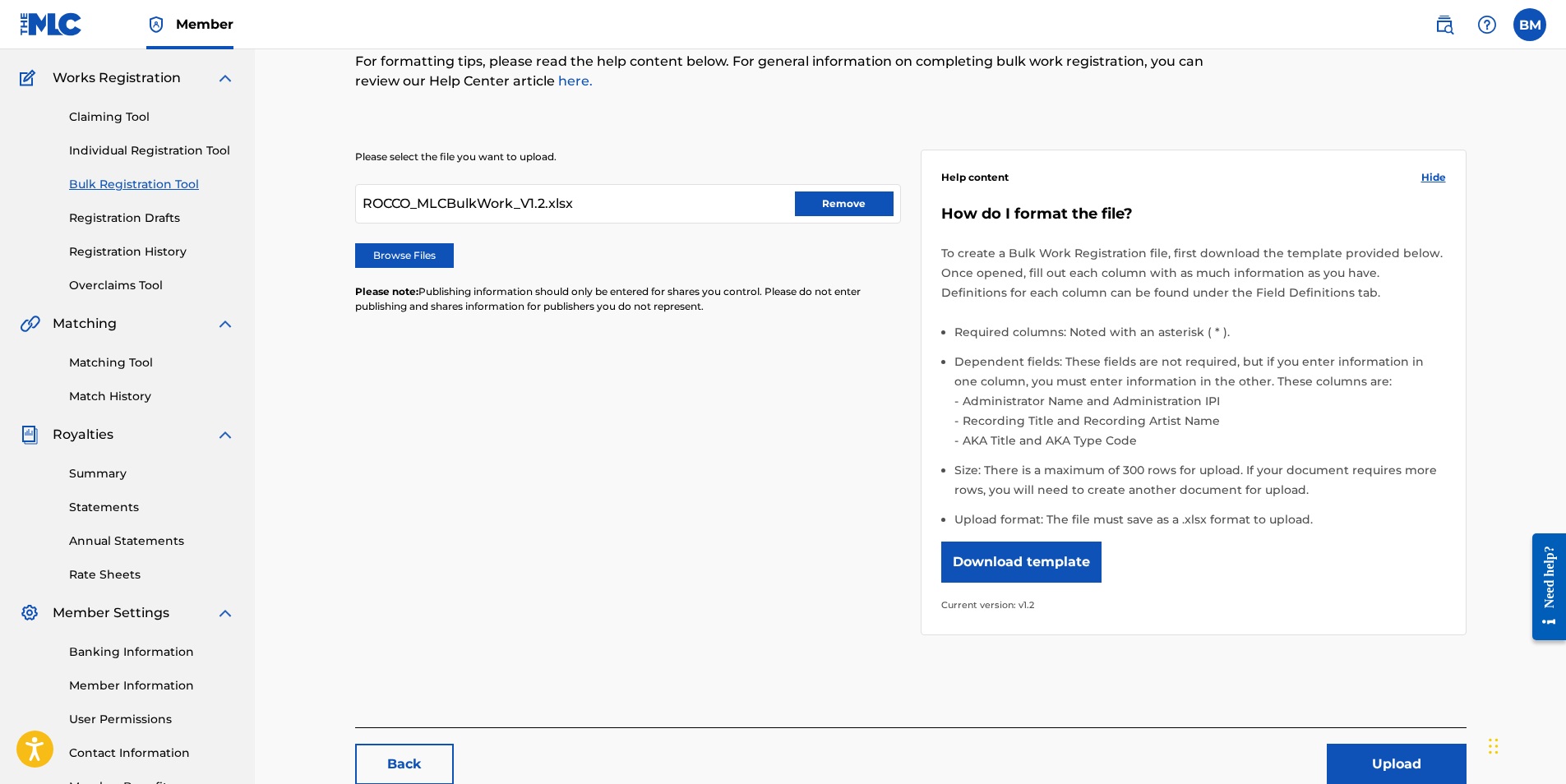
scroll to position [0, 0]
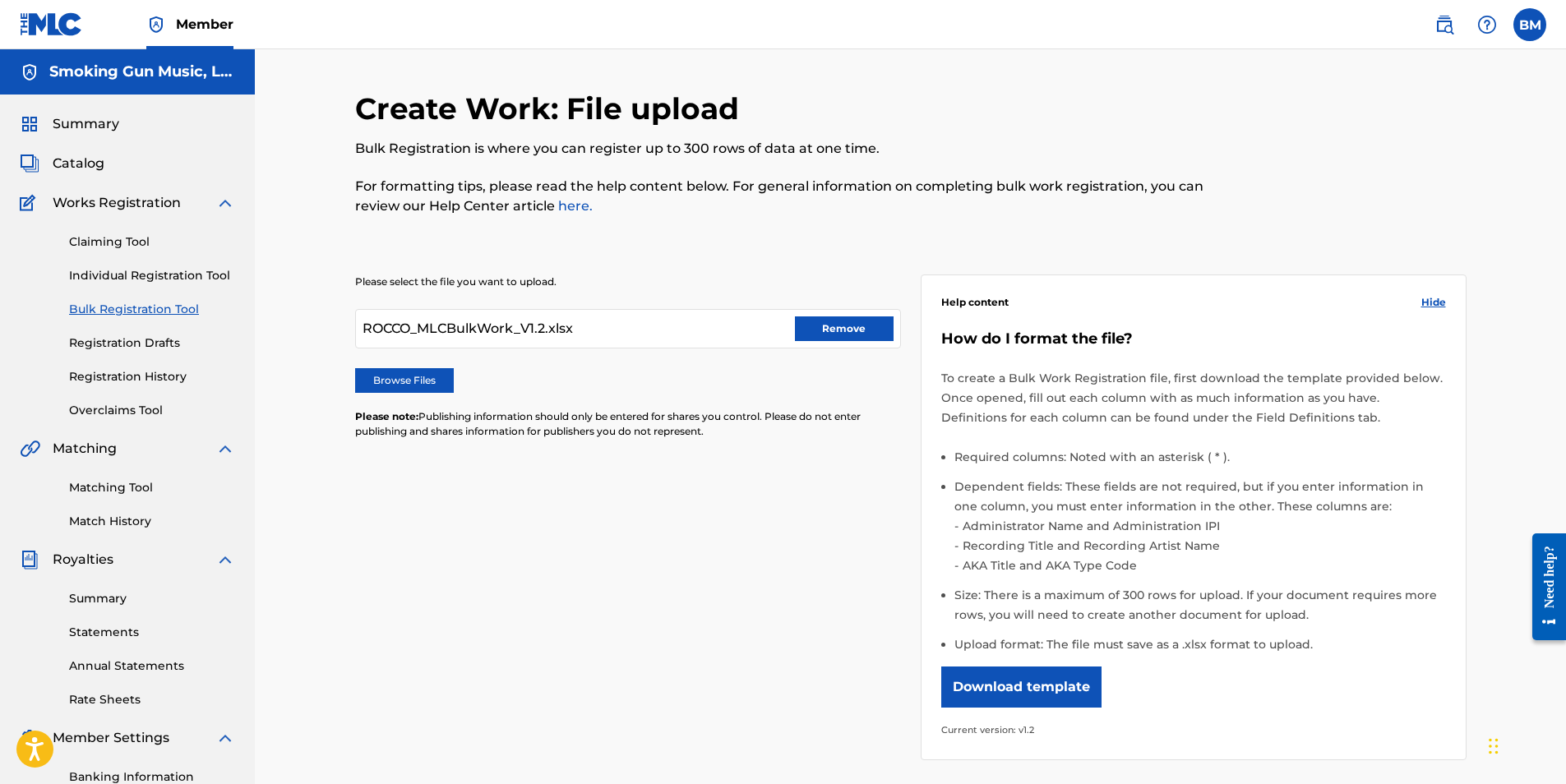
click at [116, 246] on link "Claiming Tool" at bounding box center [152, 242] width 166 height 17
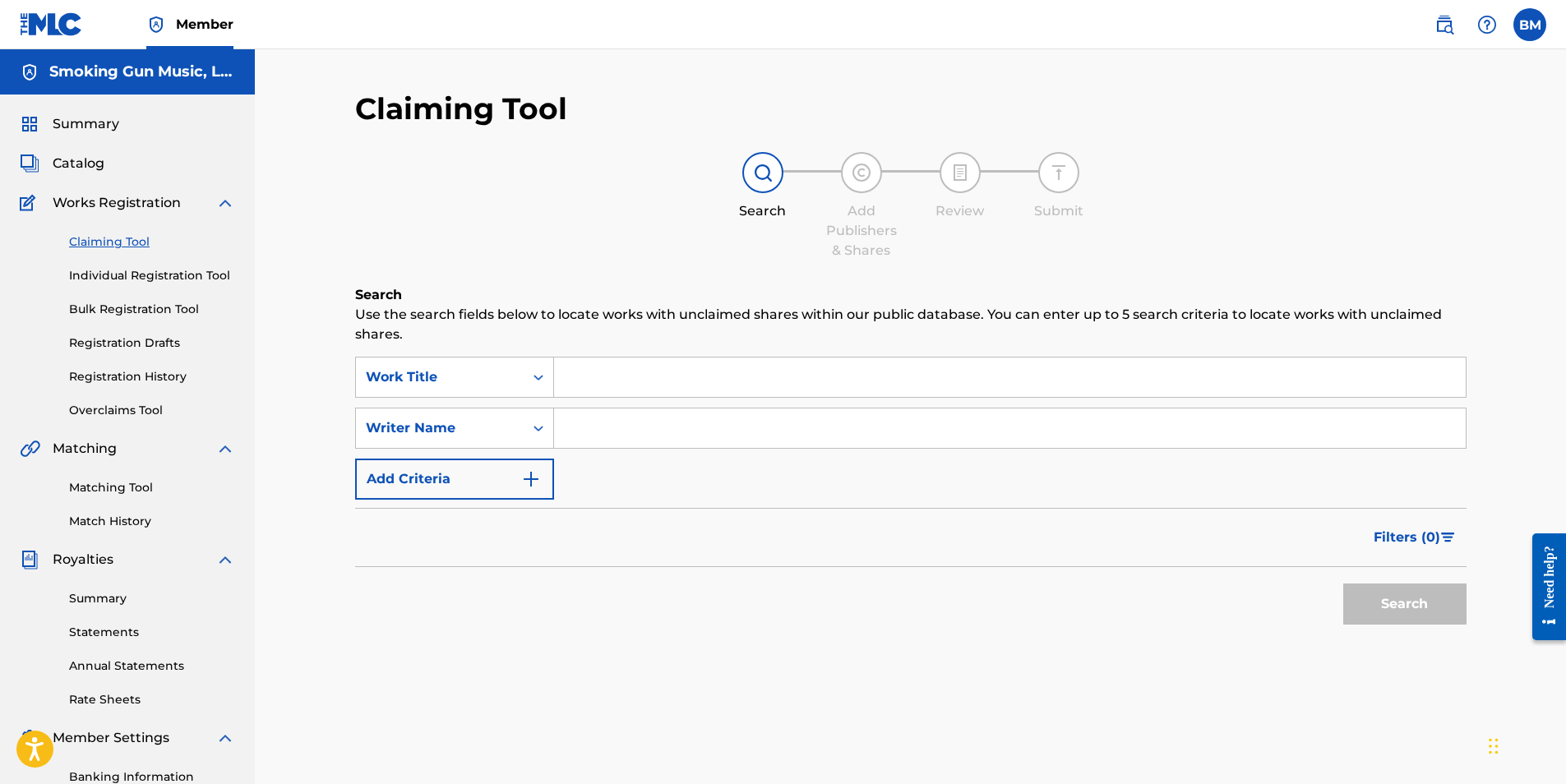
click at [141, 304] on link "Bulk Registration Tool" at bounding box center [152, 309] width 166 height 17
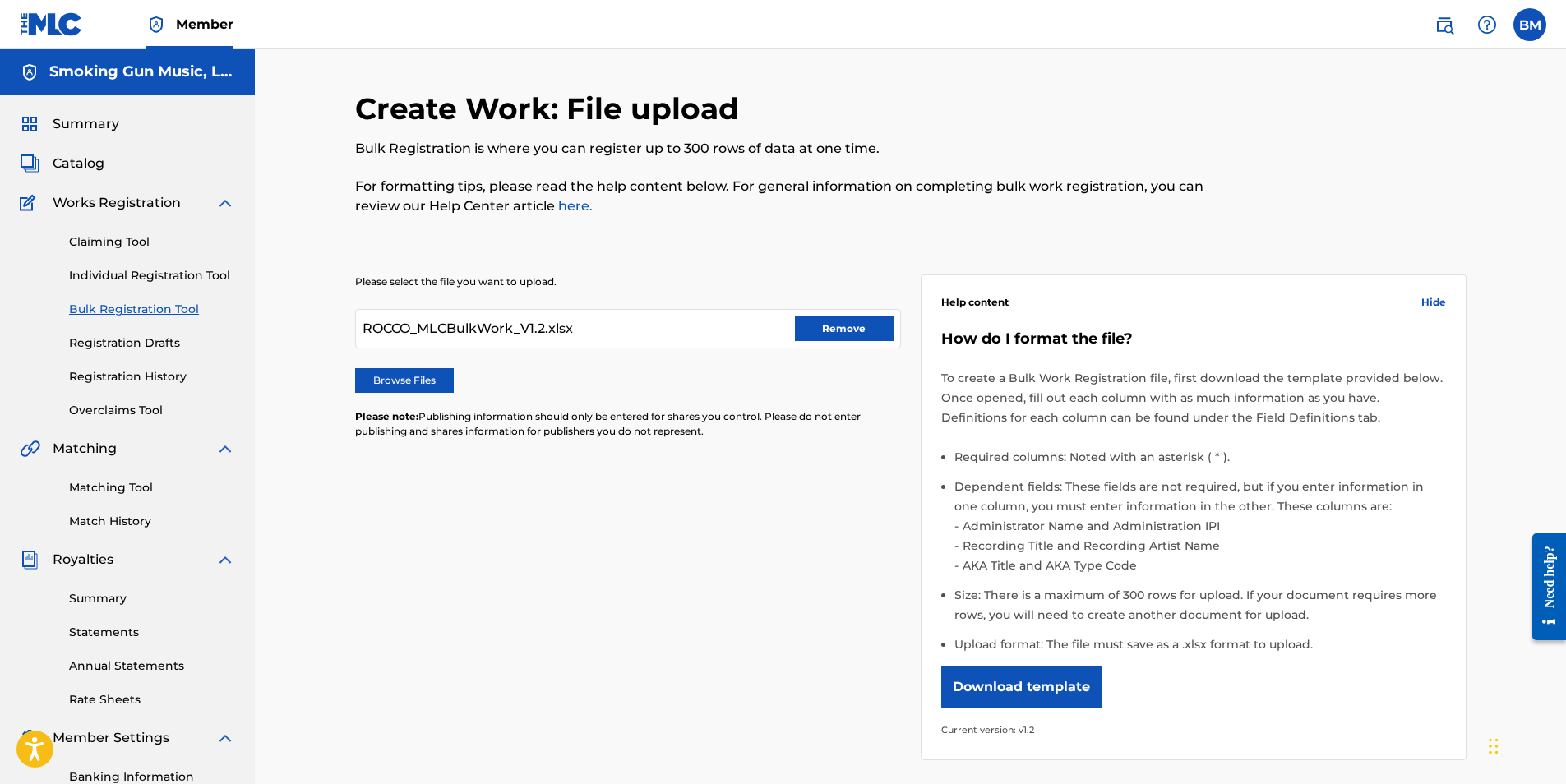
click at [842, 333] on button "Remove" at bounding box center [844, 328] width 99 height 24
click at [414, 379] on label "Browse Files" at bounding box center [404, 380] width 99 height 24
click at [0, 0] on input "Browse Files" at bounding box center [0, 0] width 0 height 0
click at [150, 308] on link "Bulk Registration Tool" at bounding box center [152, 309] width 166 height 17
click at [106, 243] on link "Claiming Tool" at bounding box center [152, 242] width 166 height 17
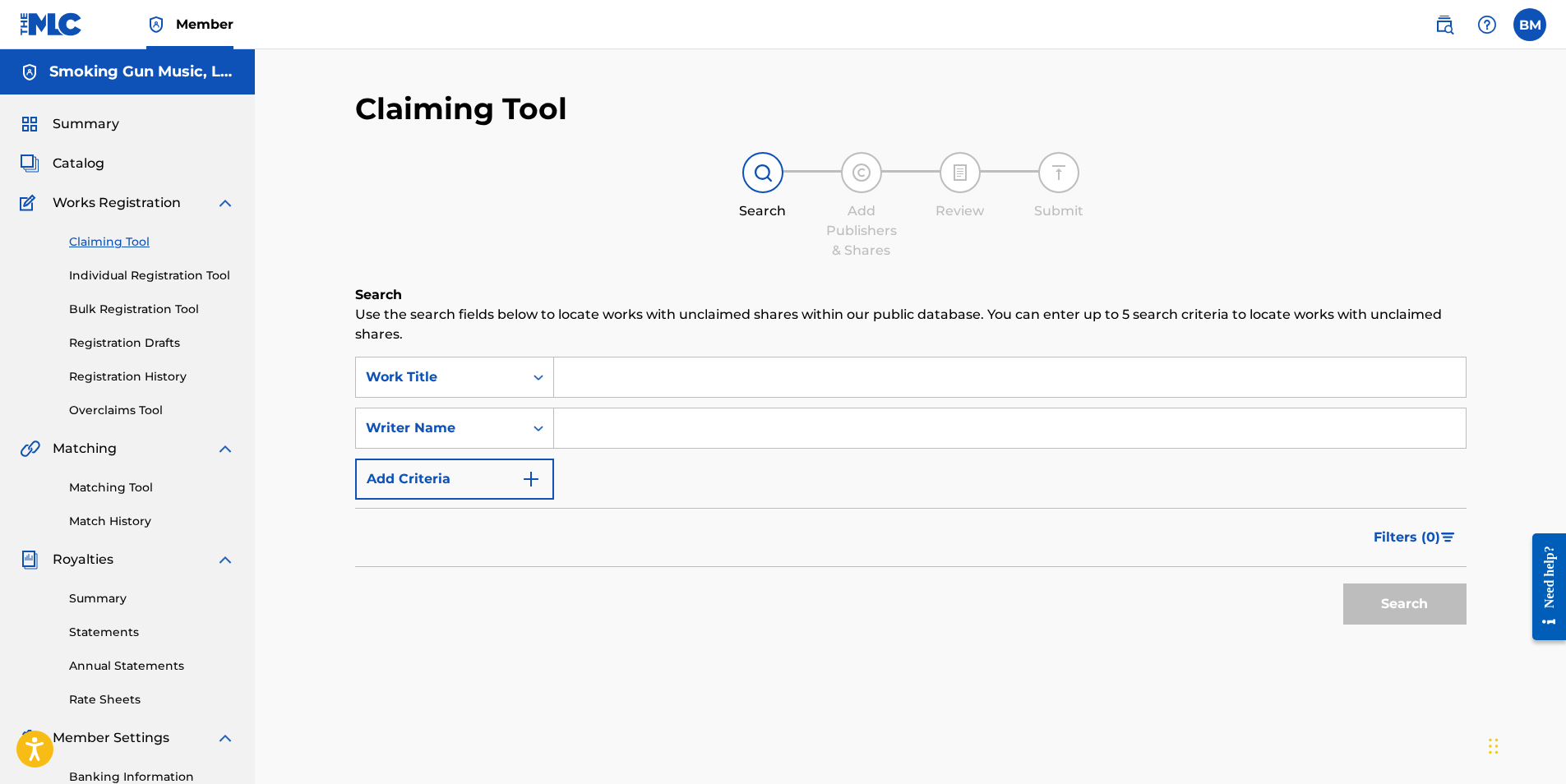
click at [116, 310] on link "Bulk Registration Tool" at bounding box center [152, 309] width 166 height 17
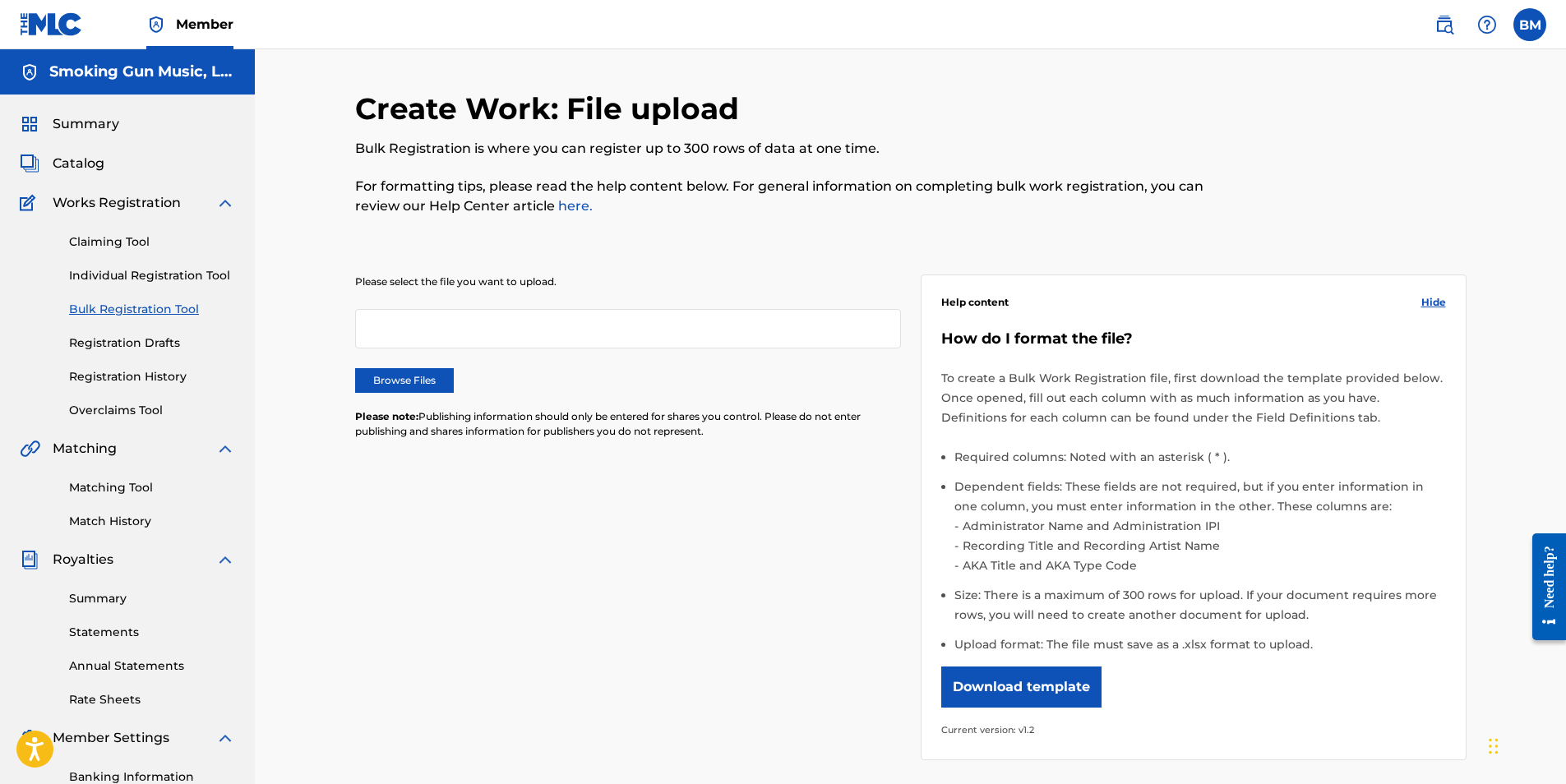
click at [396, 381] on label "Browse Files" at bounding box center [404, 380] width 99 height 24
click at [0, 0] on input "Browse Files" at bounding box center [0, 0] width 0 height 0
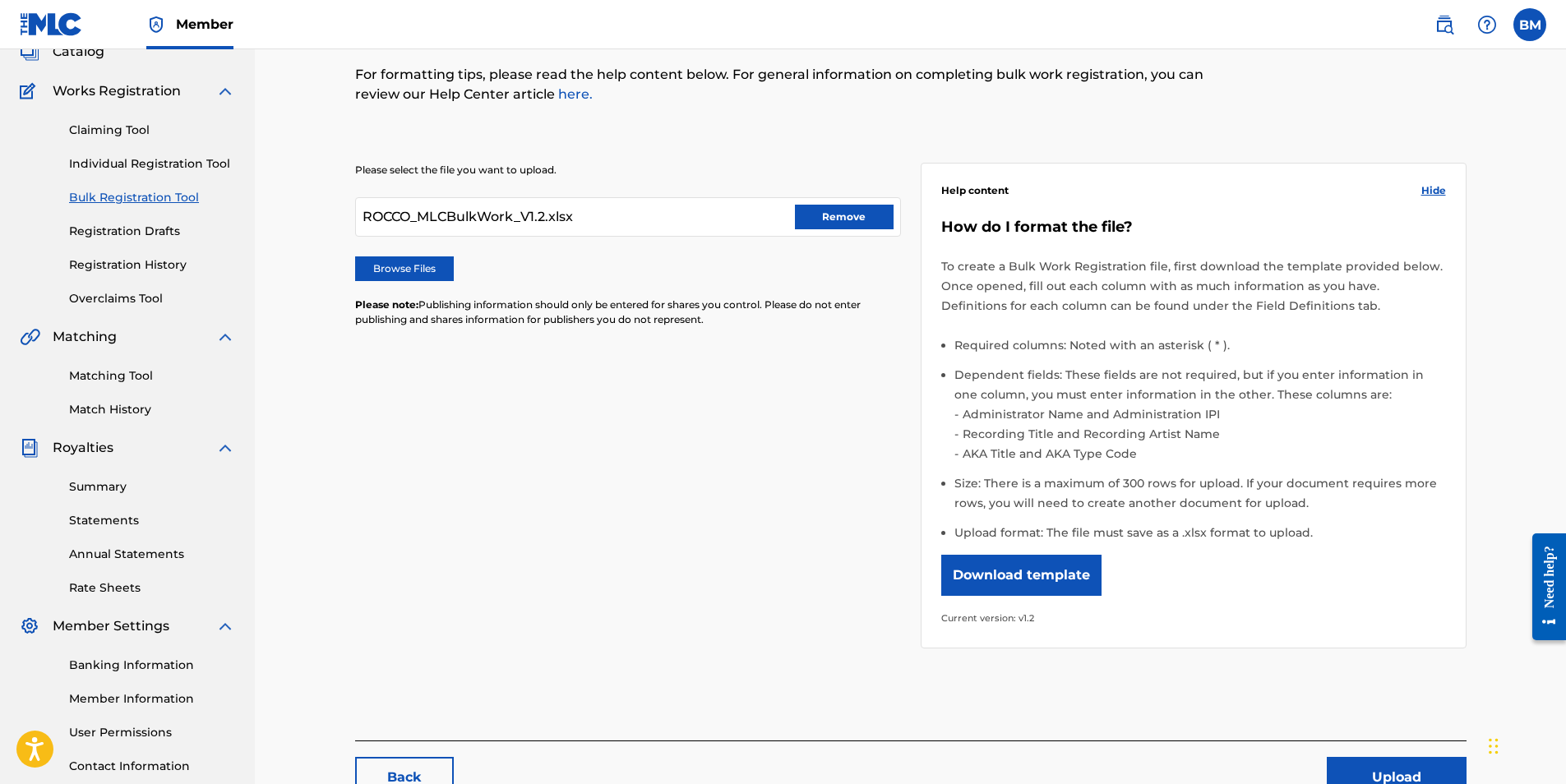
scroll to position [235, 0]
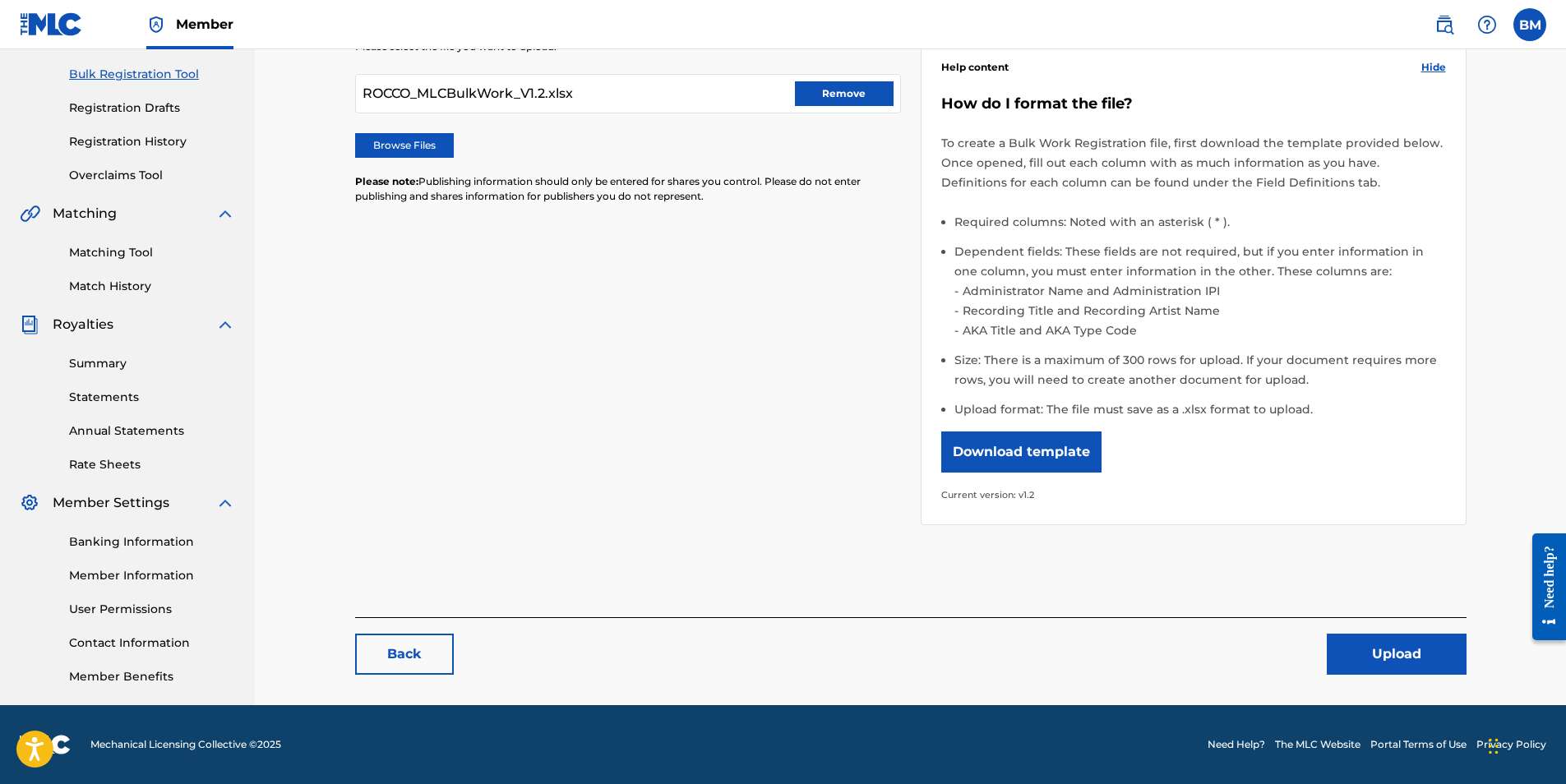
click at [1379, 652] on button "Upload" at bounding box center [1397, 654] width 140 height 41
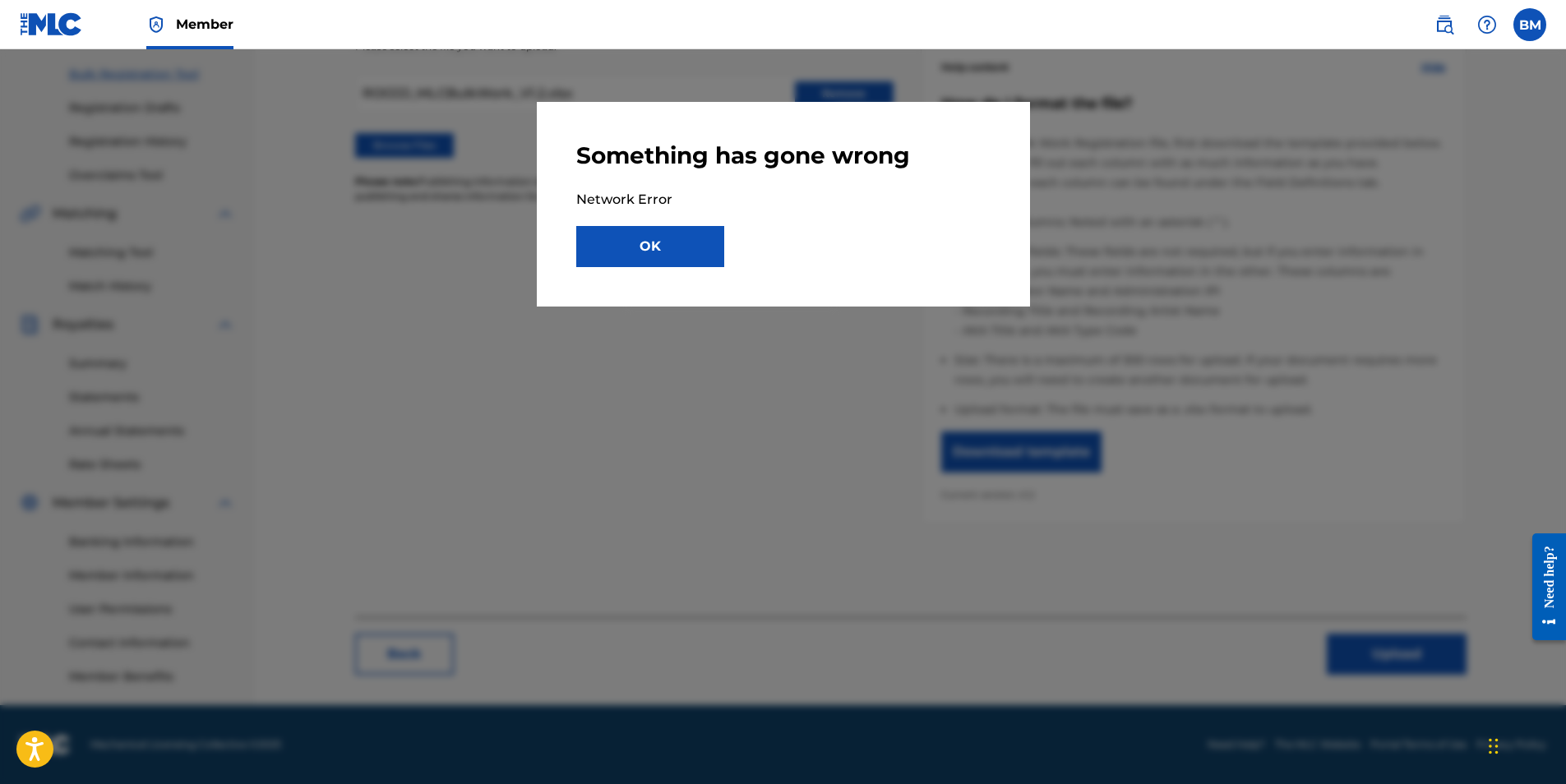
click at [646, 244] on button "OK" at bounding box center [650, 246] width 148 height 41
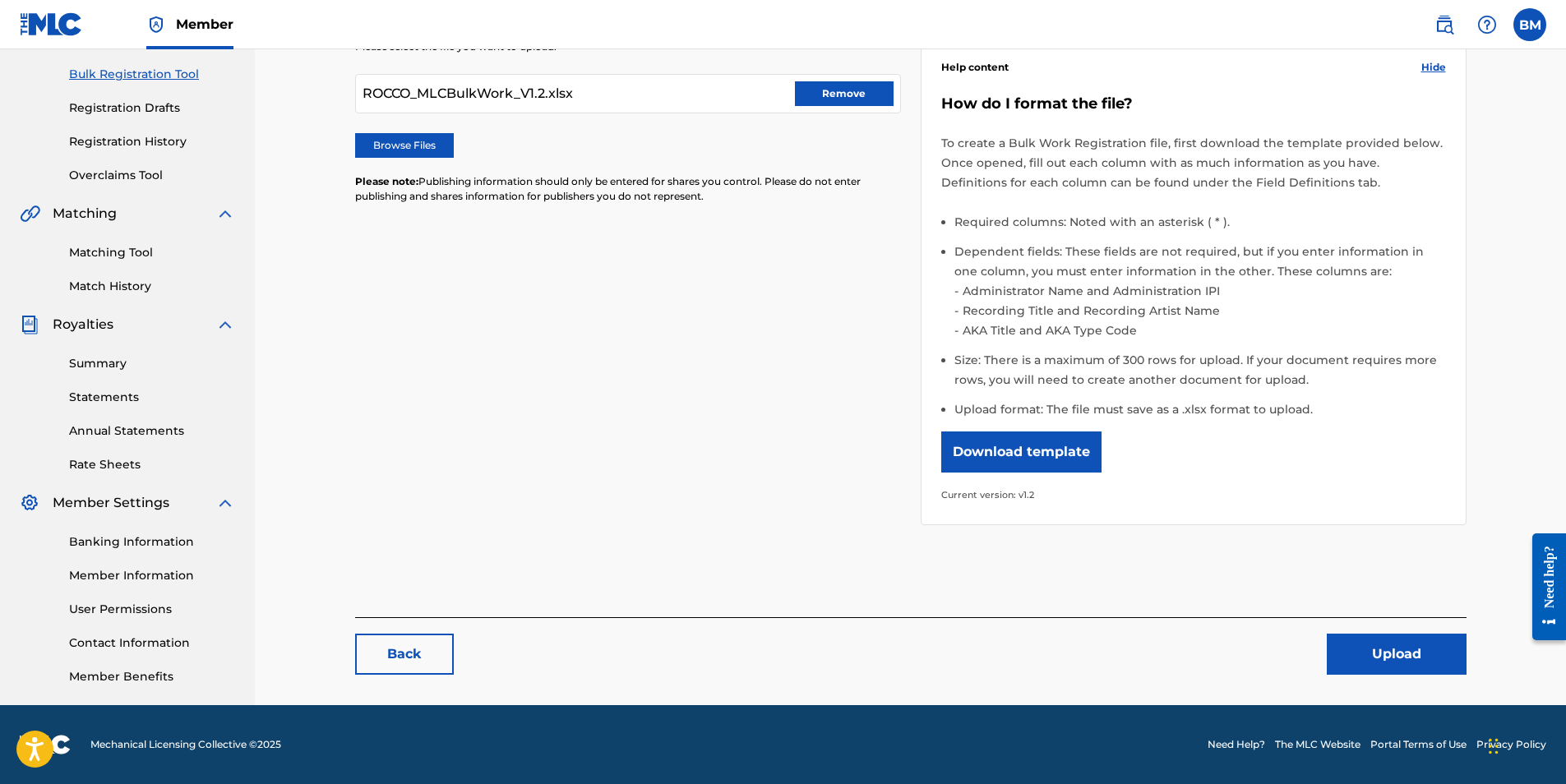
click at [1532, 33] on label at bounding box center [1530, 24] width 33 height 33
click at [1531, 24] on input "BM Bill Murphy bmurphy@lcbmco.com Notification Preferences Profile Log out" at bounding box center [1531, 24] width 0 height 0
click at [1363, 220] on div "Notification Preferences Profile Log out" at bounding box center [1444, 205] width 204 height 110
click at [1531, 24] on input "BM Bill Murphy bmurphy@lcbmco.com Notification Preferences Profile Log out" at bounding box center [1531, 24] width 0 height 0
click at [1362, 237] on p "Log out" at bounding box center [1371, 232] width 39 height 15
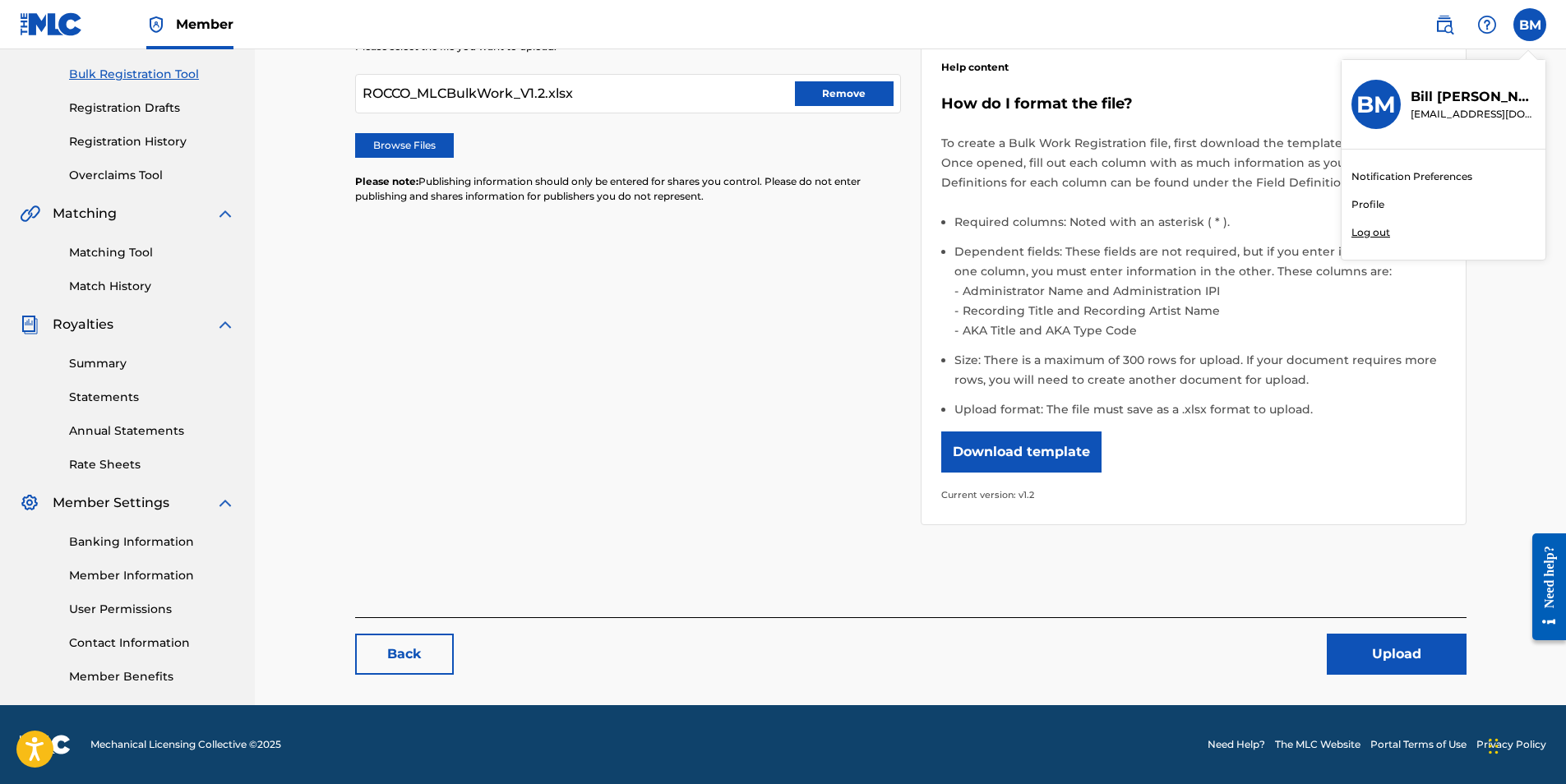
click at [1531, 24] on input "BM Bill Murphy bmurphy@lcbmco.com Notification Preferences Profile Log out" at bounding box center [1531, 24] width 0 height 0
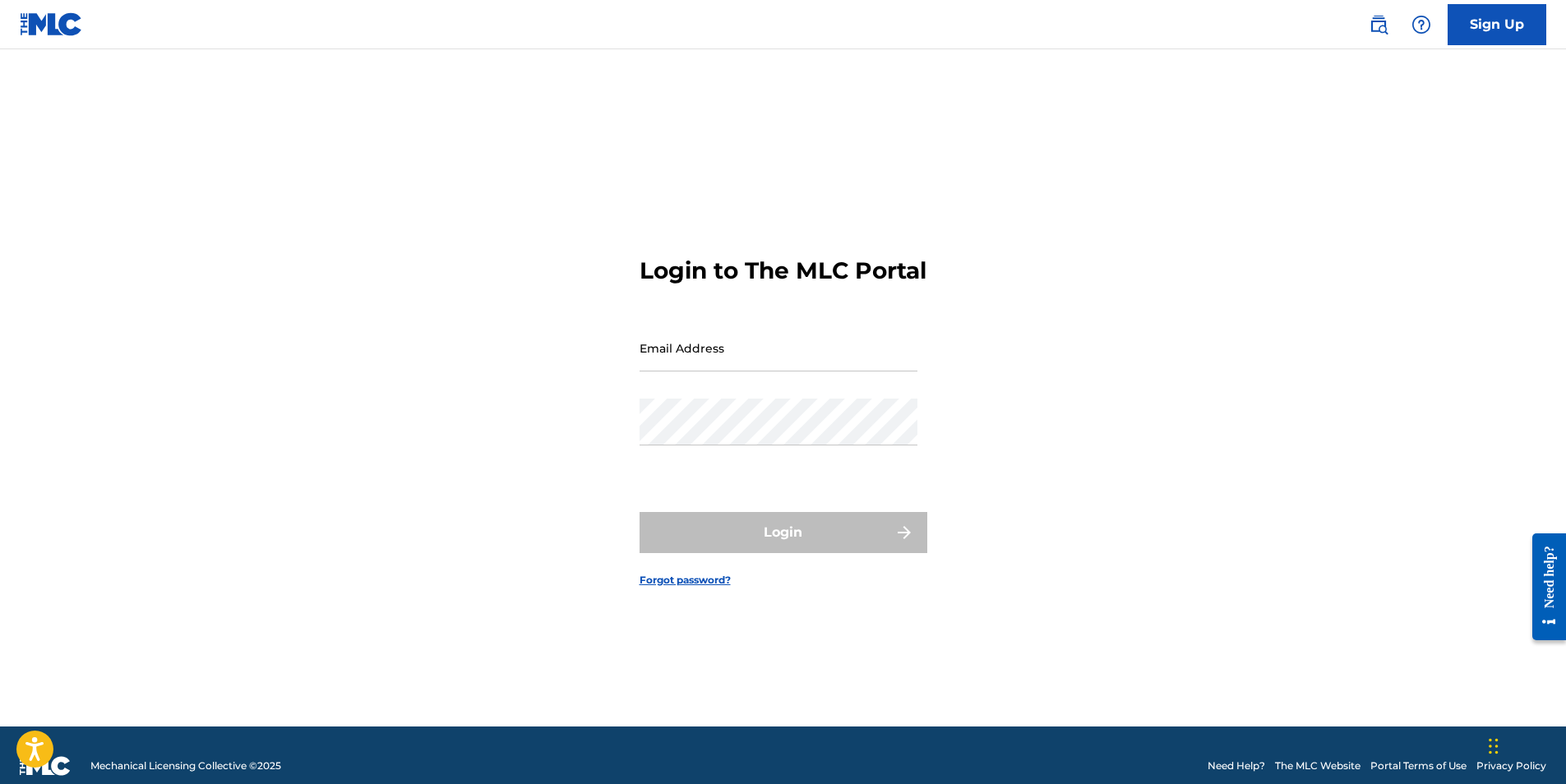
type input "bmurphy@LCBMCO.com"
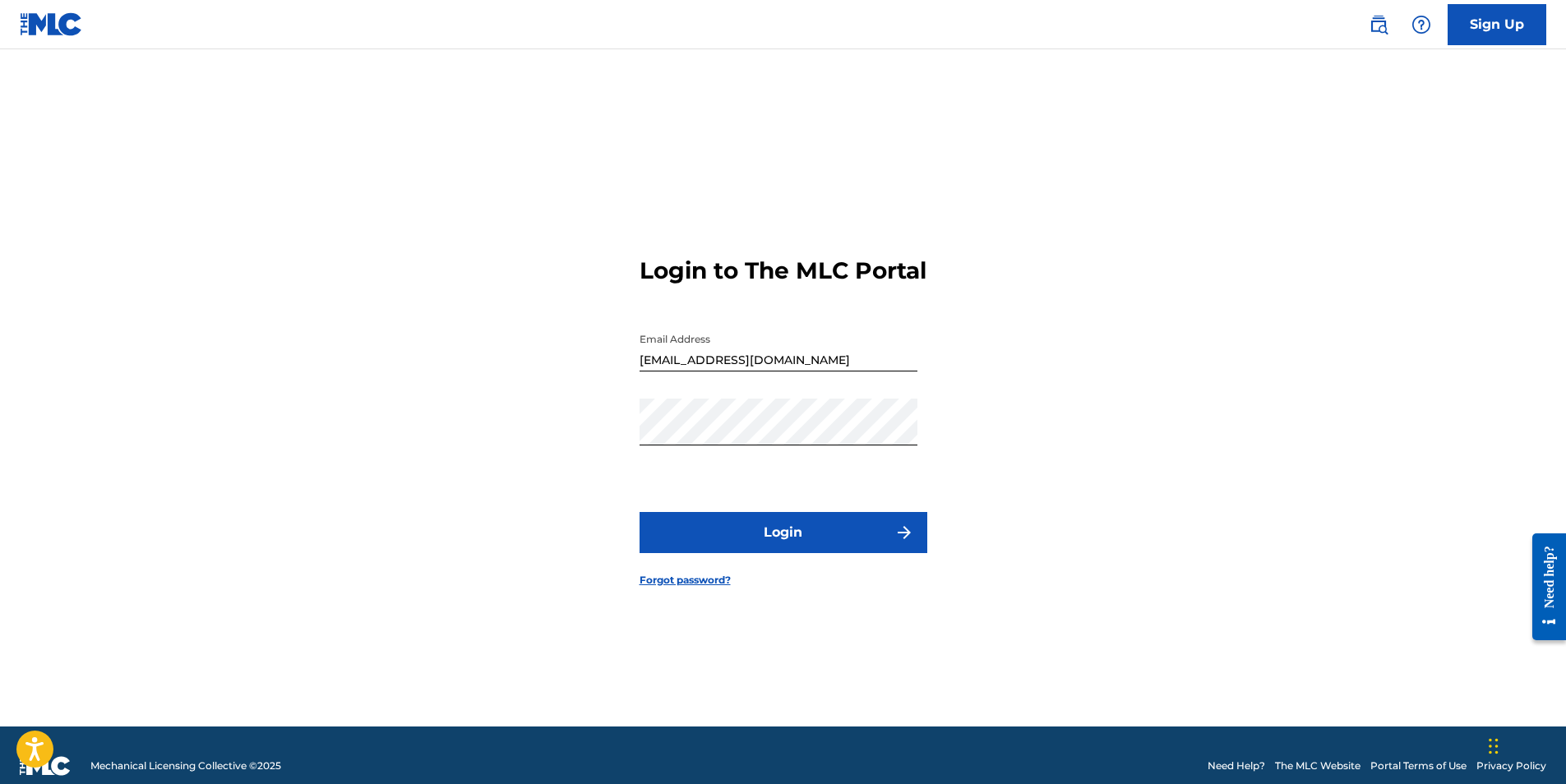
click at [782, 552] on button "Login" at bounding box center [783, 532] width 288 height 41
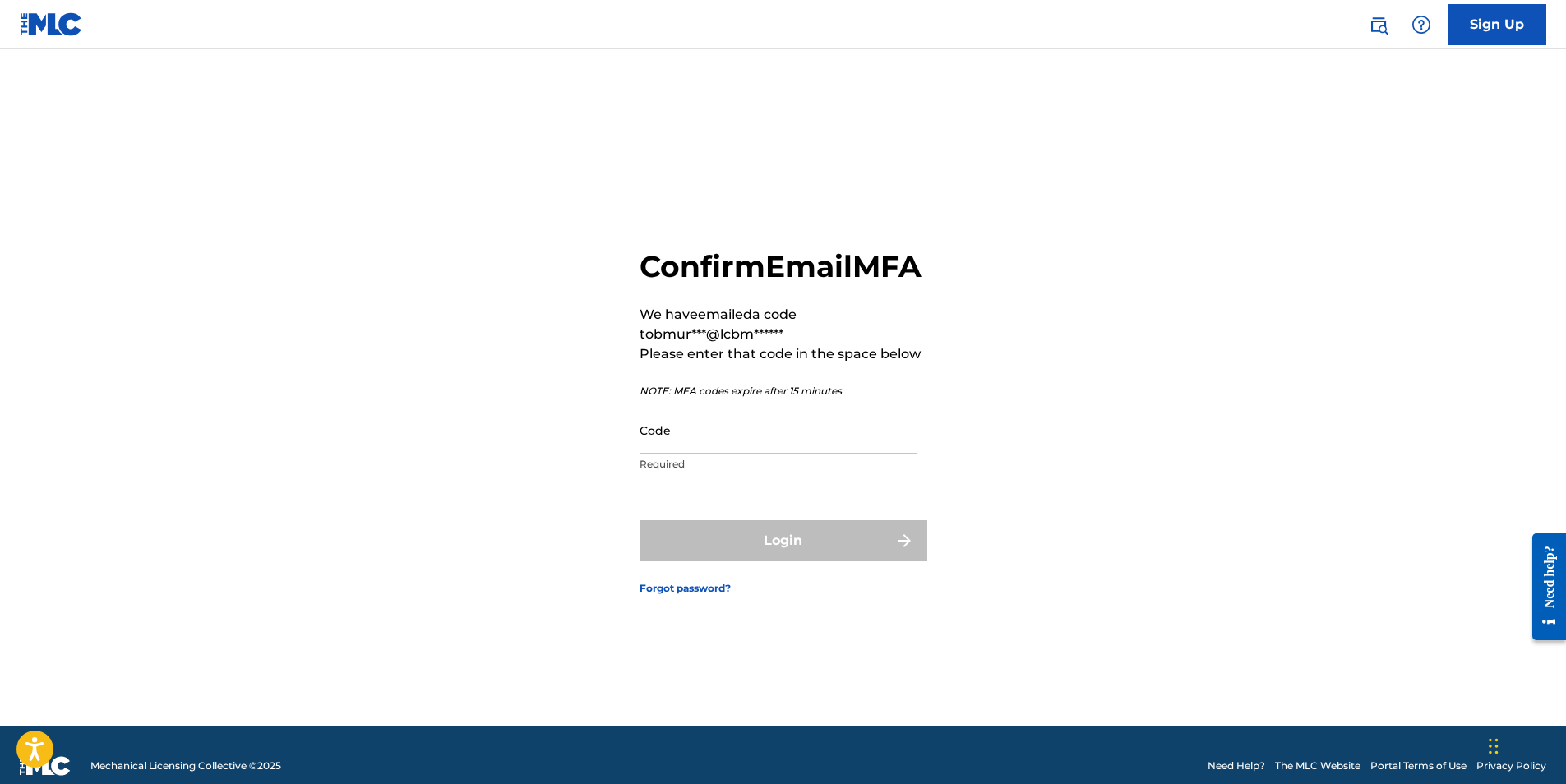
click at [705, 454] on input "Code" at bounding box center [778, 430] width 278 height 47
click at [724, 454] on input "Code" at bounding box center [778, 430] width 278 height 47
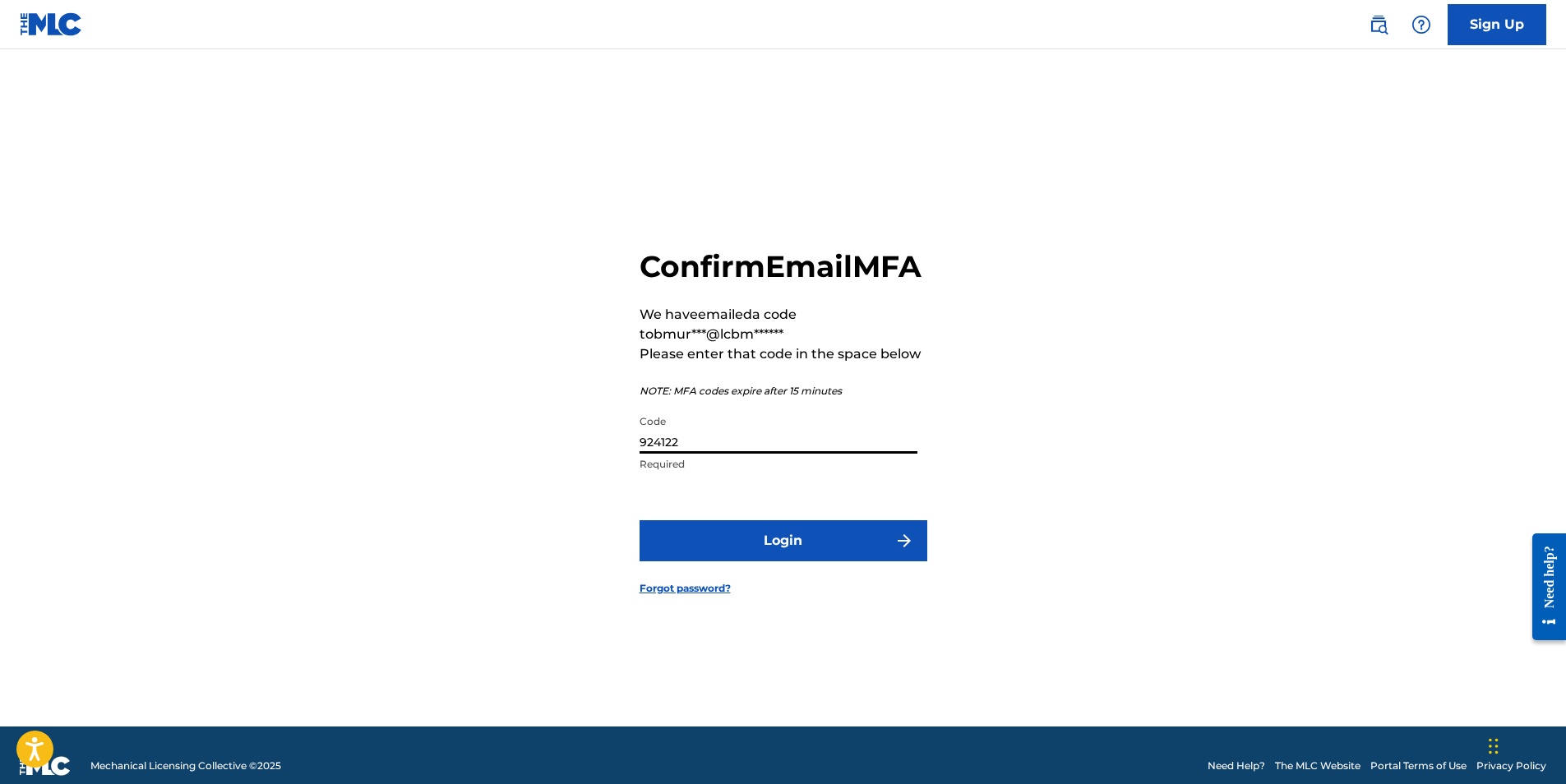
type input "924122"
click at [831, 554] on button "Login" at bounding box center [783, 541] width 288 height 41
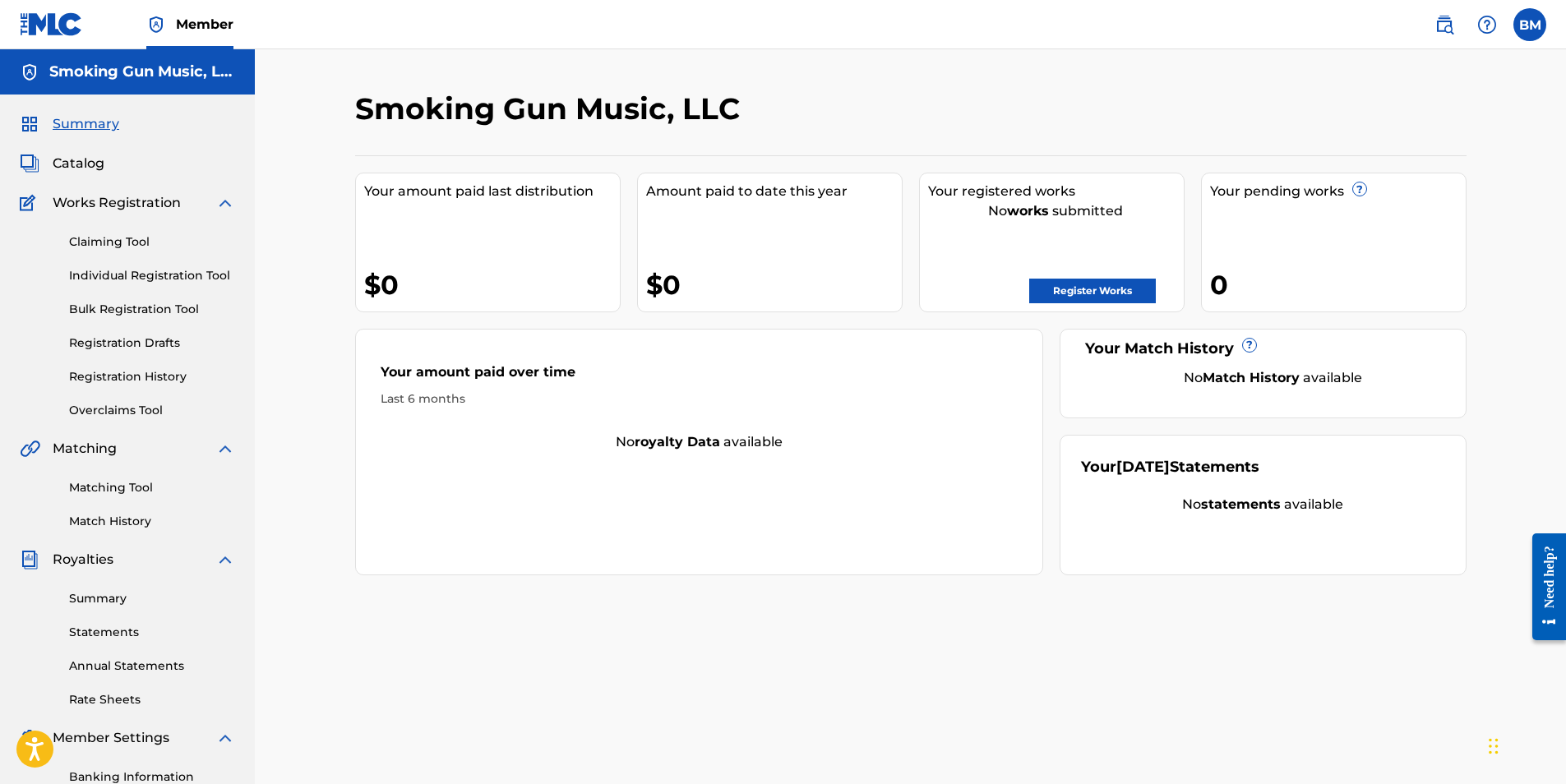
click at [112, 308] on link "Bulk Registration Tool" at bounding box center [152, 309] width 166 height 17
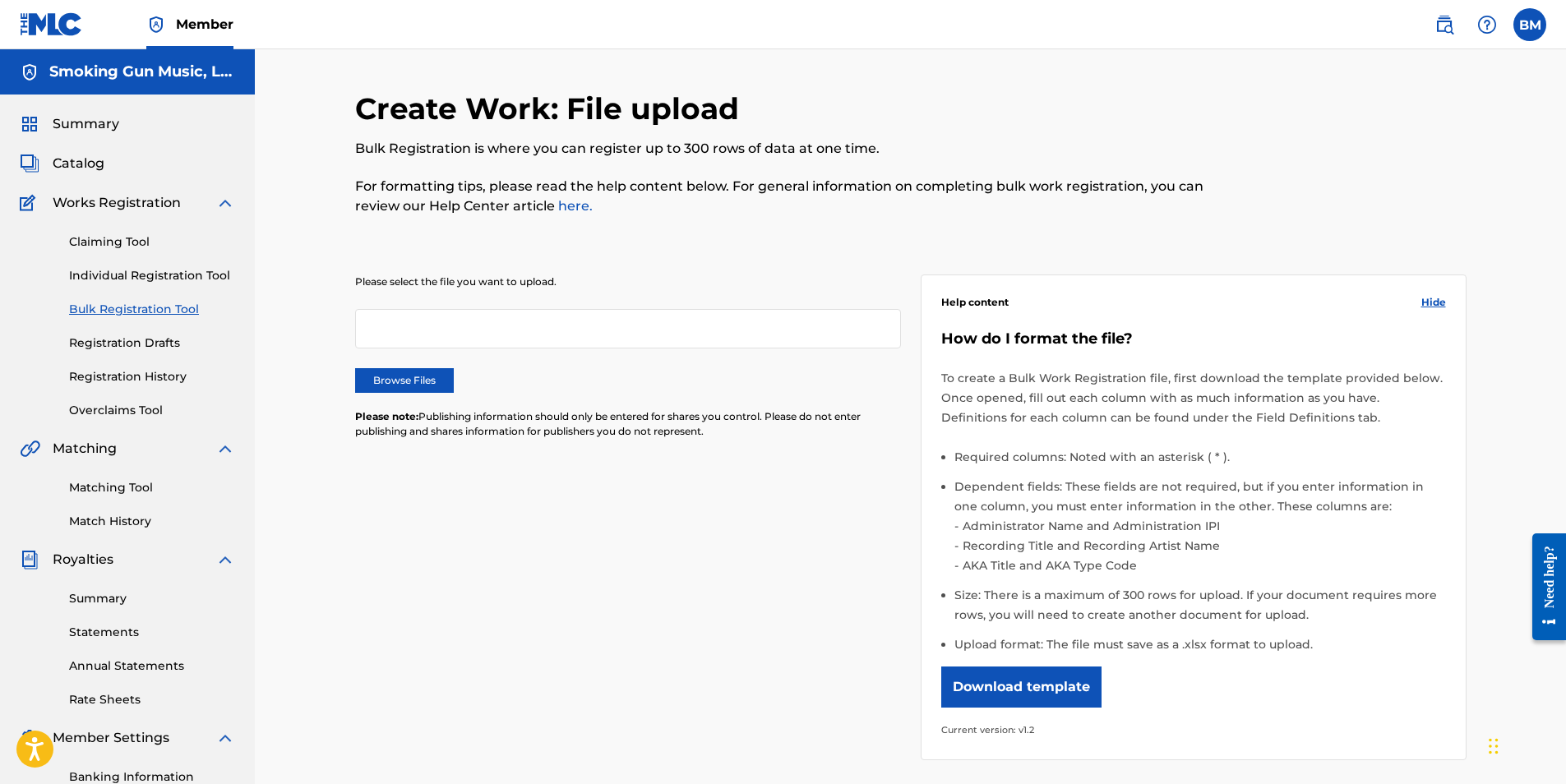
click at [425, 378] on label "Browse Files" at bounding box center [404, 380] width 99 height 24
click at [0, 0] on input "Browse Files" at bounding box center [0, 0] width 0 height 0
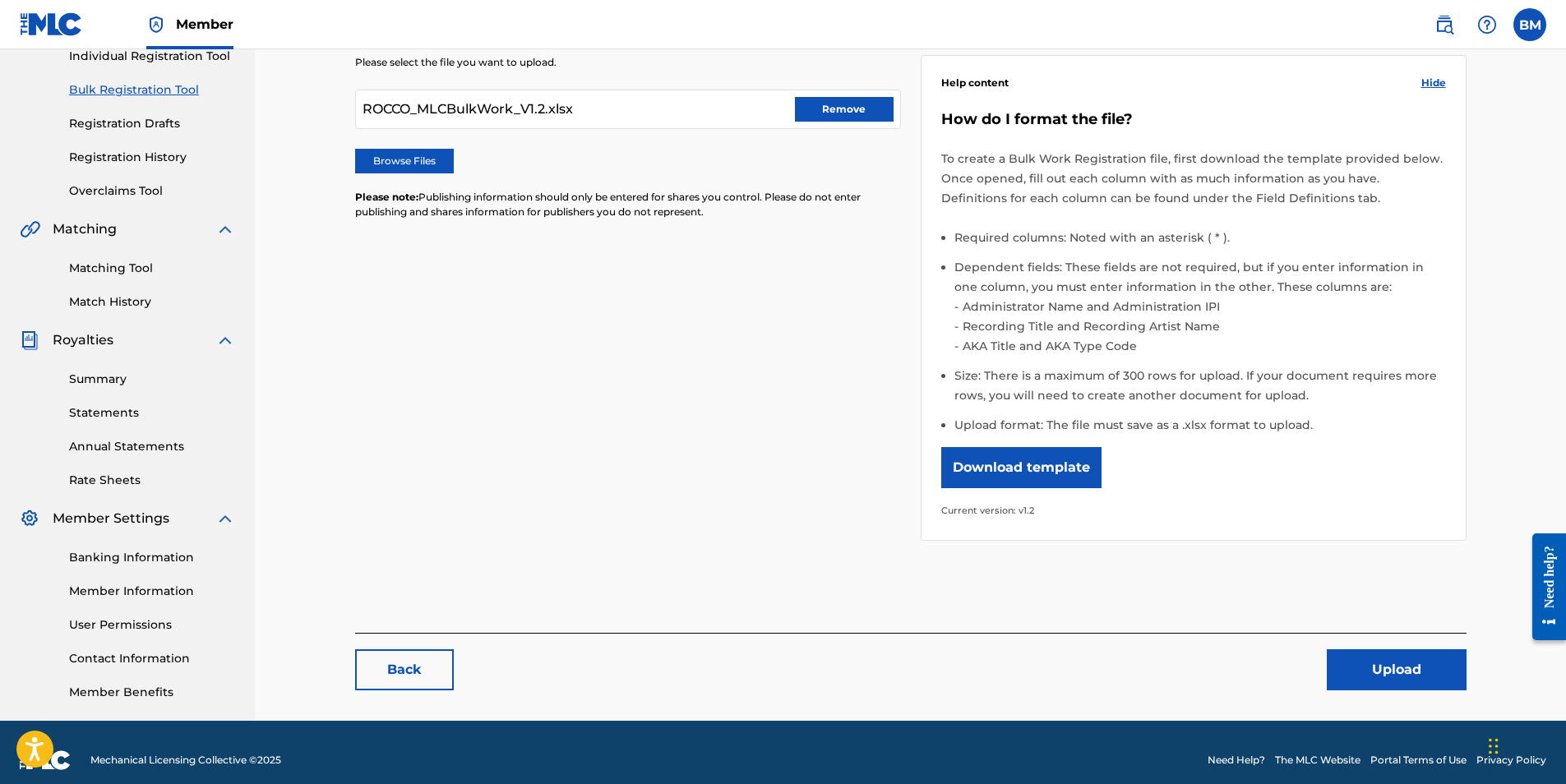
scroll to position [235, 0]
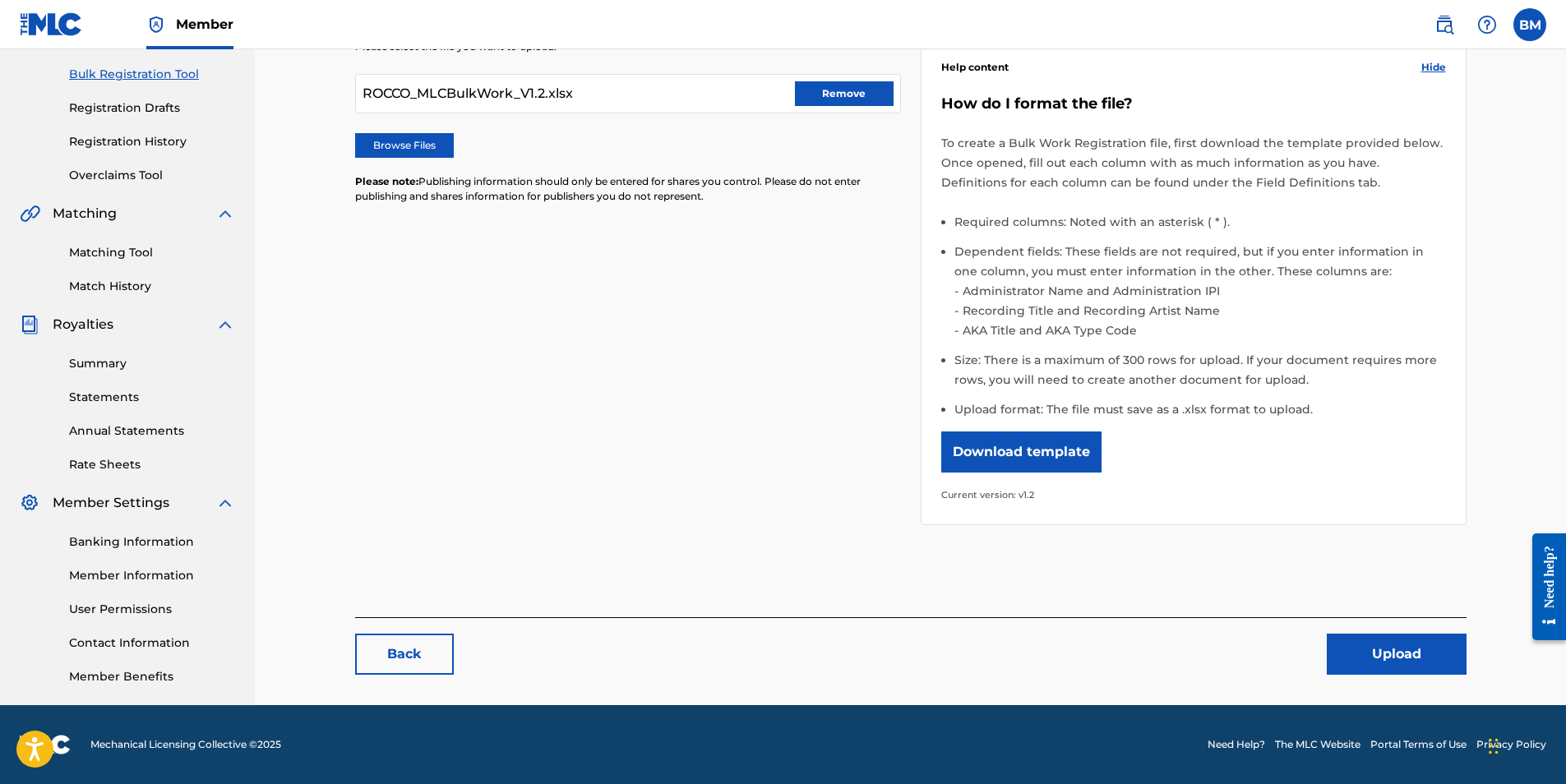
click at [1393, 652] on button "Upload" at bounding box center [1397, 654] width 140 height 41
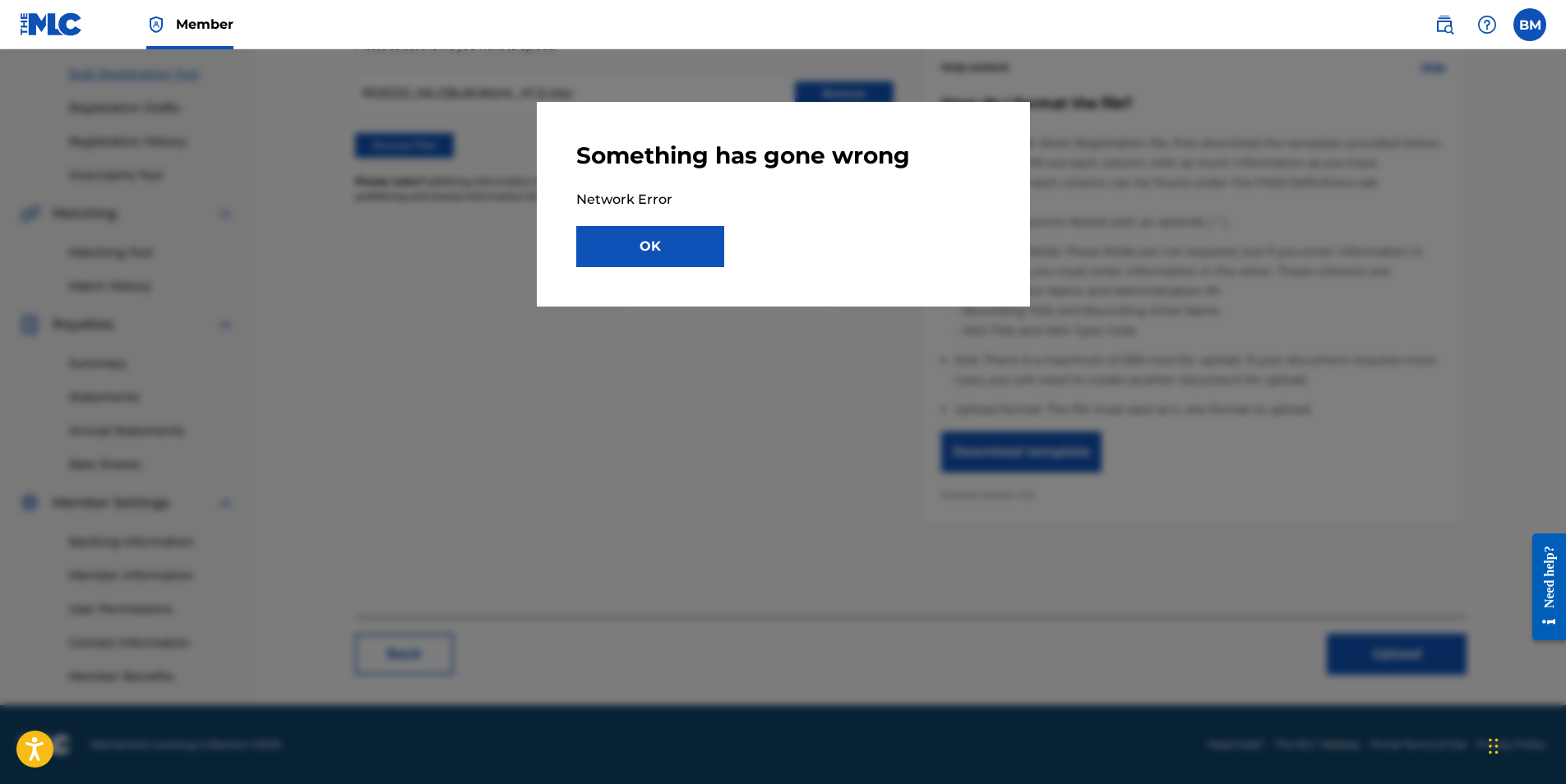
click at [636, 246] on button "OK" at bounding box center [650, 246] width 148 height 41
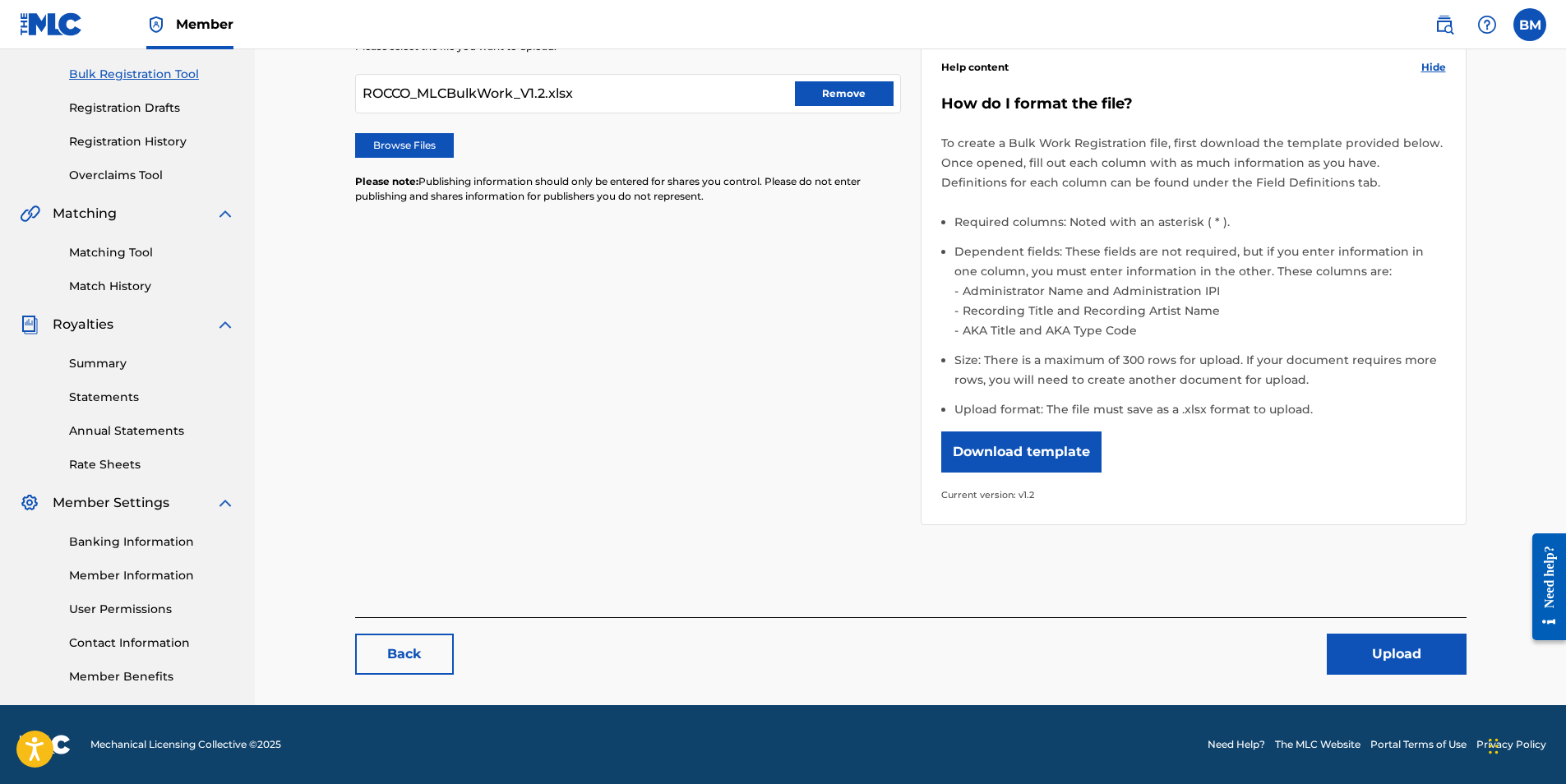
click at [1400, 654] on button "Upload" at bounding box center [1397, 654] width 140 height 41
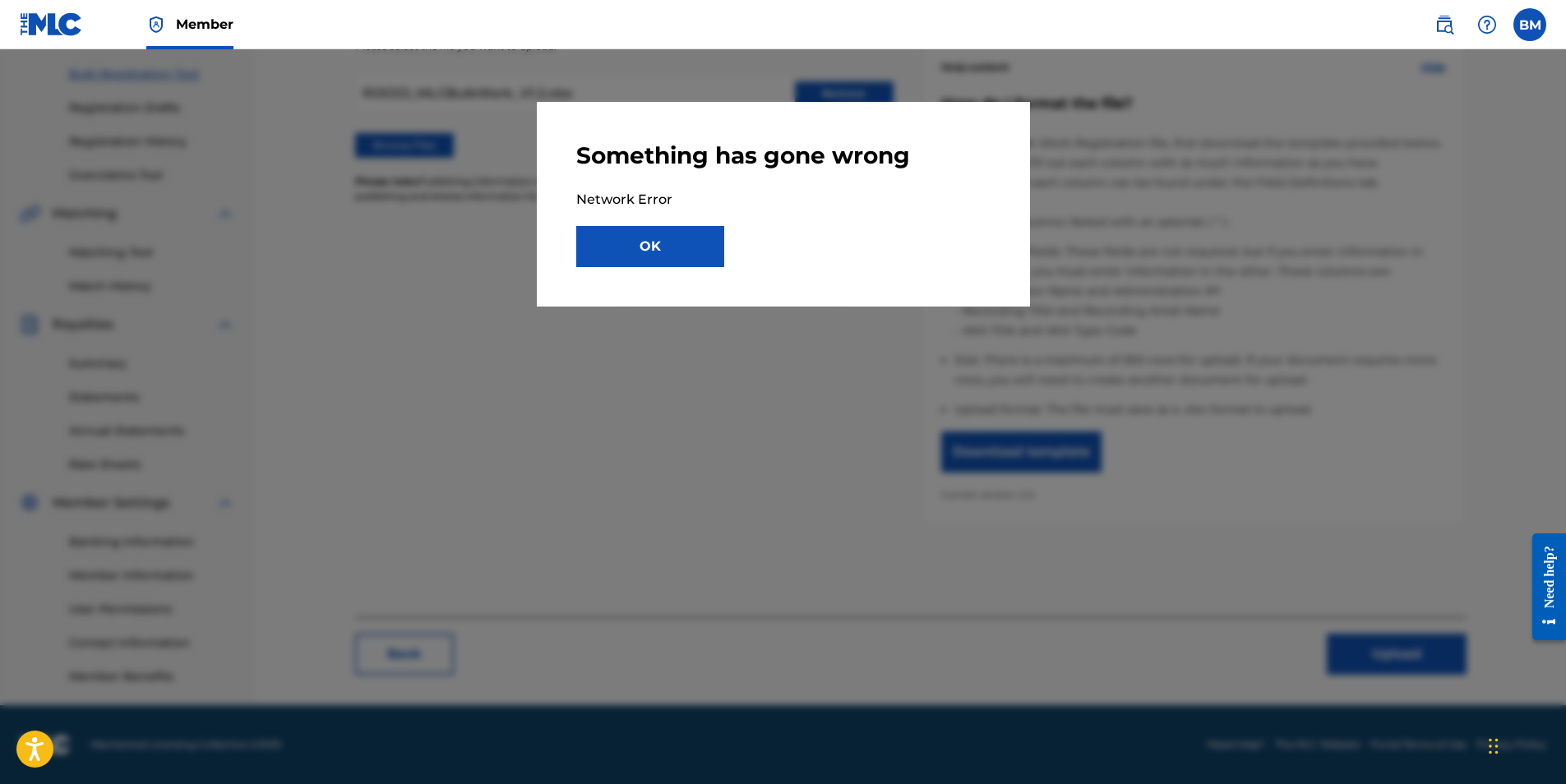
click at [655, 251] on button "OK" at bounding box center [650, 246] width 148 height 41
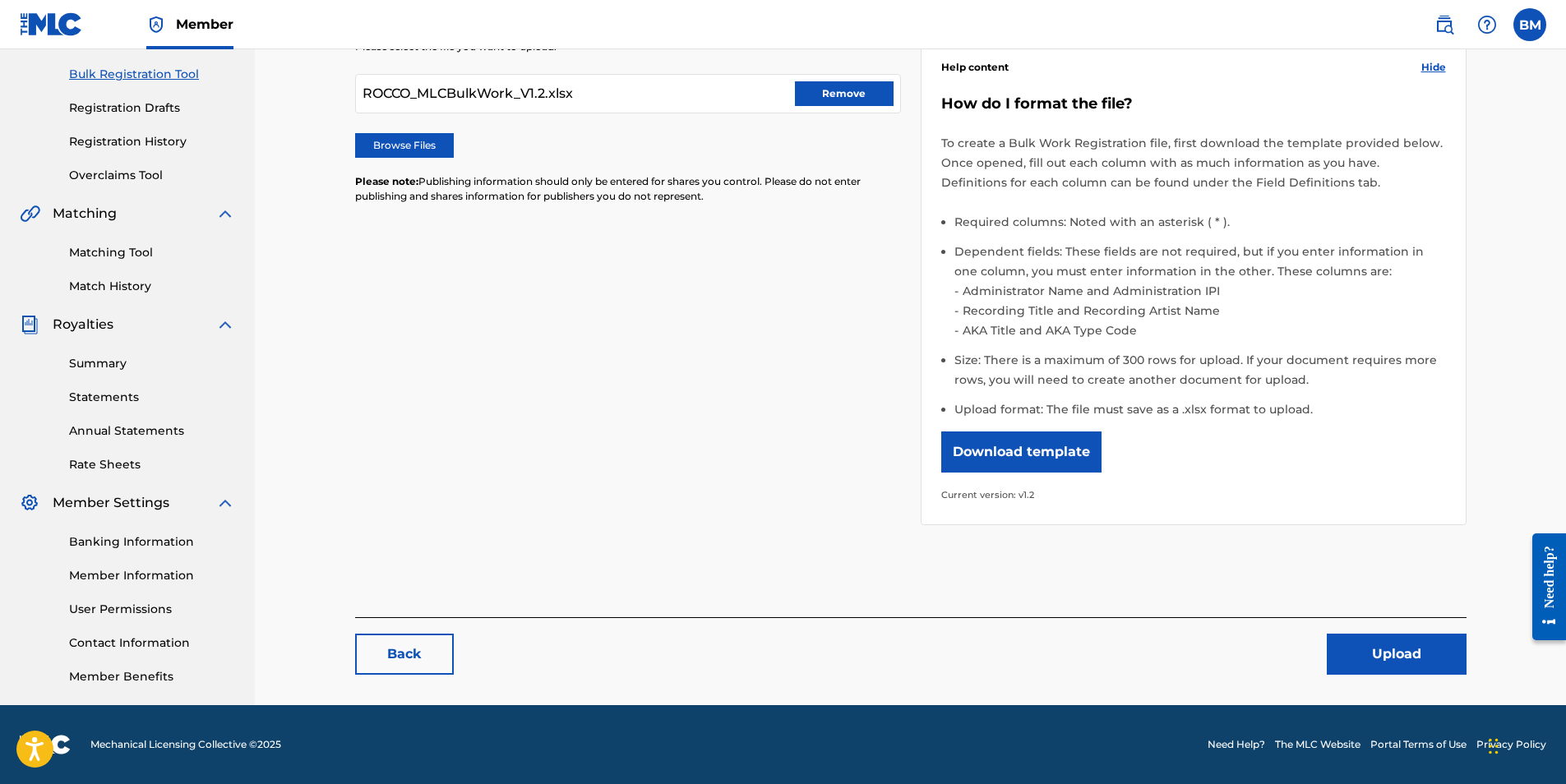
click at [418, 655] on link "Back" at bounding box center [404, 654] width 99 height 41
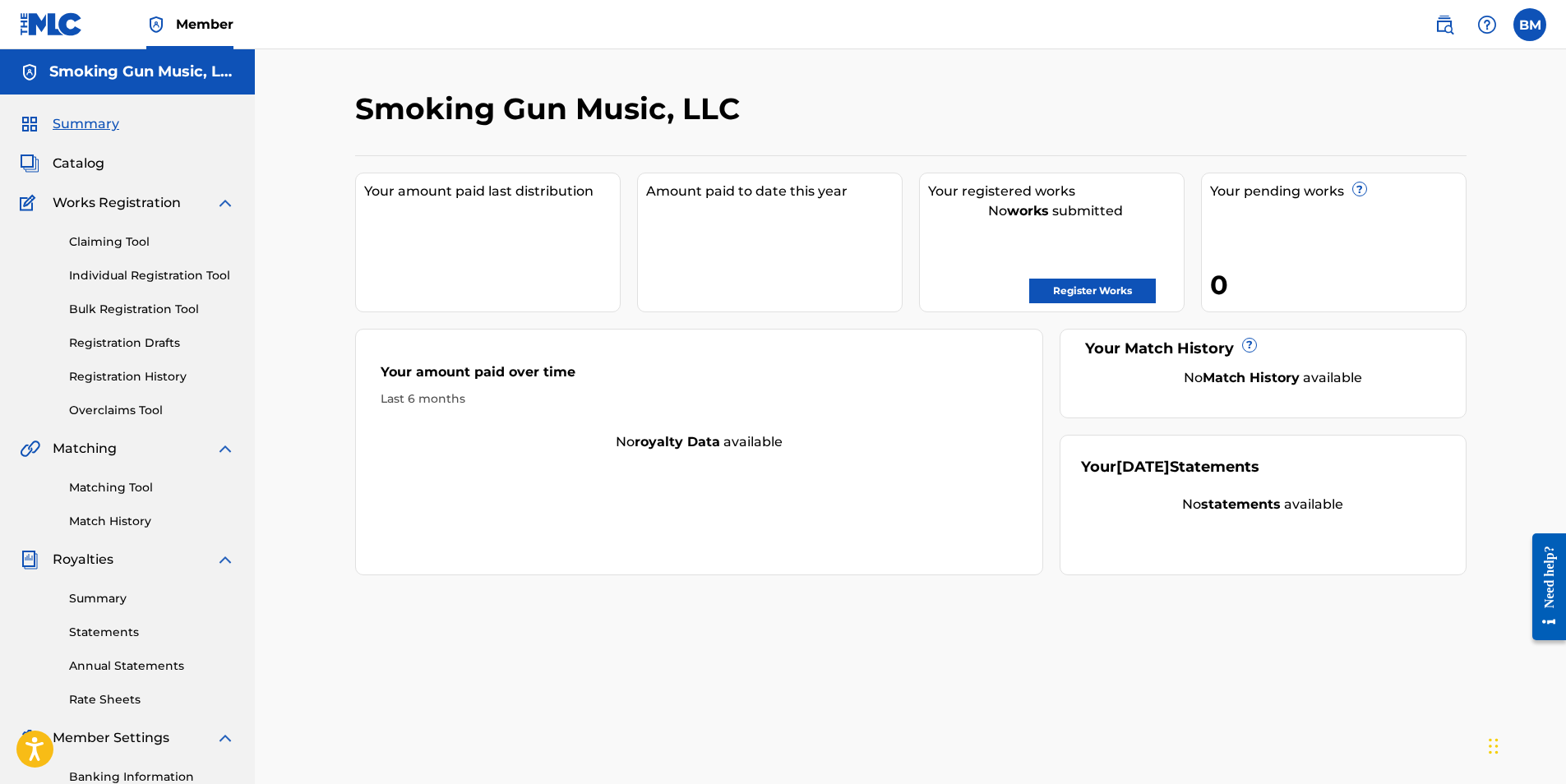
click at [158, 312] on link "Bulk Registration Tool" at bounding box center [152, 309] width 166 height 17
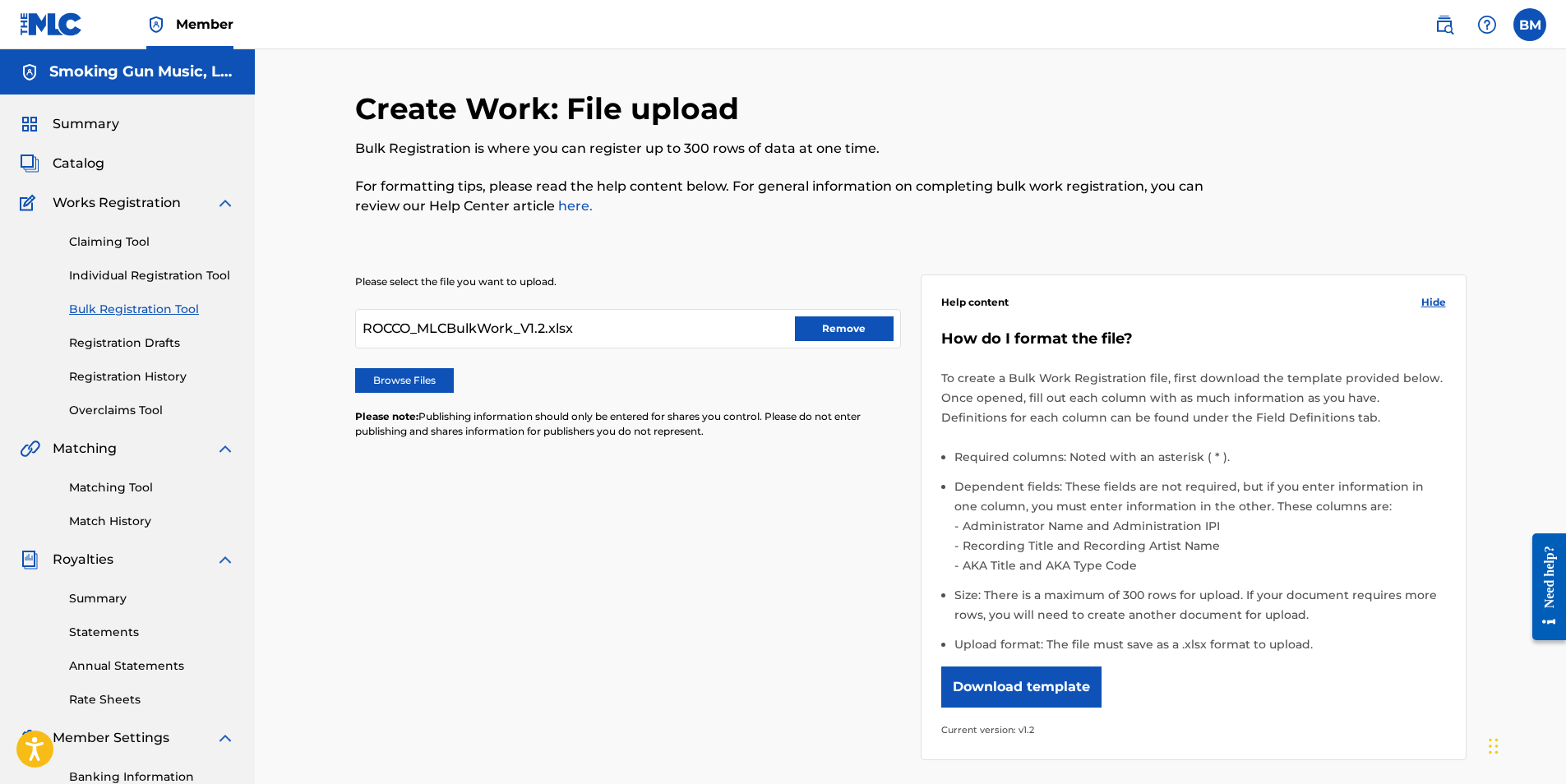
scroll to position [235, 0]
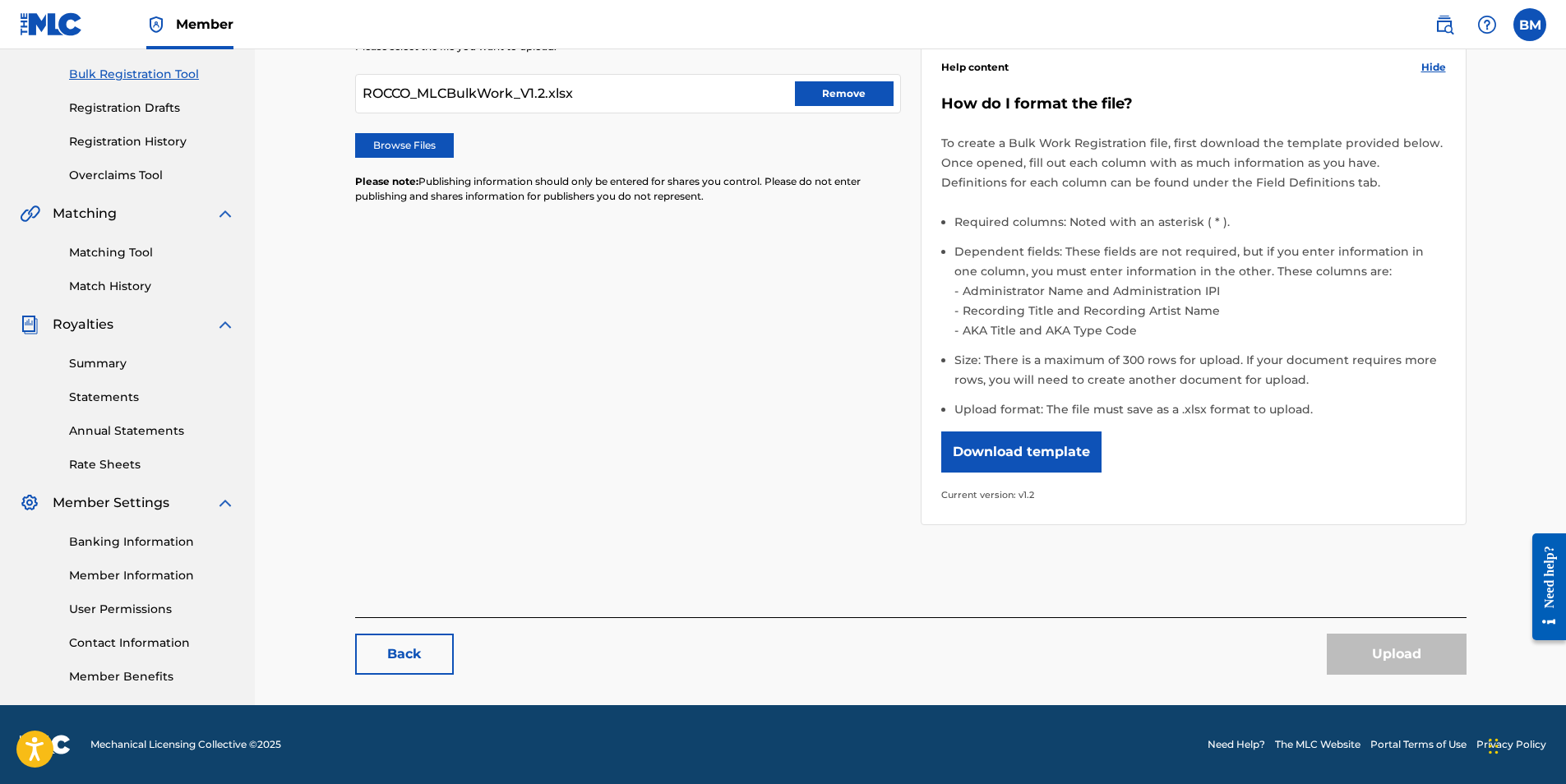
click at [847, 90] on button "Remove" at bounding box center [844, 93] width 99 height 24
click at [414, 143] on label "Browse Files" at bounding box center [404, 145] width 99 height 24
click at [0, 0] on input "Browse Files" at bounding box center [0, 0] width 0 height 0
click at [1394, 652] on button "Upload" at bounding box center [1397, 654] width 140 height 41
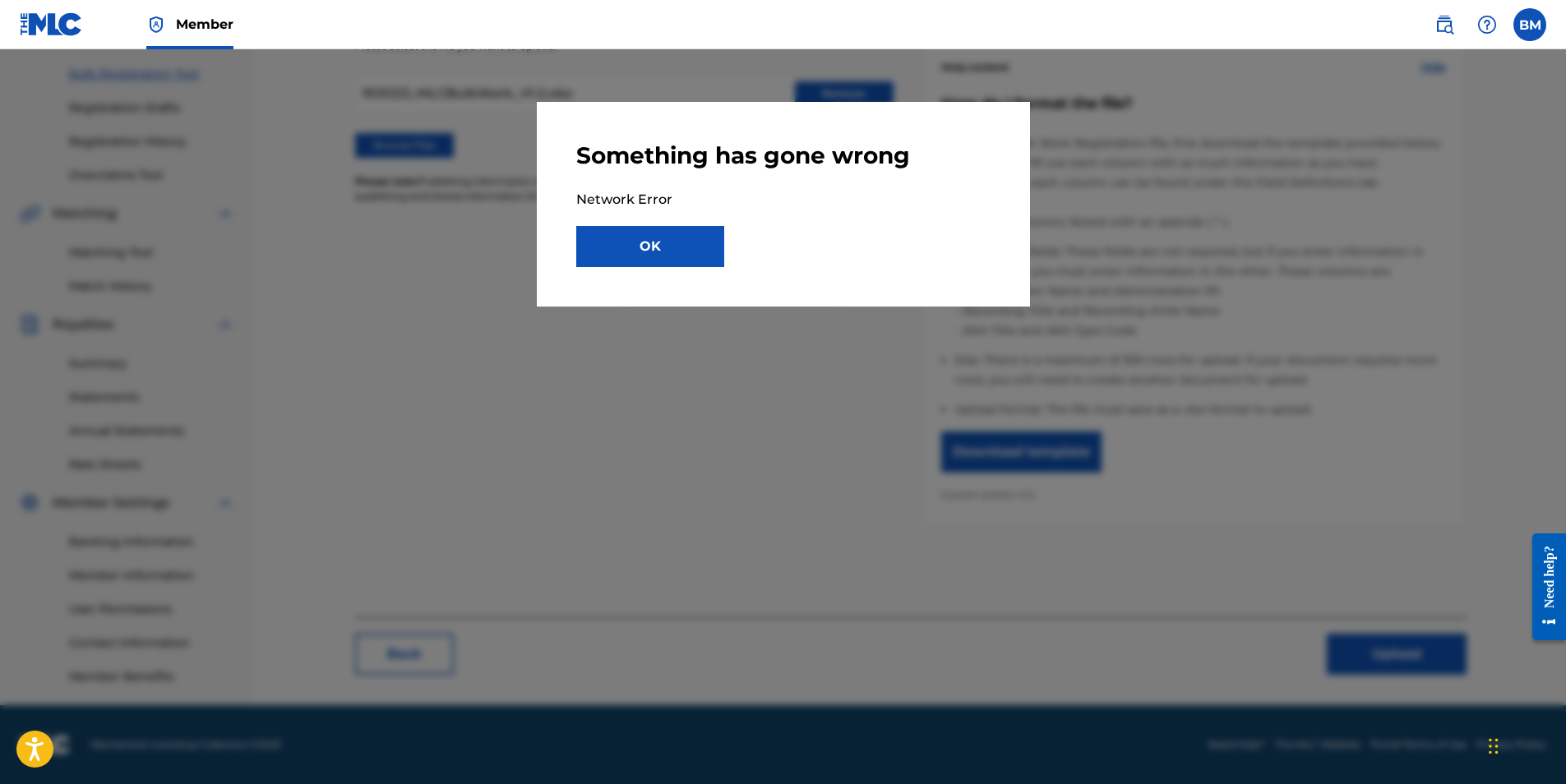
click at [655, 237] on button "OK" at bounding box center [650, 246] width 148 height 41
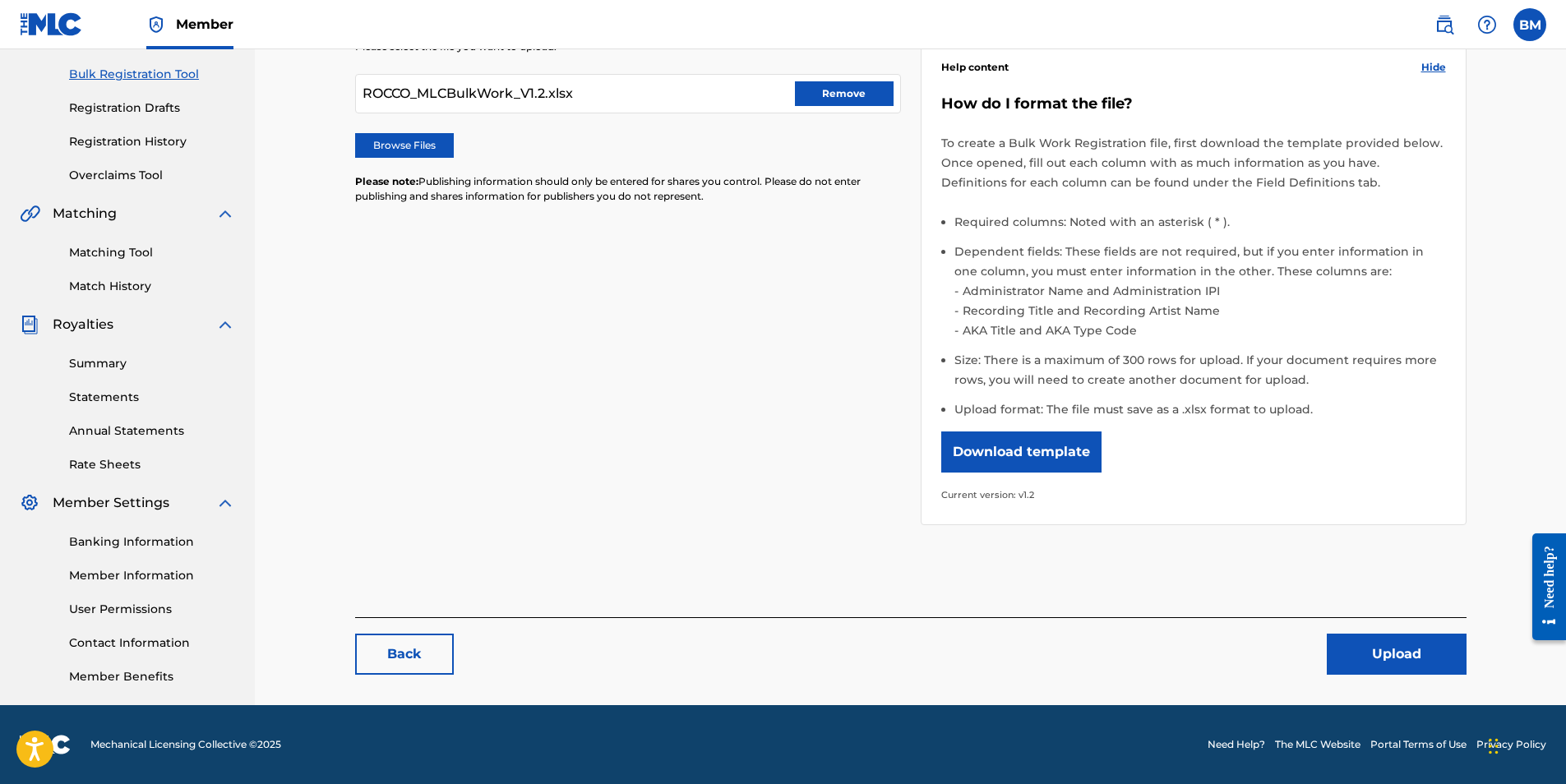
click at [127, 108] on link "Registration Drafts" at bounding box center [152, 108] width 166 height 17
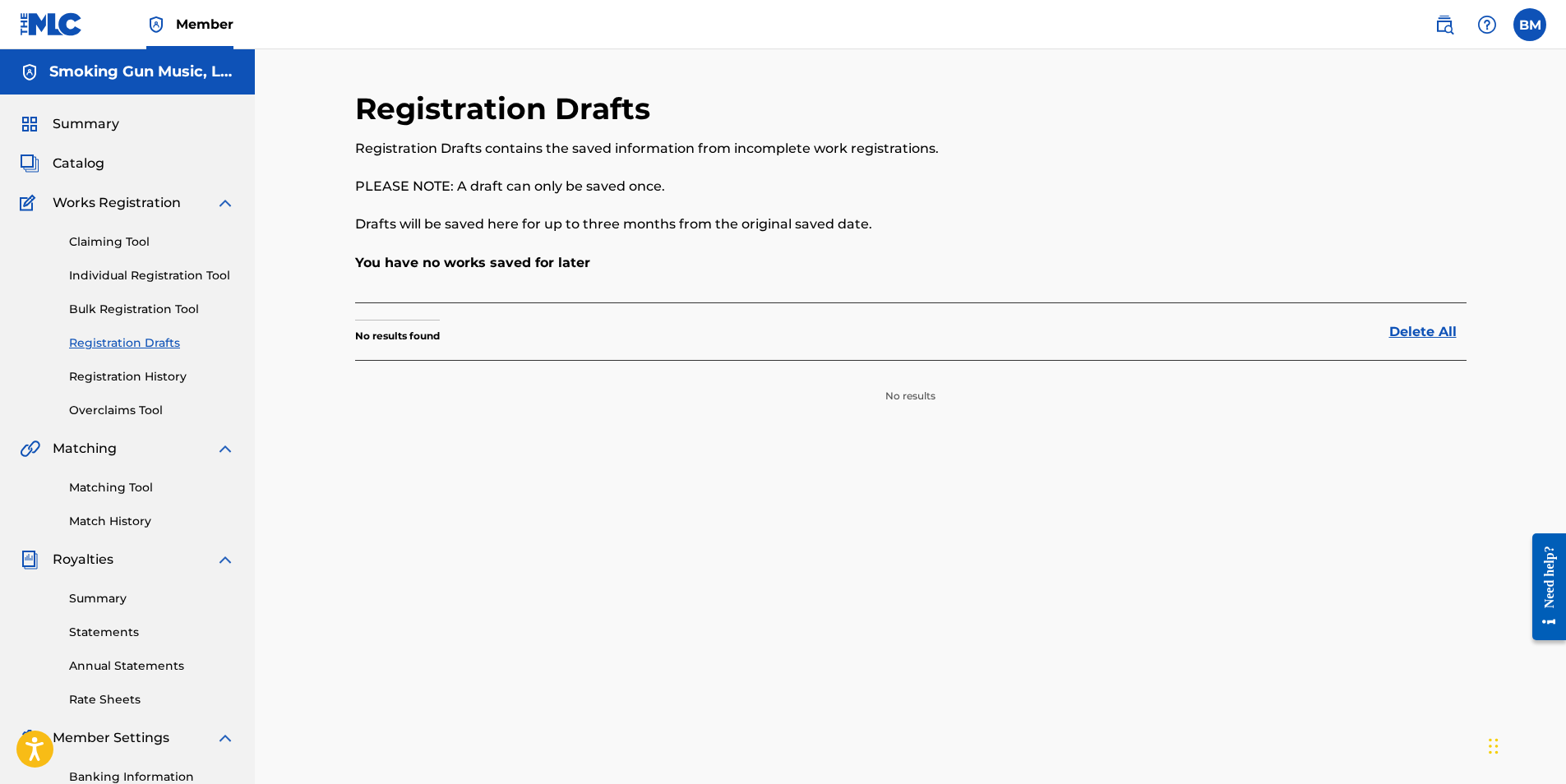
click at [145, 312] on link "Bulk Registration Tool" at bounding box center [152, 309] width 166 height 17
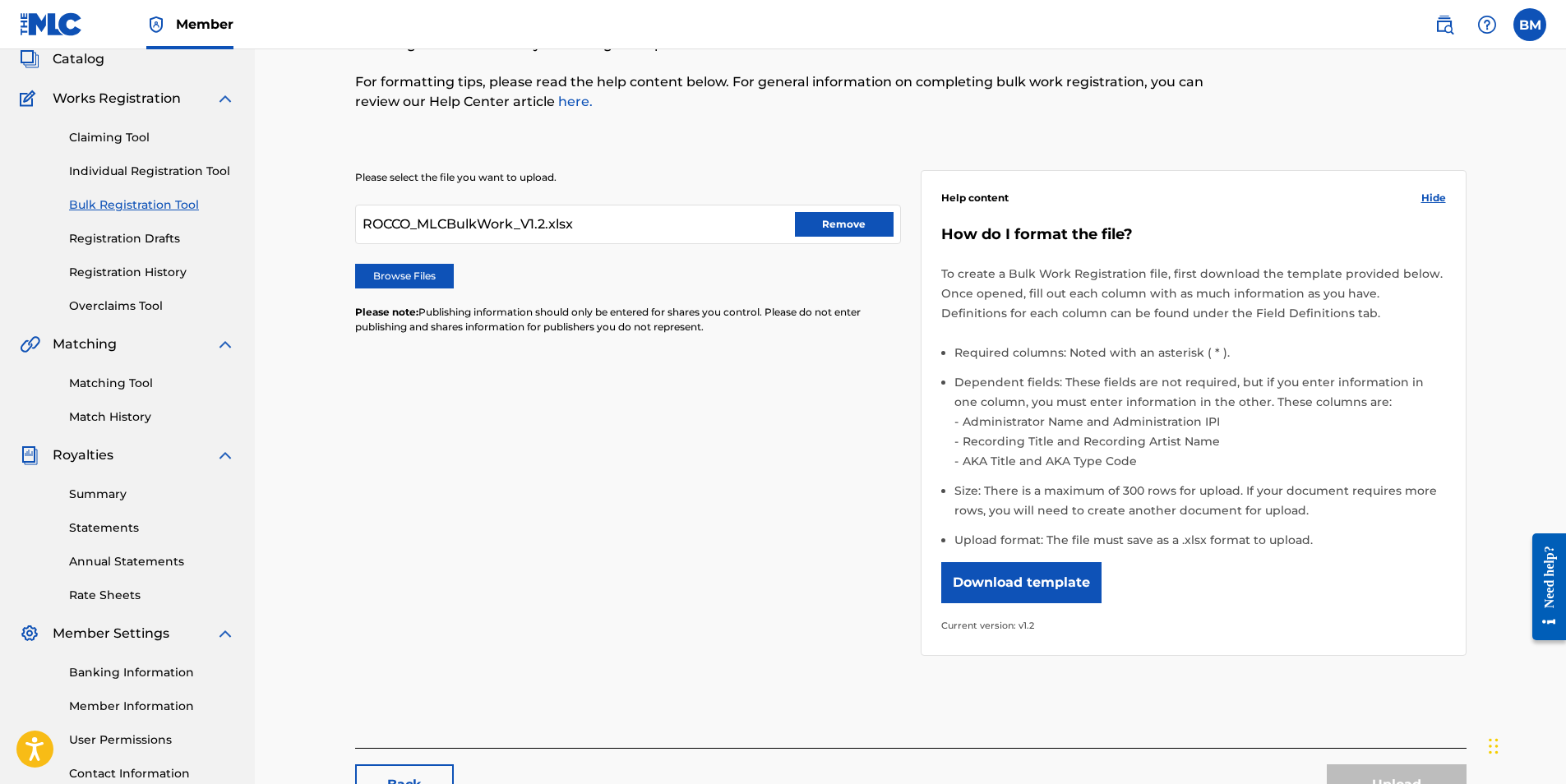
scroll to position [235, 0]
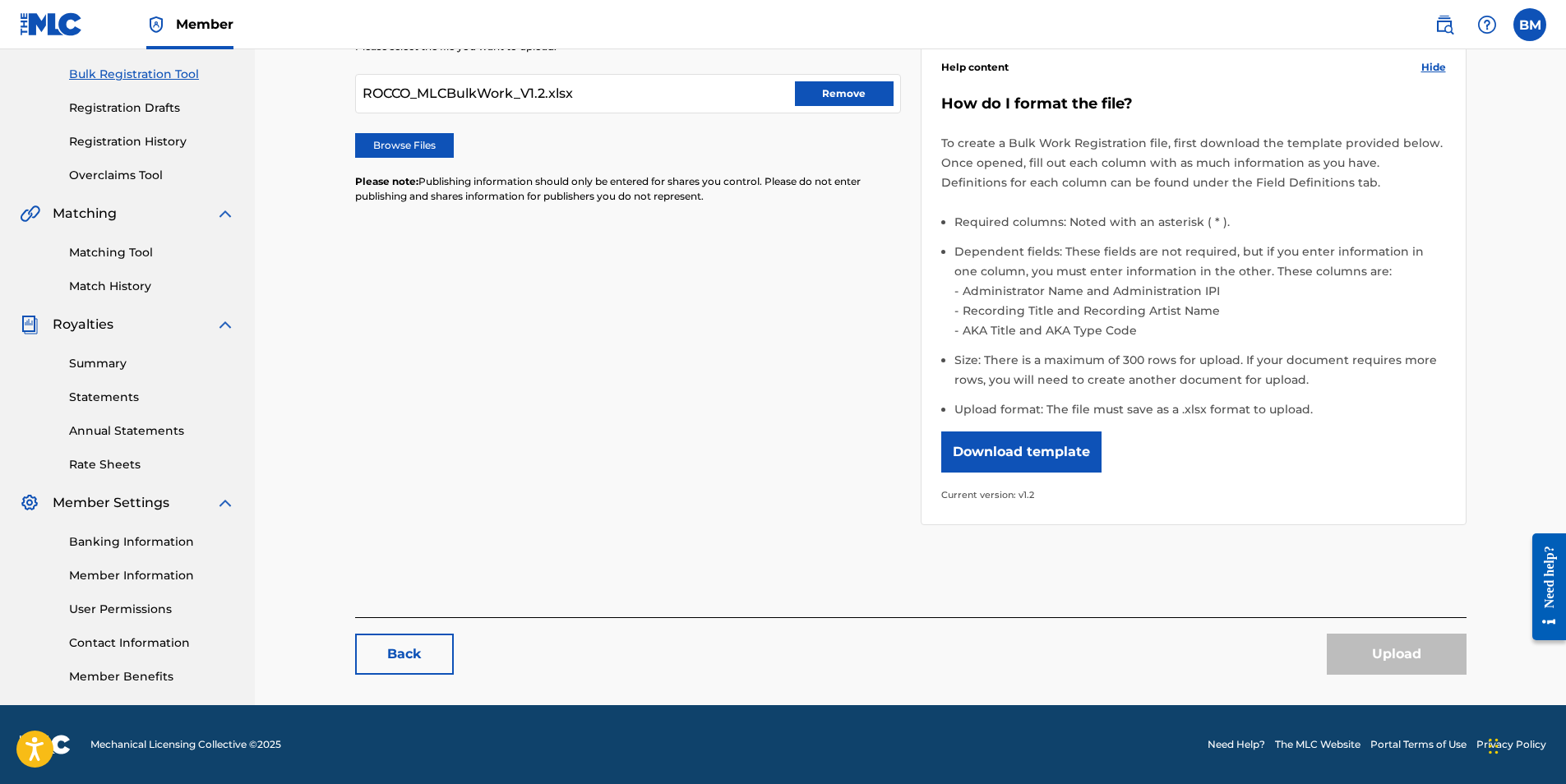
click at [423, 150] on label "Browse Files" at bounding box center [404, 145] width 99 height 24
click at [0, 0] on input "Browse Files" at bounding box center [0, 0] width 0 height 0
click at [1397, 658] on button "Upload" at bounding box center [1397, 654] width 140 height 41
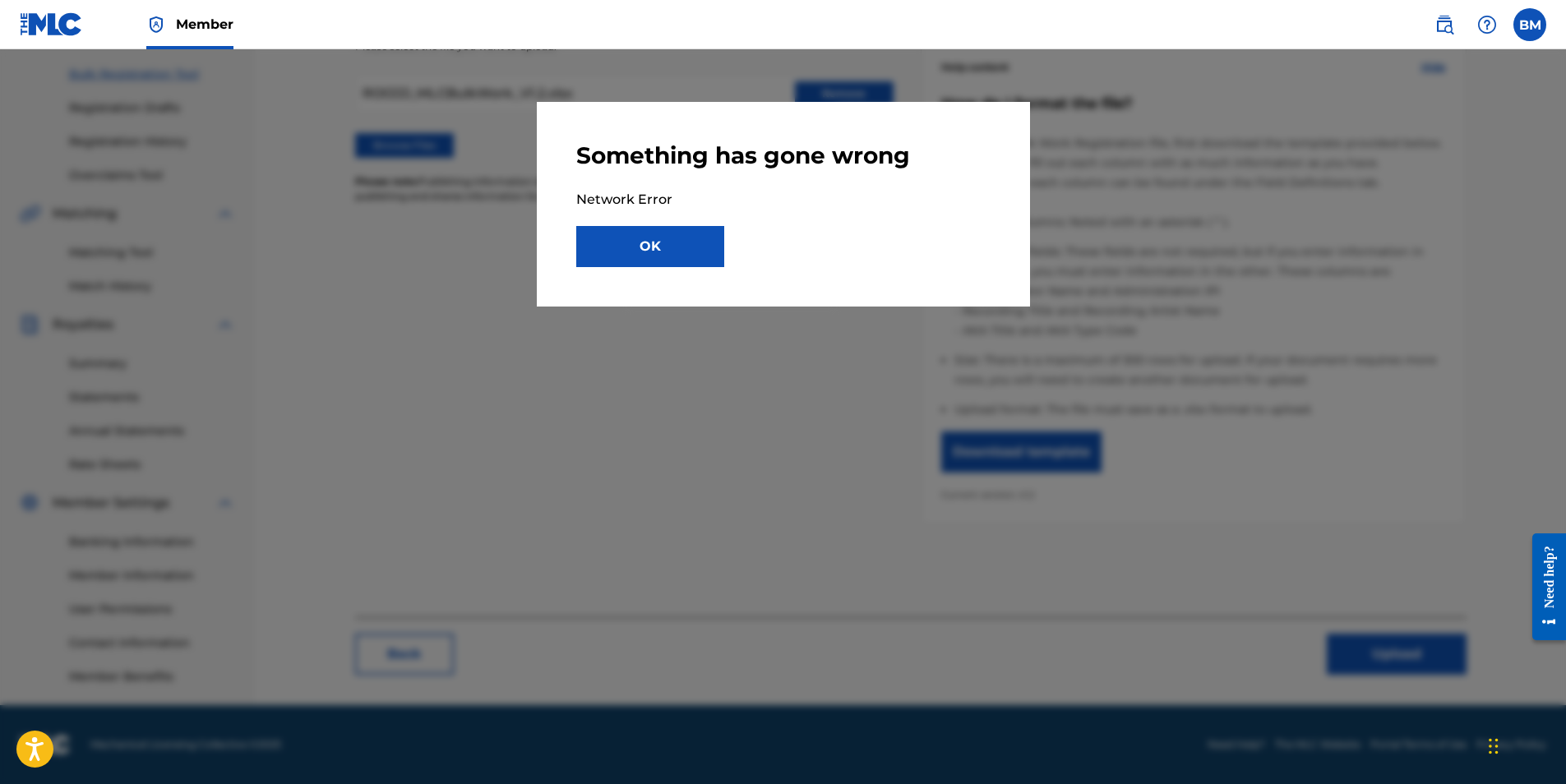
click at [655, 239] on button "OK" at bounding box center [650, 246] width 148 height 41
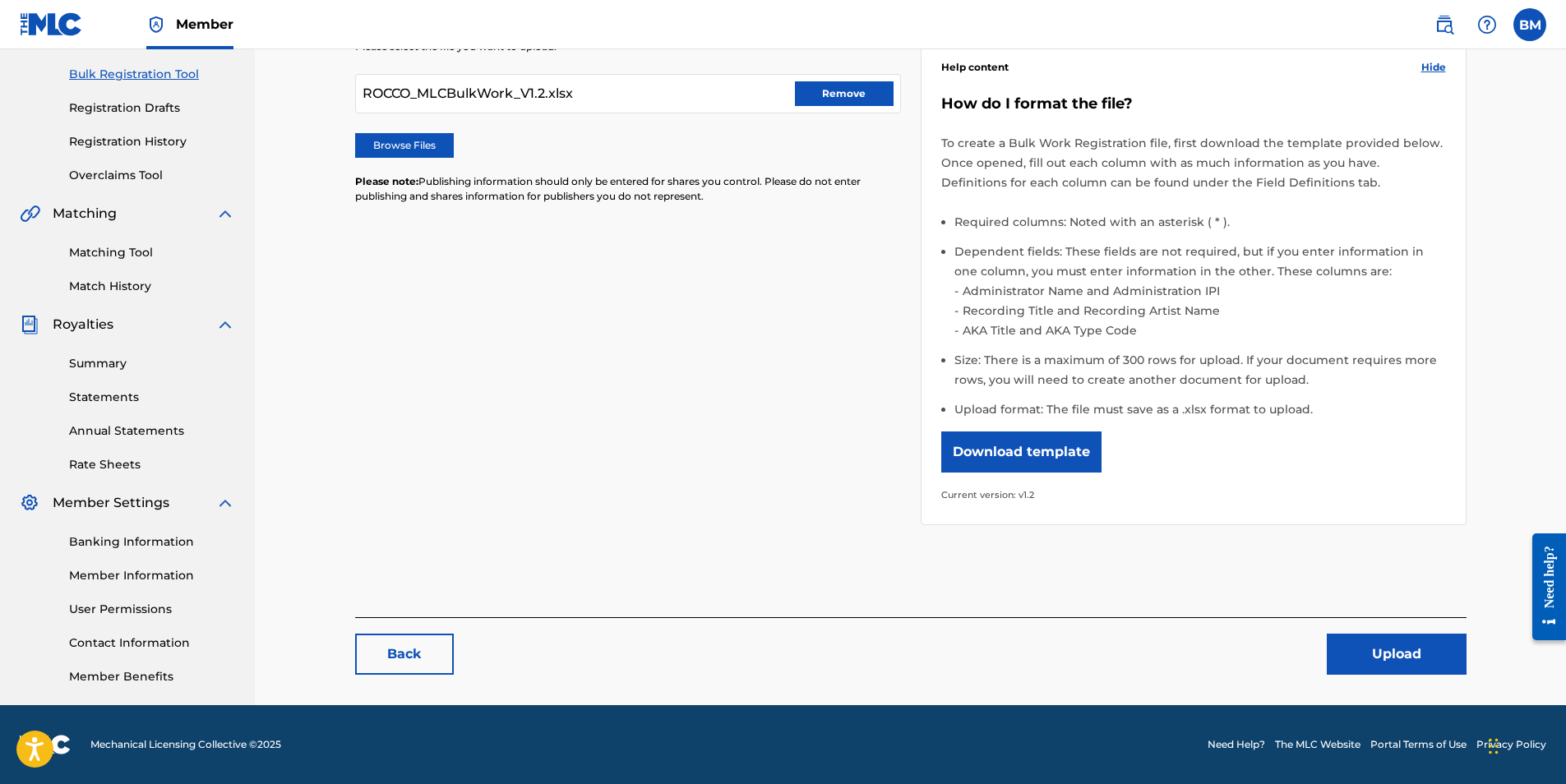
scroll to position [0, 0]
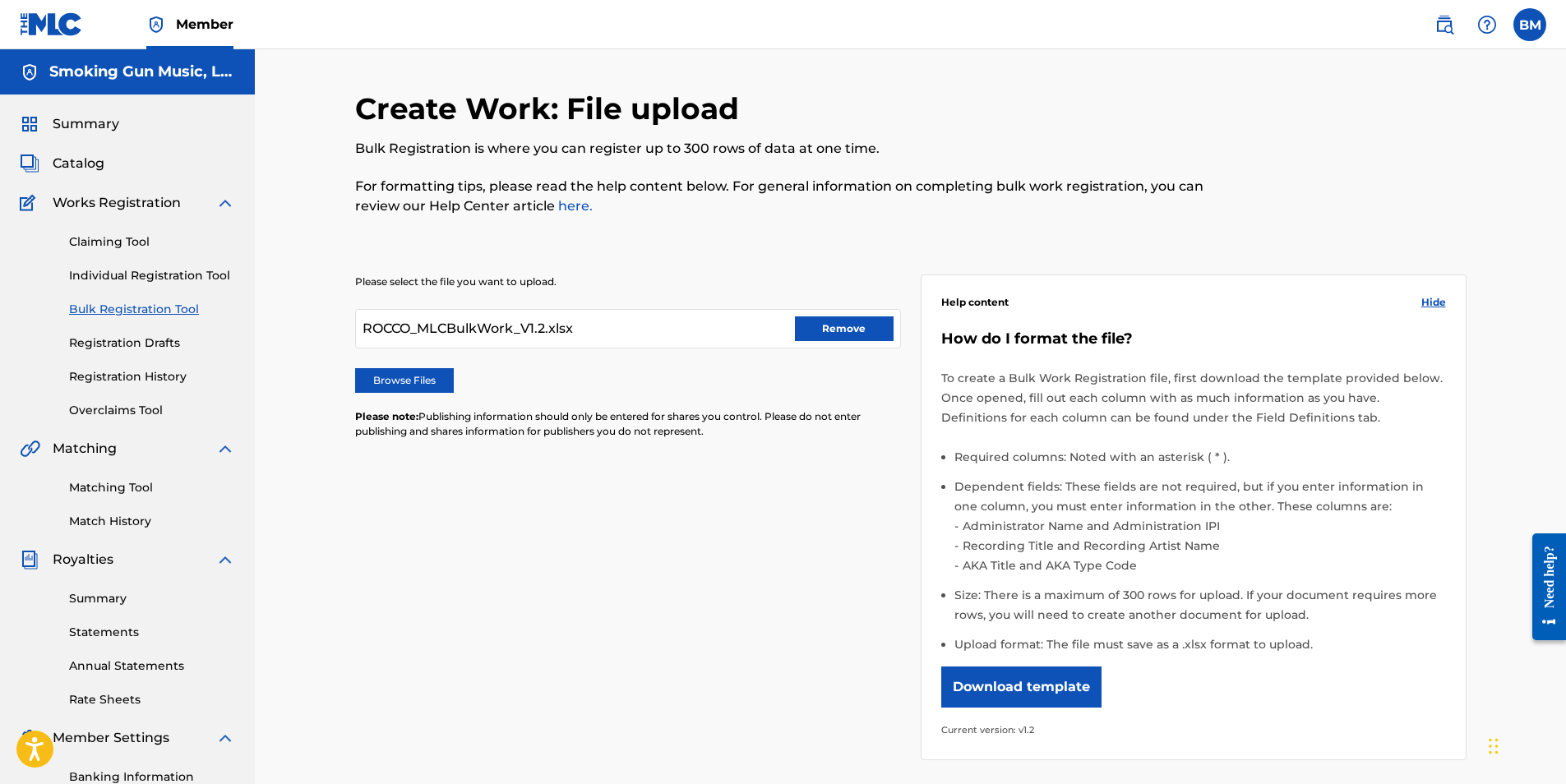
click at [1530, 22] on label at bounding box center [1530, 24] width 33 height 33
click at [1531, 24] on input "BM Bill Murphy bmurphy@lcbmco.com Notification Preferences Profile Log out" at bounding box center [1531, 24] width 0 height 0
click at [1374, 236] on p "Log out" at bounding box center [1371, 232] width 39 height 15
click at [1531, 24] on input "BM Bill Murphy bmurphy@lcbmco.com Notification Preferences Profile Log out" at bounding box center [1531, 24] width 0 height 0
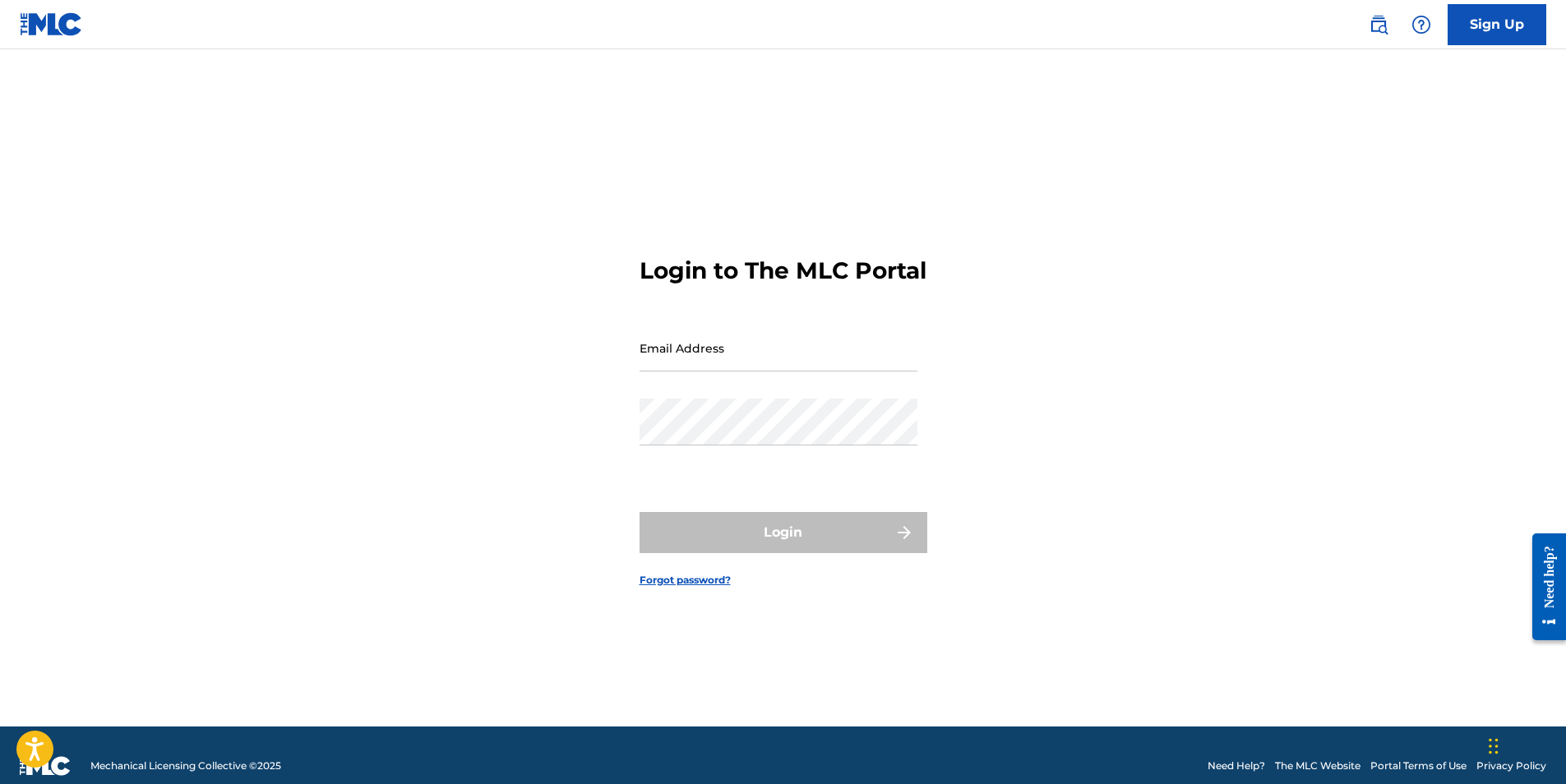
type input "bmurphy@LCBMCO.com"
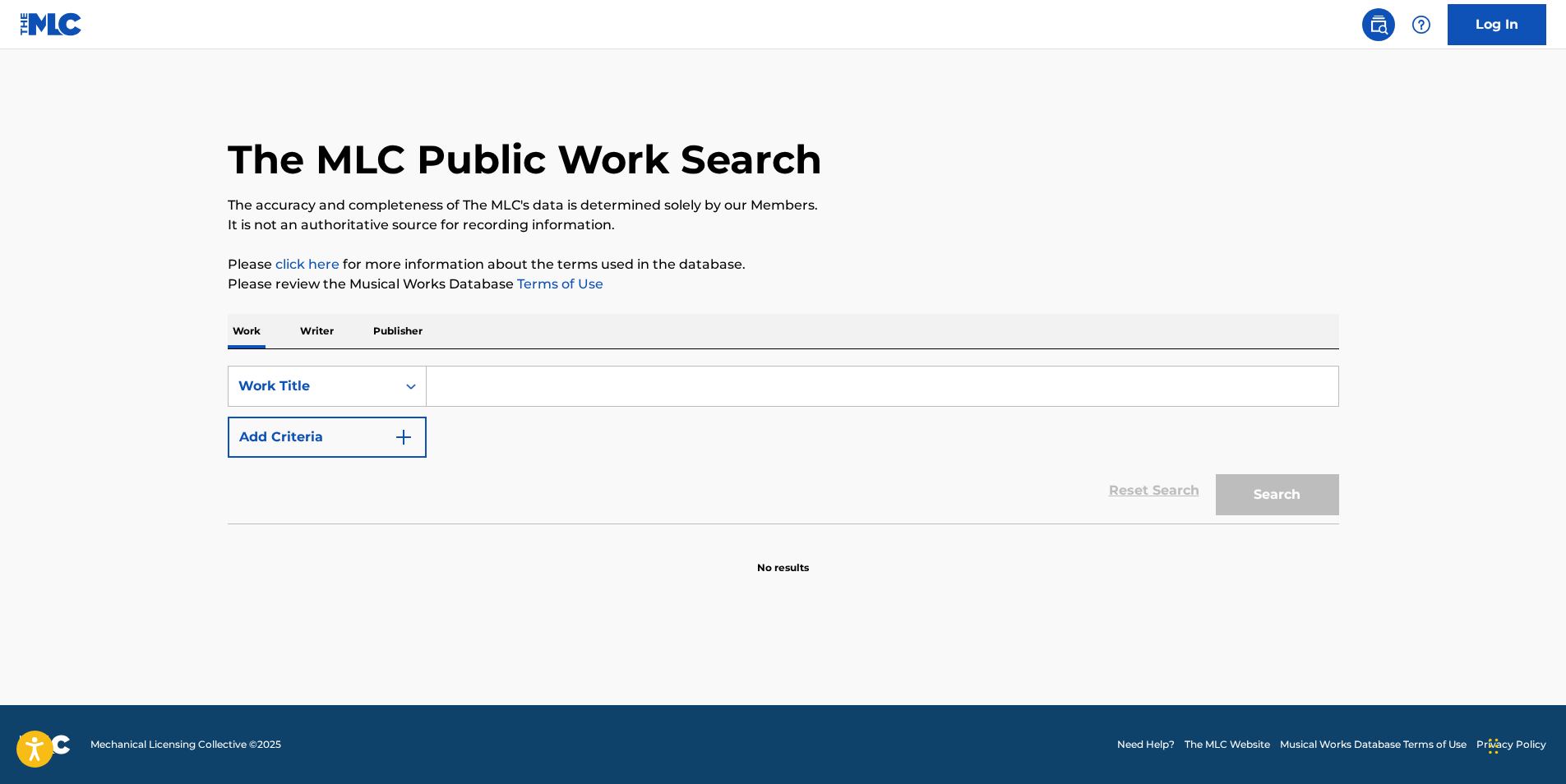
click at [672, 378] on input "Search Form" at bounding box center [883, 386] width 911 height 40
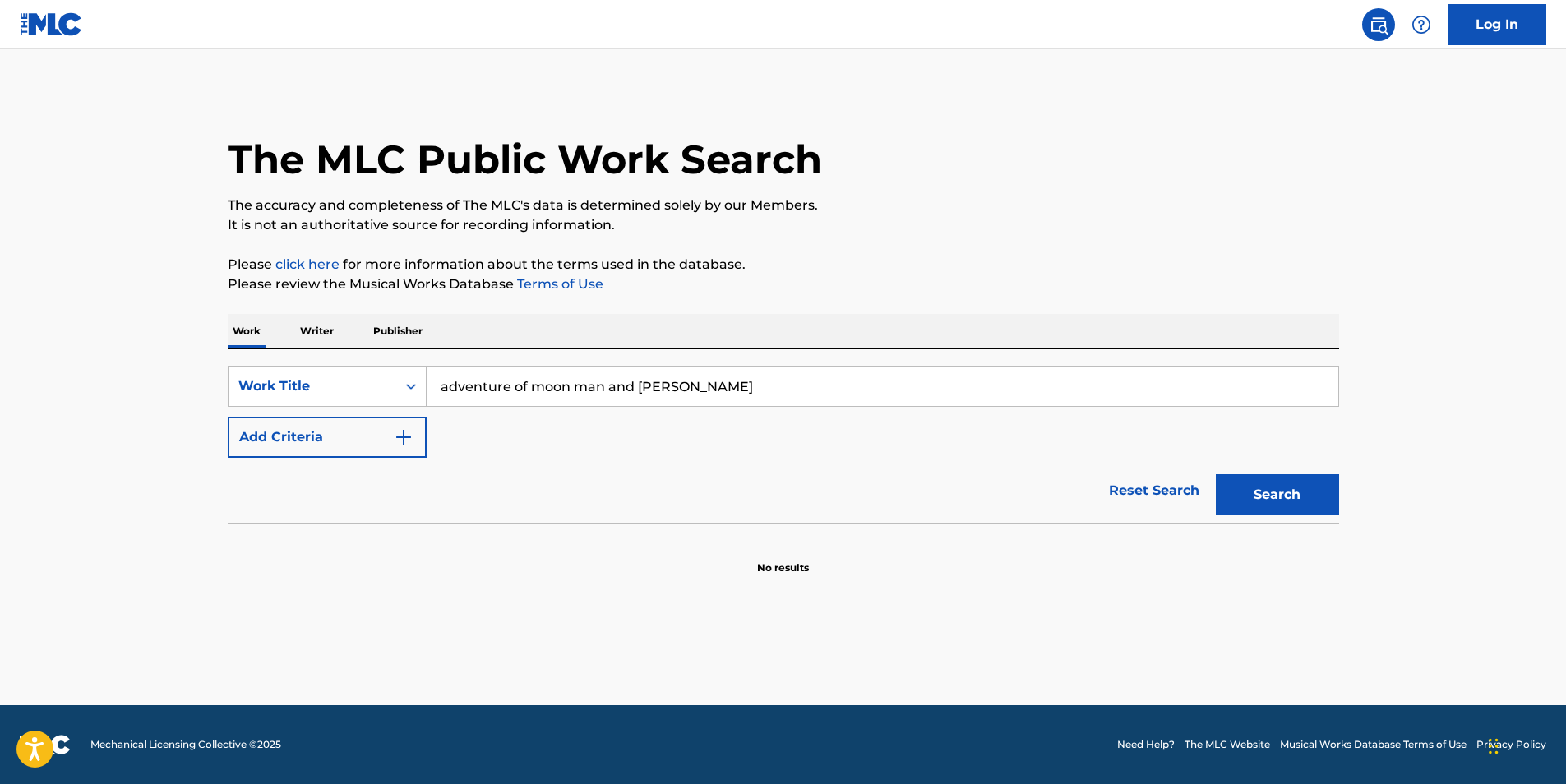
type input "adventure of moon man and [PERSON_NAME]"
click at [1285, 502] on button "Search" at bounding box center [1278, 494] width 123 height 41
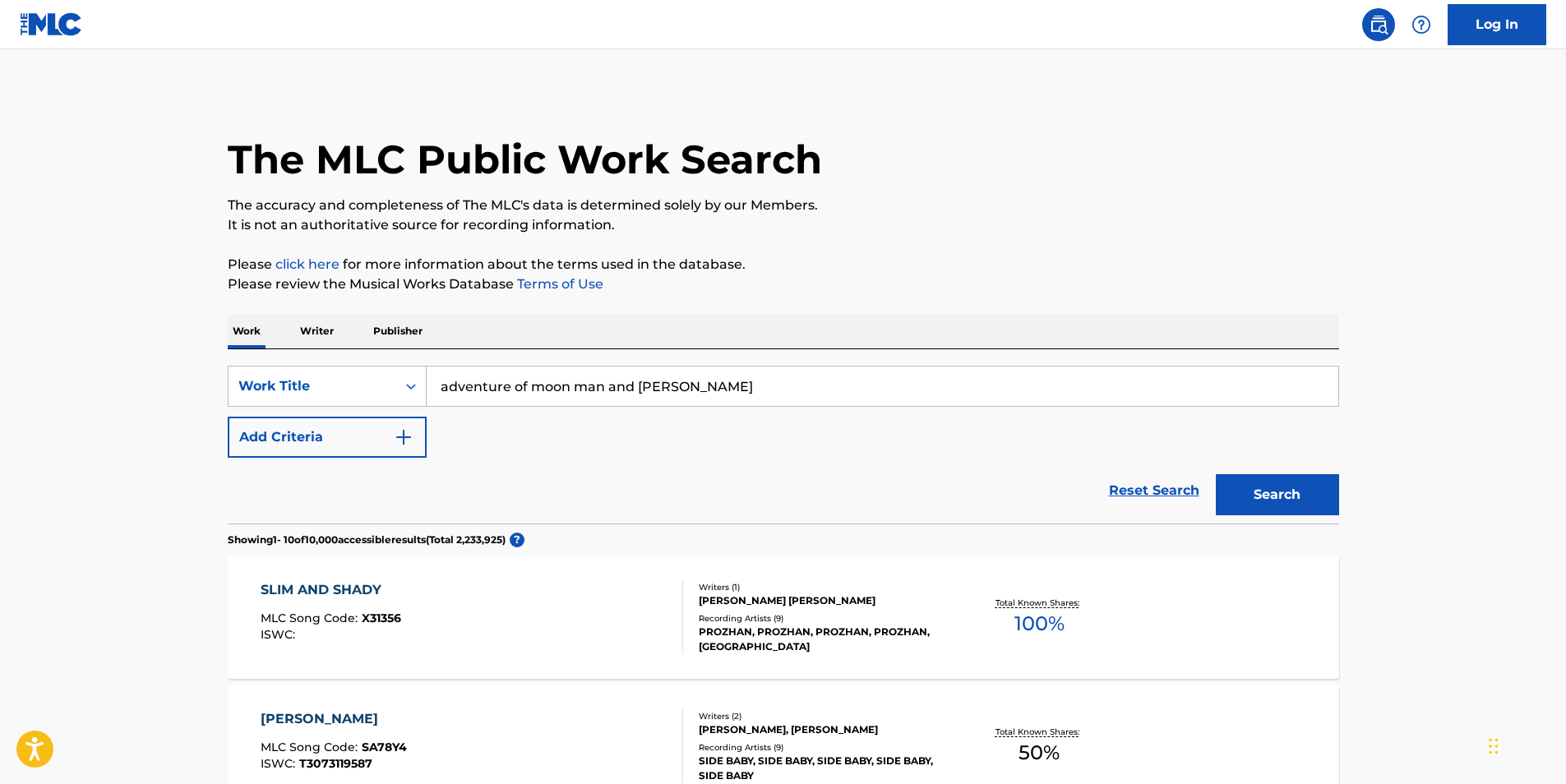
drag, startPoint x: 754, startPoint y: 403, endPoint x: 399, endPoint y: 453, distance: 358.5
click at [340, 404] on div "SearchWithCriteria18a96f3e-cea1-4c0f-9816-7396a0522365 Work Title adventure of …" at bounding box center [783, 386] width 1112 height 41
